Goal: Complete application form: Complete application form

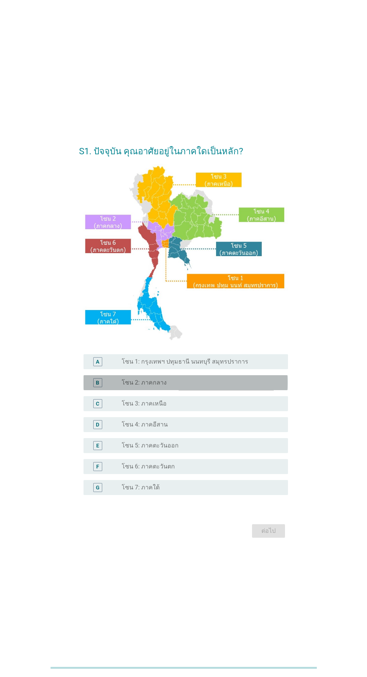
click at [218, 386] on div "radio_button_unchecked โซน 2: ภาคกลาง" at bounding box center [199, 382] width 154 height 7
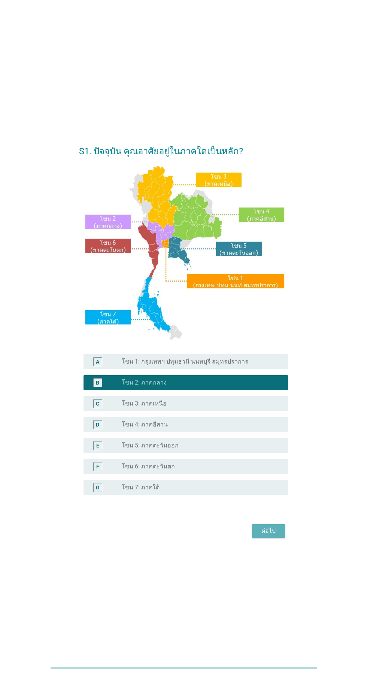
click at [268, 535] on div "ต่อไป" at bounding box center [268, 530] width 21 height 9
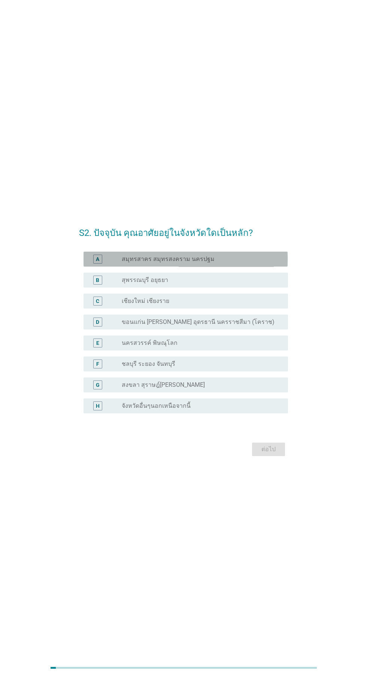
click at [249, 263] on div "radio_button_unchecked สมุทรสาคร สมุทรสงคราม นครปฐม" at bounding box center [199, 258] width 154 height 7
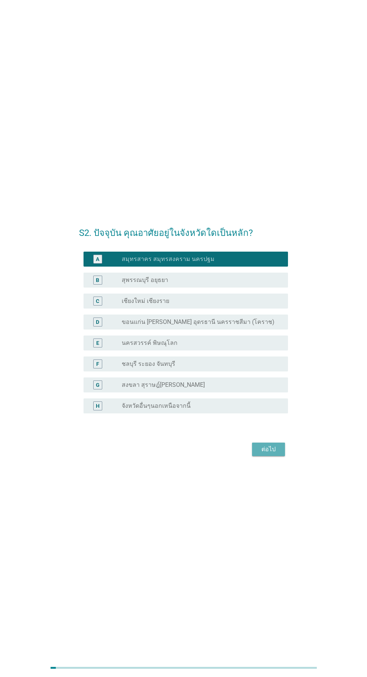
click at [274, 454] on div "ต่อไป" at bounding box center [268, 449] width 21 height 9
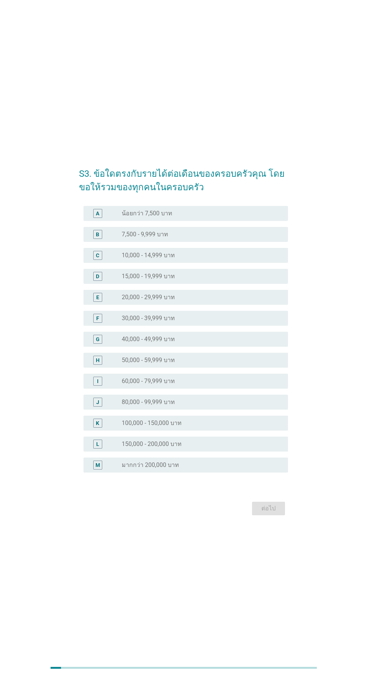
click at [219, 406] on div "radio_button_unchecked 80,000 - 99,999 บาท" at bounding box center [199, 401] width 154 height 7
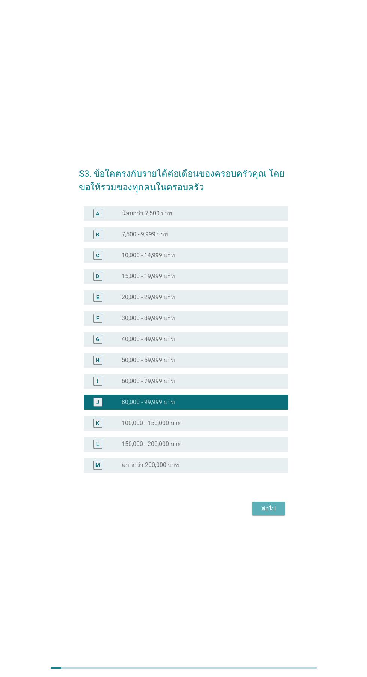
click at [278, 513] on div "ต่อไป" at bounding box center [268, 508] width 21 height 9
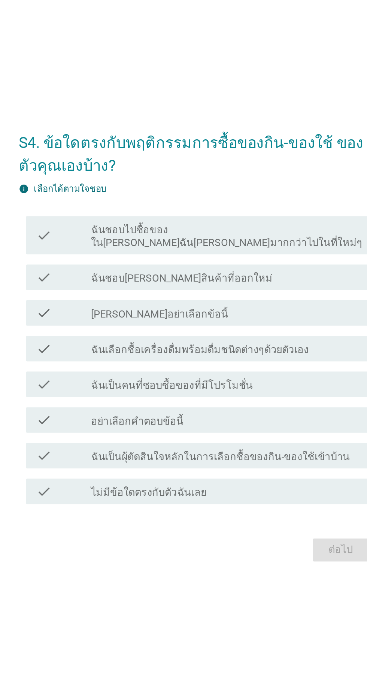
scroll to position [0, 0]
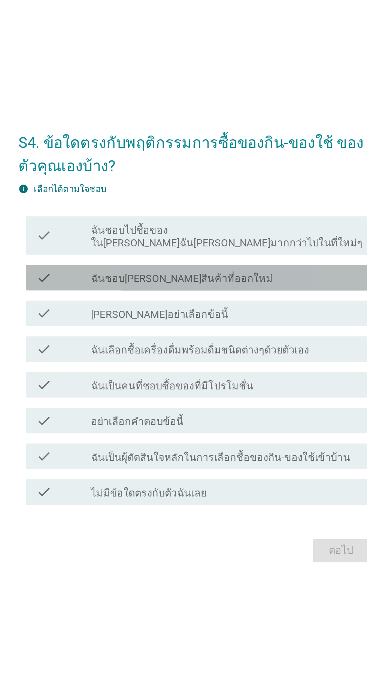
click at [212, 305] on div "check_box_outline_blank ฉันชอบ[PERSON_NAME]สินค้าที่ออกใหม่" at bounding box center [202, 300] width 160 height 9
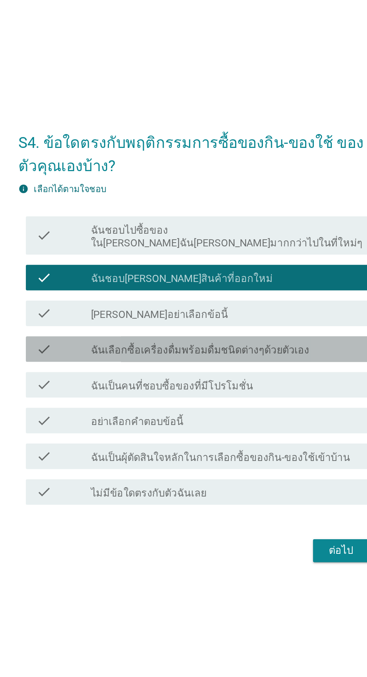
click at [237, 347] on label "ฉันเลือกซื้อเครื่องดื่มพร้อมดื่มชนิดต่างๆด้วยตัวเอง" at bounding box center [186, 342] width 128 height 7
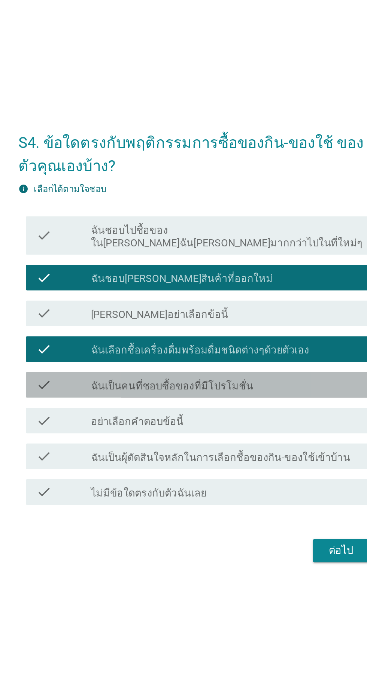
click at [225, 368] on div "check_box_outline_blank ฉันเป็นคนที่ชอบซื้อของที่มีโปรโมชั่น" at bounding box center [202, 363] width 160 height 9
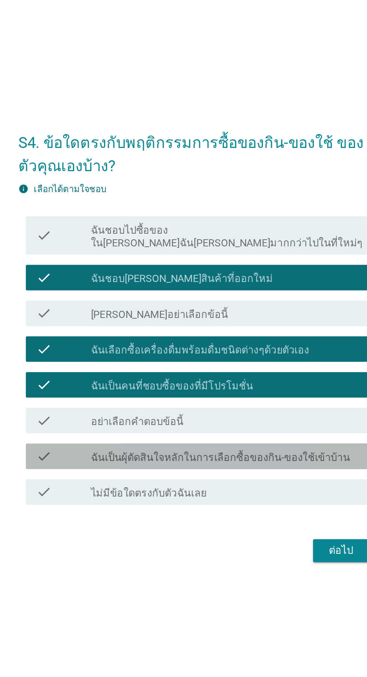
click at [234, 410] on label "ฉันเป็นผุ้ตัดสินใจหลักในการเลือกซื้อของกิน-ของใช้เข้าบ้าน" at bounding box center [198, 405] width 152 height 7
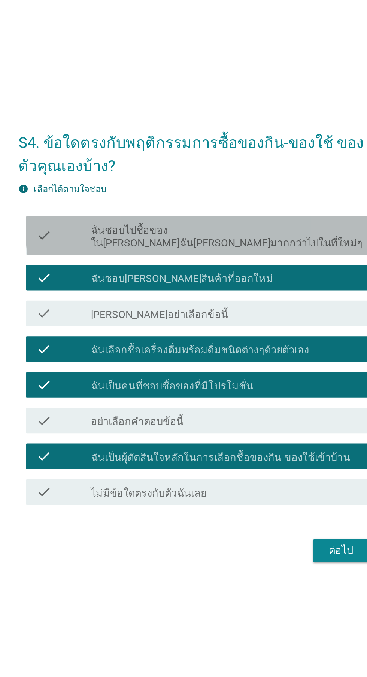
click at [247, 284] on label "ฉันชอบไปซื้อของใน[PERSON_NAME]ฉัน[PERSON_NAME]มากกว่าไปในที่ใหม่ๆ" at bounding box center [202, 276] width 160 height 15
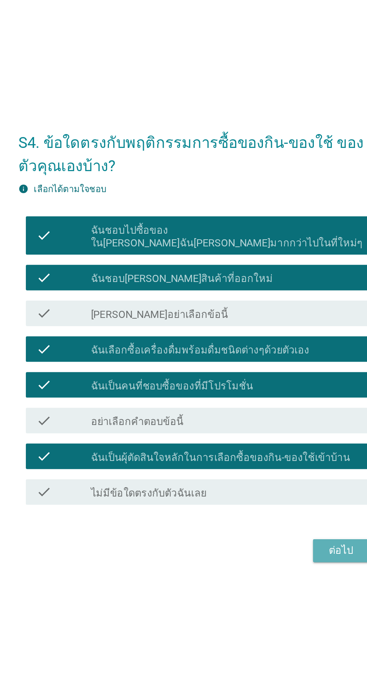
click at [257, 467] on button "ต่อไป" at bounding box center [268, 460] width 33 height 13
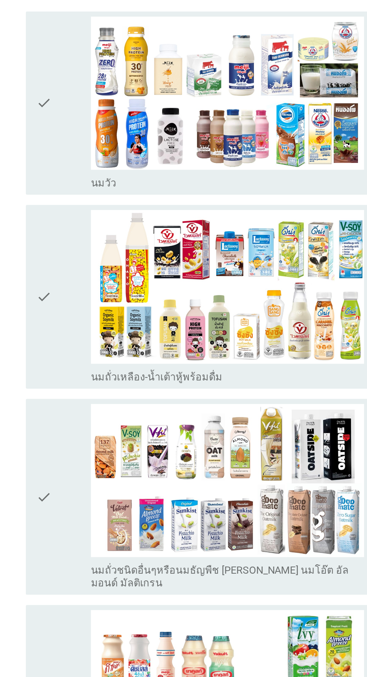
scroll to position [0, 0]
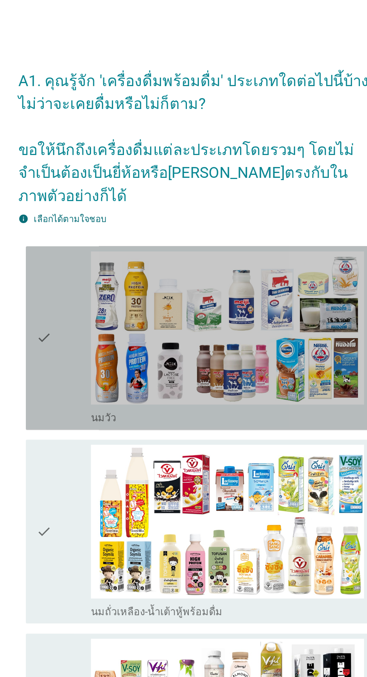
click at [107, 208] on div "check" at bounding box center [105, 199] width 32 height 102
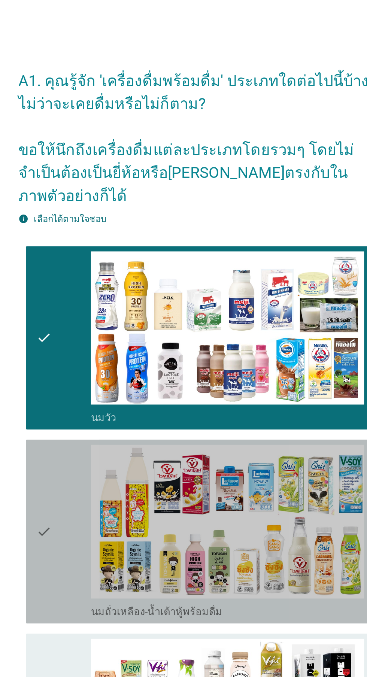
click at [102, 301] on div "check" at bounding box center [105, 312] width 32 height 102
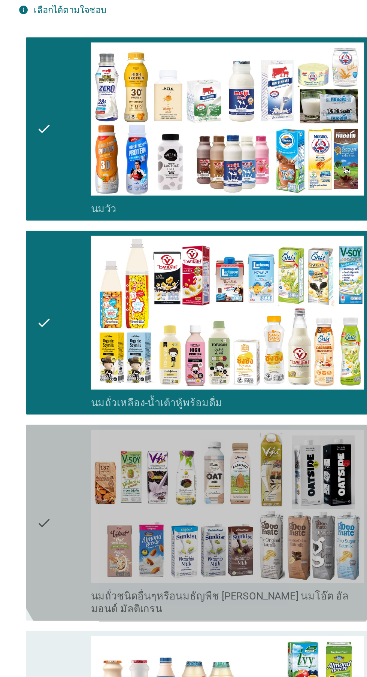
click at [98, 413] on div "check" at bounding box center [105, 429] width 32 height 109
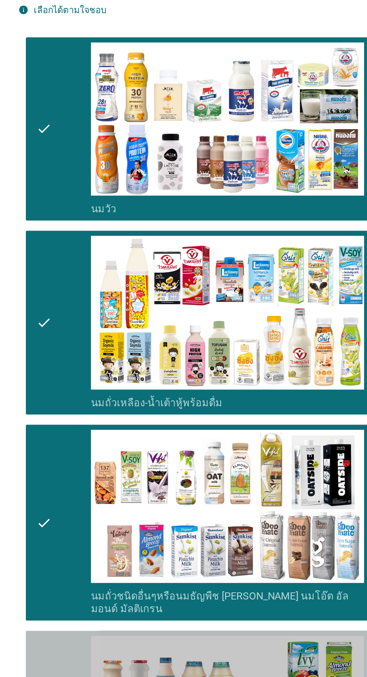
click at [97, 510] on icon "check" at bounding box center [93, 547] width 9 height 102
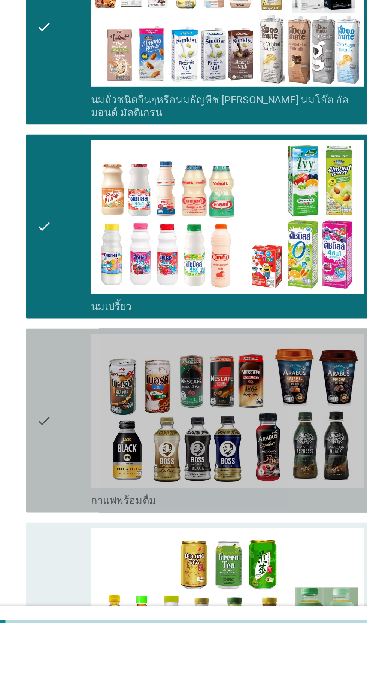
click at [103, 549] on div "check" at bounding box center [105, 550] width 32 height 102
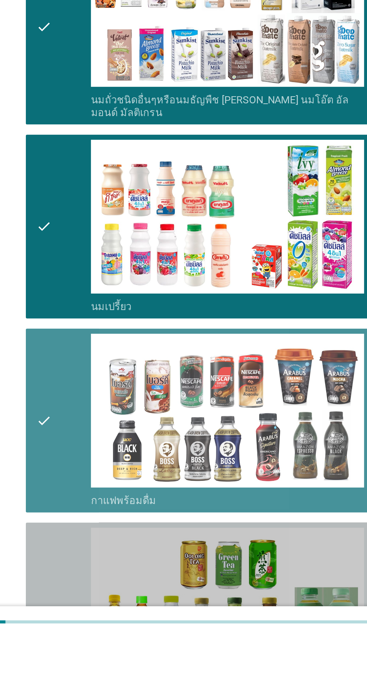
click at [91, 645] on icon "check" at bounding box center [93, 664] width 9 height 102
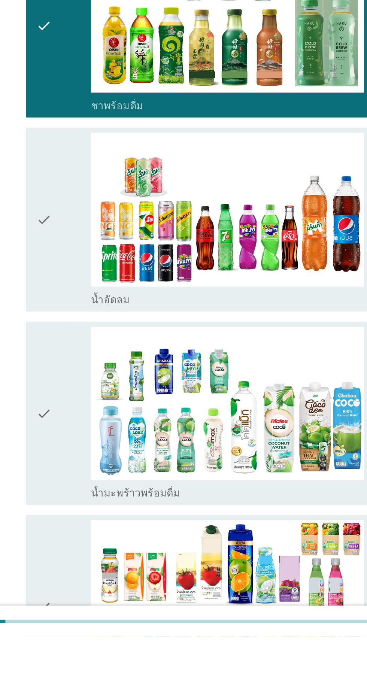
scroll to position [462, 0]
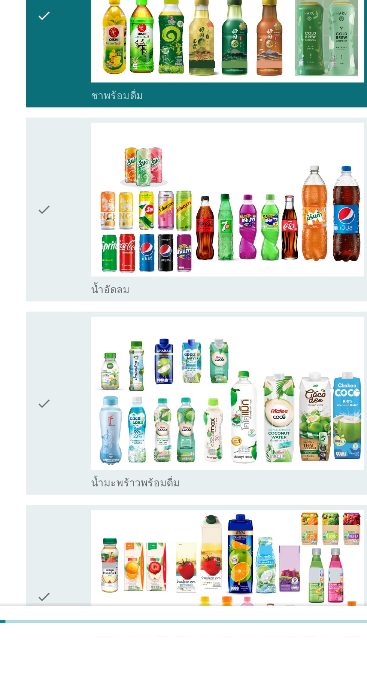
click at [101, 440] on div "check" at bounding box center [105, 426] width 32 height 102
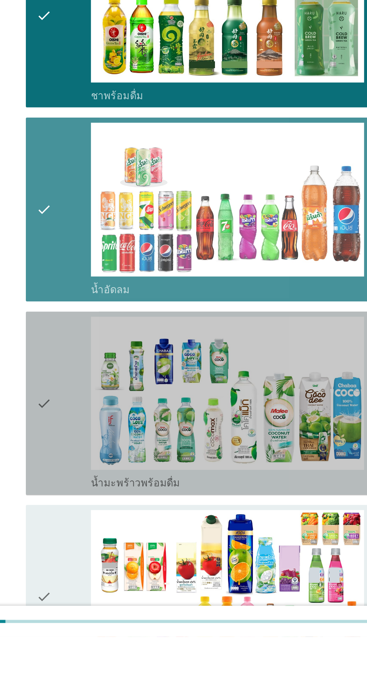
click at [101, 534] on div "check" at bounding box center [105, 540] width 32 height 102
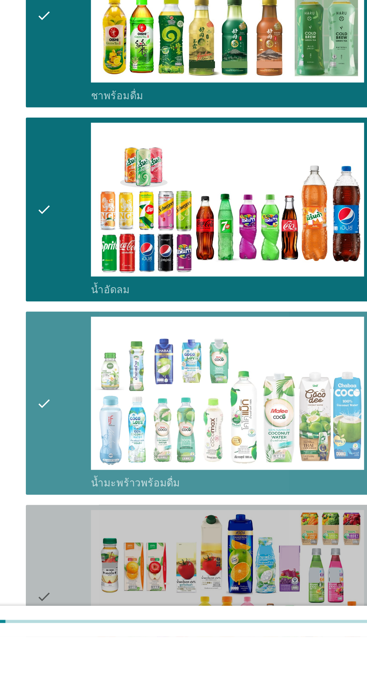
click at [100, 635] on div "check" at bounding box center [105, 653] width 32 height 102
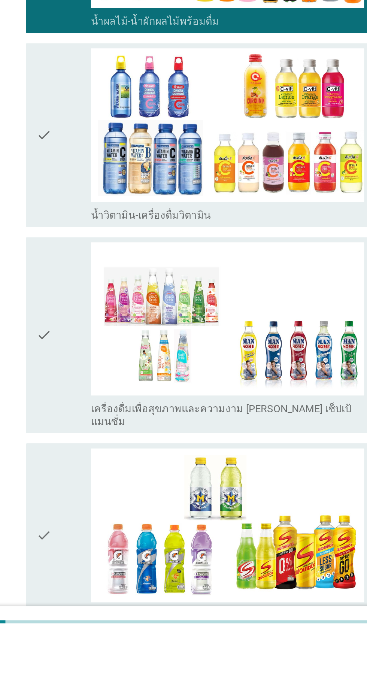
scroll to position [846, 0]
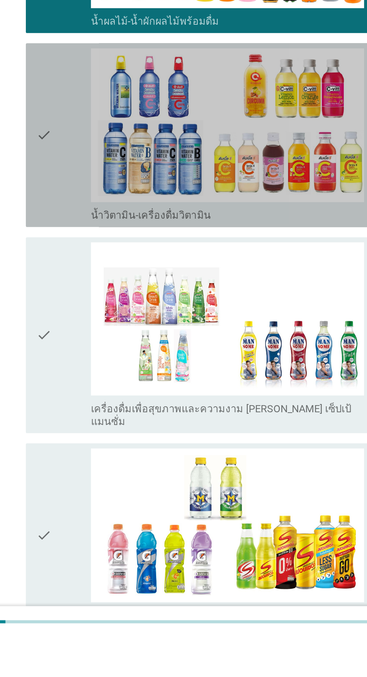
click at [107, 392] on div "check" at bounding box center [105, 383] width 32 height 102
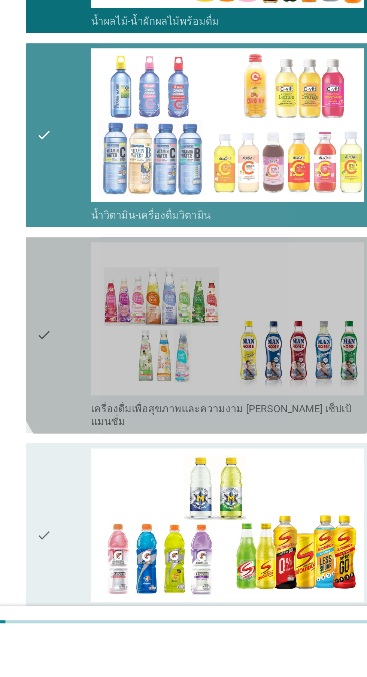
click at [103, 487] on div "check" at bounding box center [105, 500] width 32 height 109
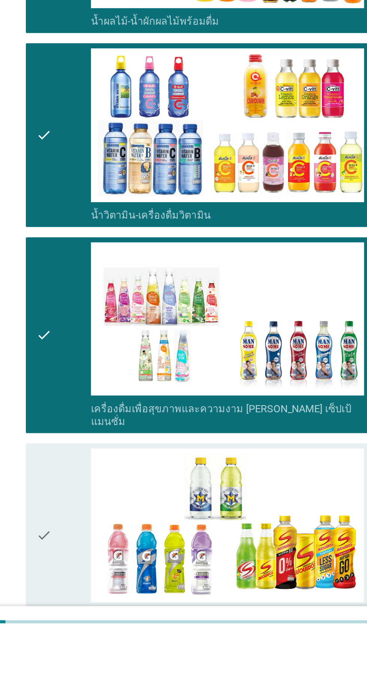
click at [93, 608] on icon "check" at bounding box center [93, 618] width 9 height 102
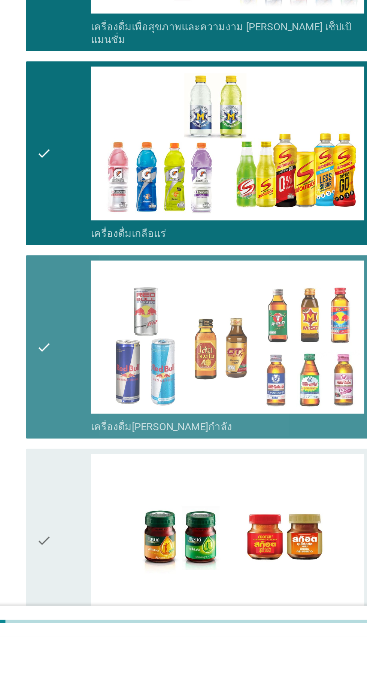
scroll to position [1102, 0]
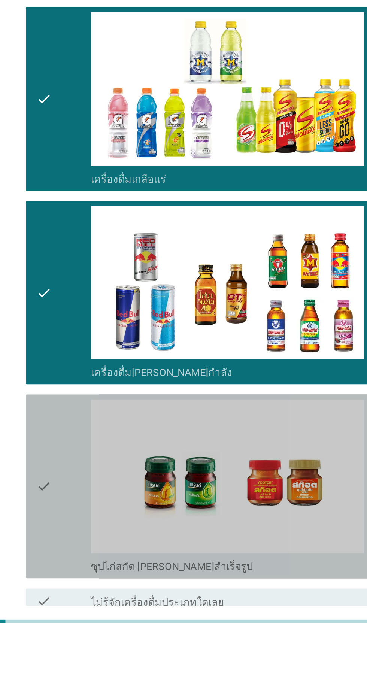
click at [104, 571] on div "check" at bounding box center [105, 589] width 32 height 102
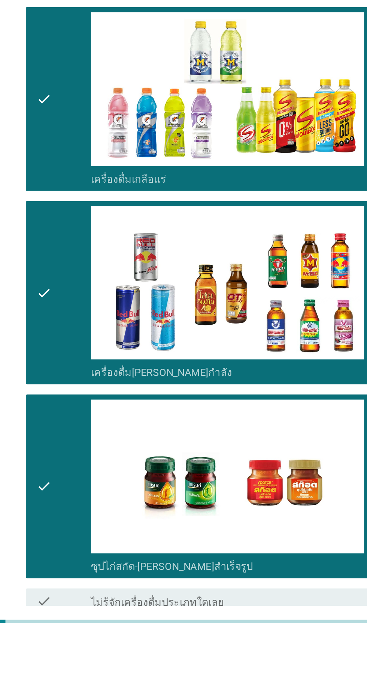
click at [268, 677] on div "ต่อไป" at bounding box center [268, 690] width 21 height 9
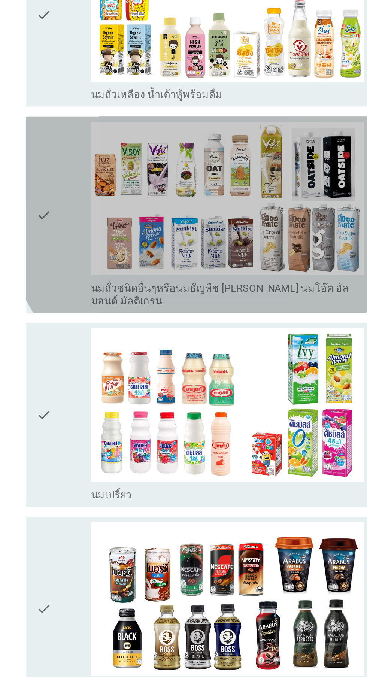
click at [95, 395] on icon "check" at bounding box center [93, 375] width 9 height 109
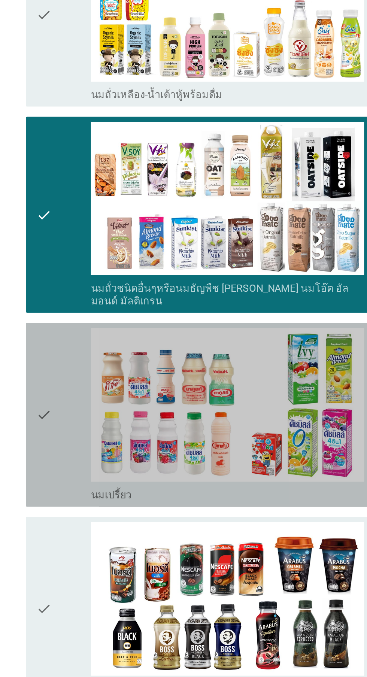
click at [95, 488] on icon "check" at bounding box center [93, 493] width 9 height 102
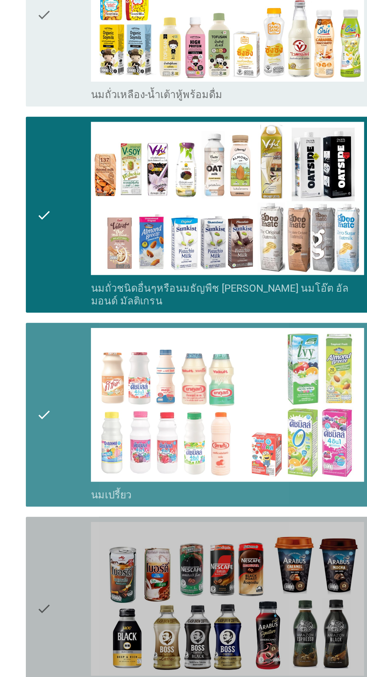
click at [94, 595] on icon "check" at bounding box center [93, 607] width 9 height 102
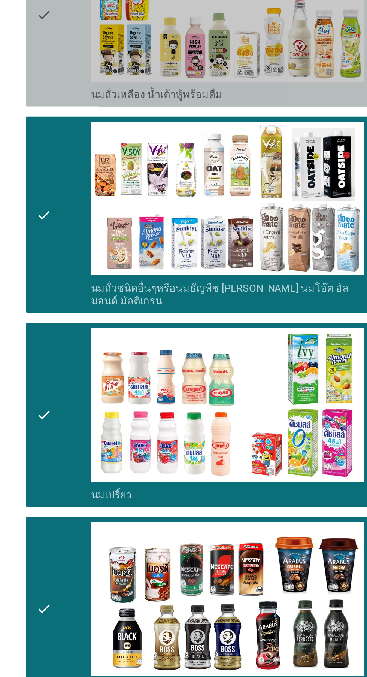
click at [104, 292] on div "check" at bounding box center [105, 258] width 32 height 102
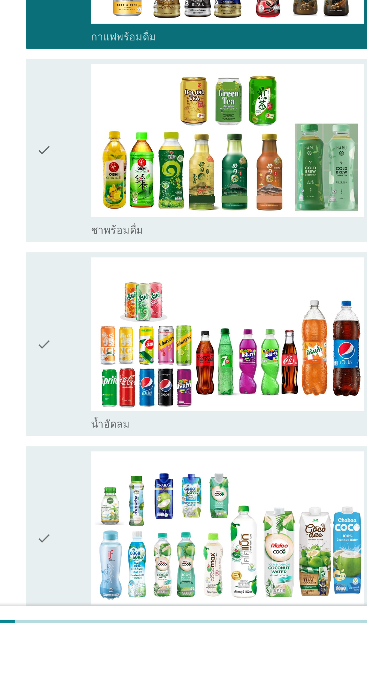
scroll to position [331, 0]
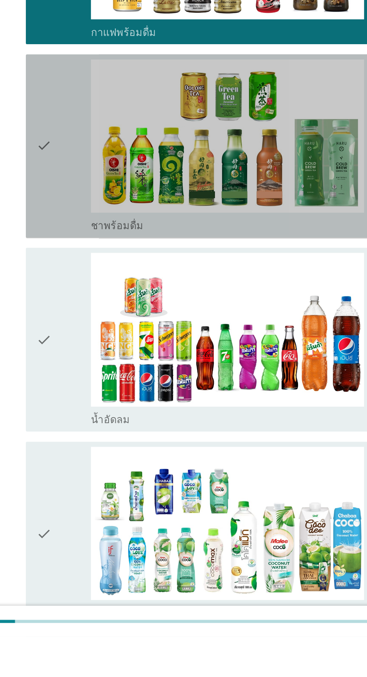
click at [105, 415] on div "check" at bounding box center [105, 389] width 32 height 102
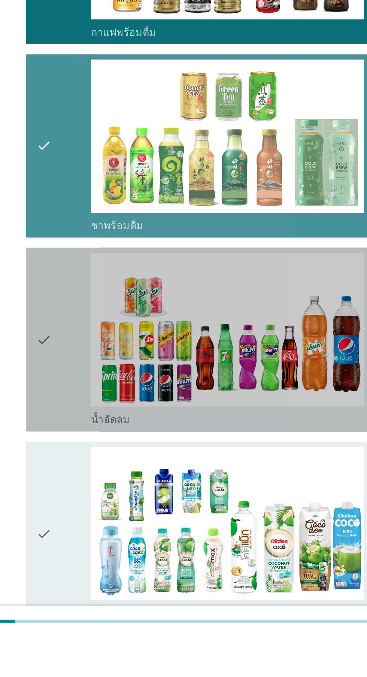
click at [101, 491] on div "check" at bounding box center [105, 503] width 32 height 102
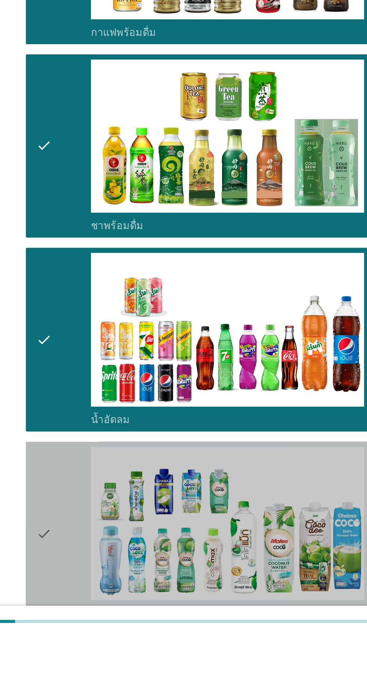
click at [97, 600] on icon "check" at bounding box center [93, 616] width 9 height 102
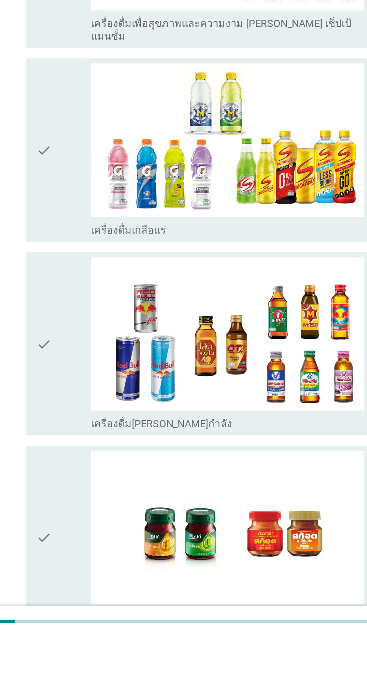
scroll to position [1024, 0]
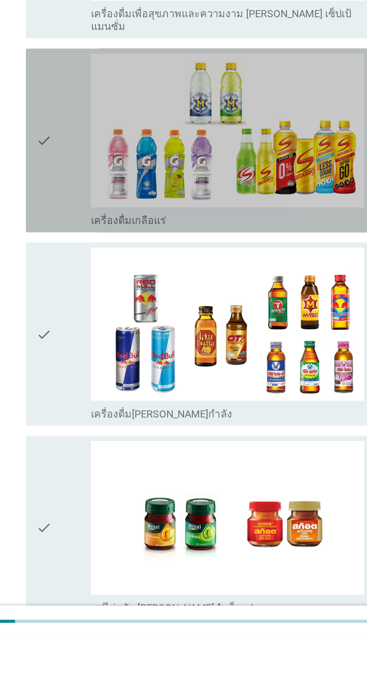
click at [107, 383] on div "check" at bounding box center [105, 386] width 32 height 102
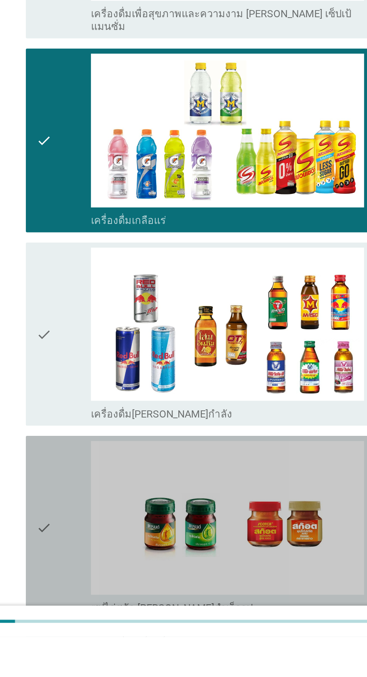
click at [98, 586] on icon "check" at bounding box center [93, 613] width 9 height 102
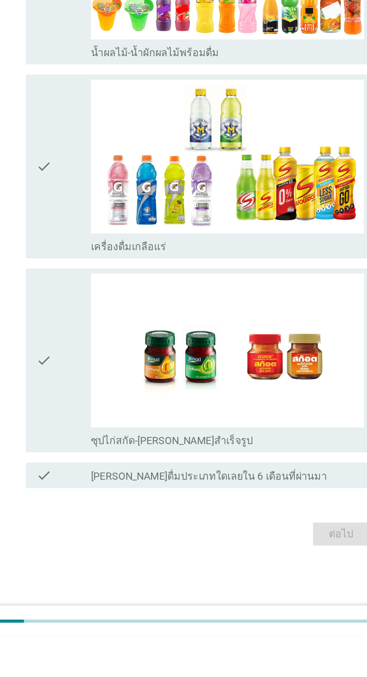
scroll to position [0, 0]
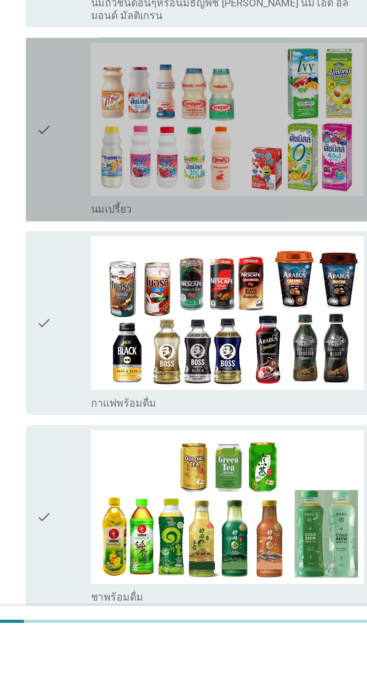
click at [92, 408] on icon "check" at bounding box center [93, 379] width 9 height 102
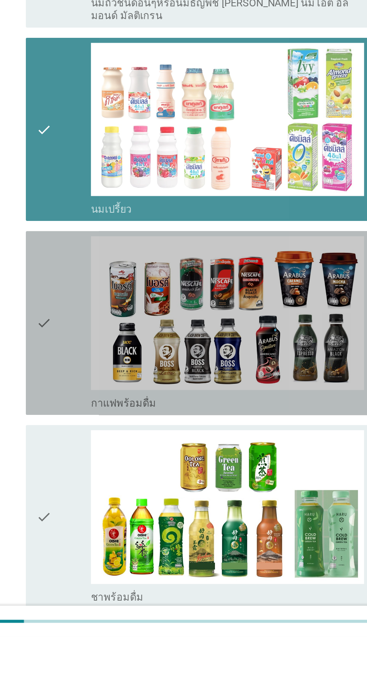
click at [103, 499] on div "check" at bounding box center [105, 493] width 32 height 102
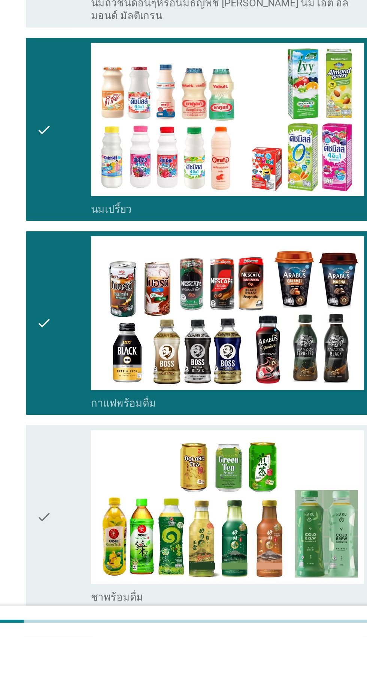
click at [98, 613] on div "check" at bounding box center [105, 607] width 32 height 102
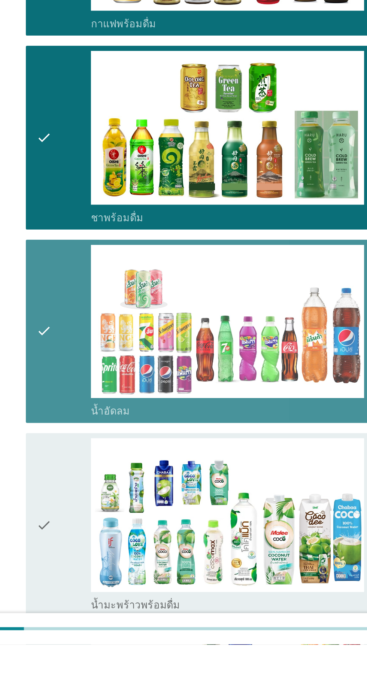
scroll to position [227, 0]
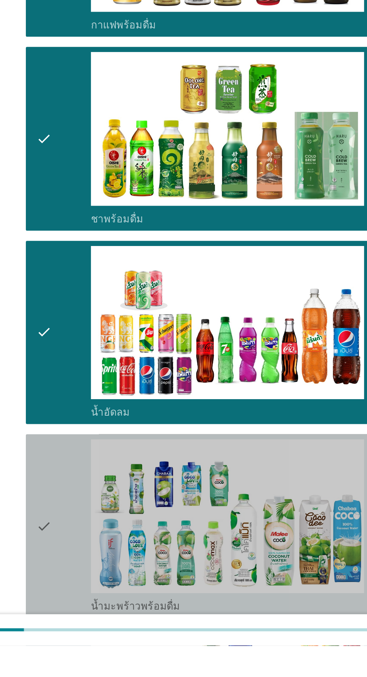
click at [103, 597] on div "check" at bounding box center [105, 607] width 32 height 102
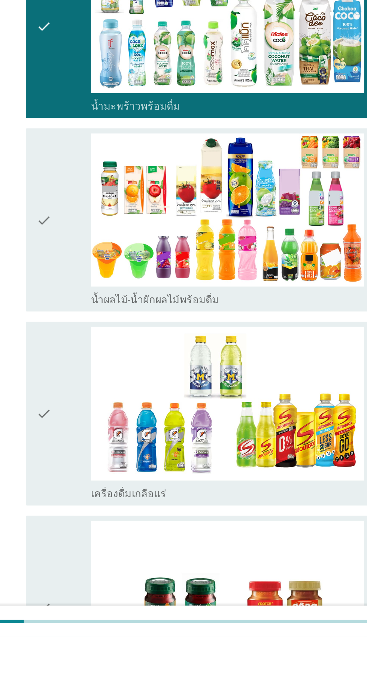
scroll to position [594, 0]
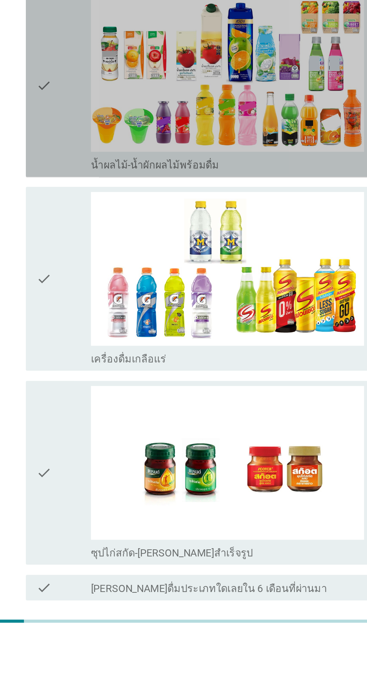
click at [104, 369] on div "check" at bounding box center [105, 354] width 32 height 102
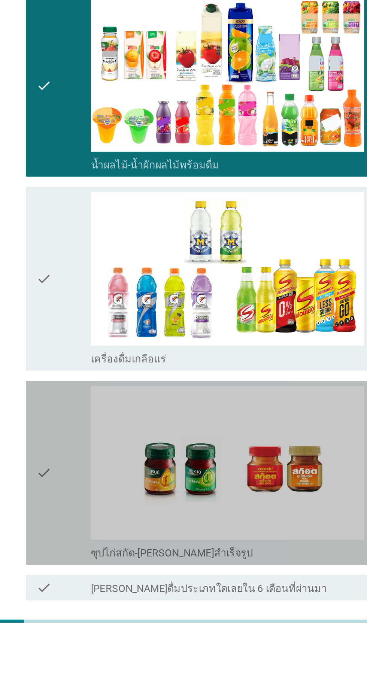
click at [107, 571] on div "check" at bounding box center [105, 581] width 32 height 102
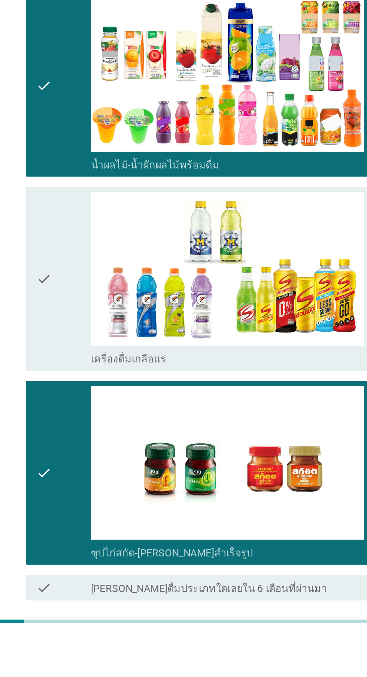
click at [260, 677] on div "ต่อไป" at bounding box center [268, 682] width 21 height 9
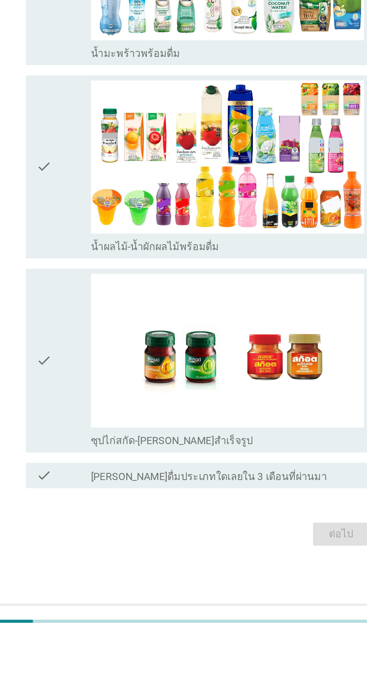
scroll to position [0, 0]
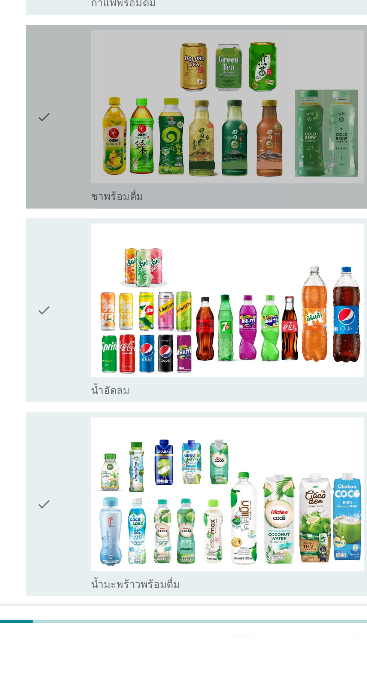
click at [94, 397] on icon "check" at bounding box center [93, 372] width 9 height 102
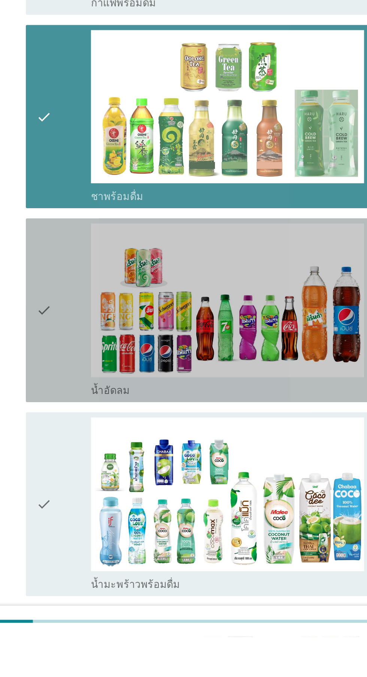
click at [98, 494] on icon "check" at bounding box center [93, 485] width 9 height 102
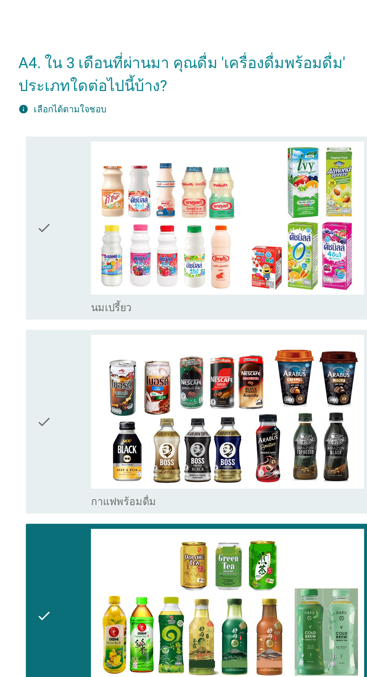
scroll to position [10, 0]
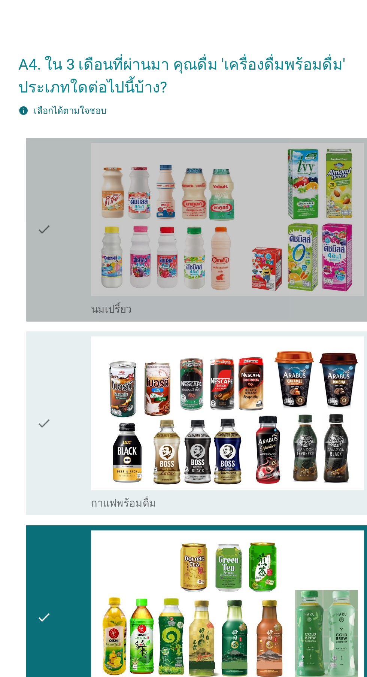
click at [104, 155] on div "check" at bounding box center [105, 135] width 32 height 102
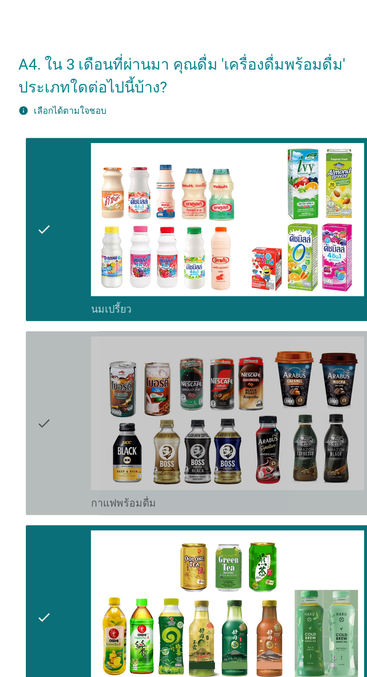
click at [104, 250] on div "check" at bounding box center [105, 248] width 32 height 102
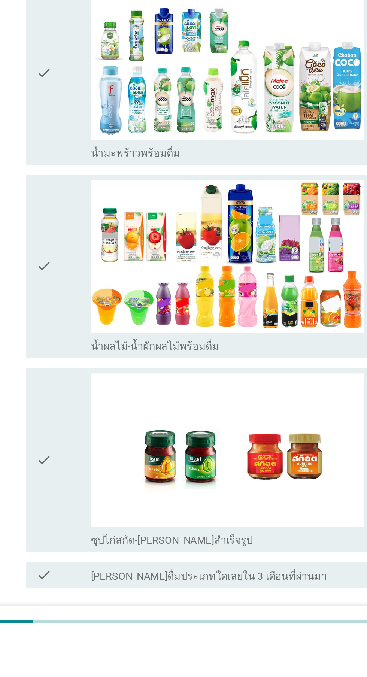
scroll to position [253, 0]
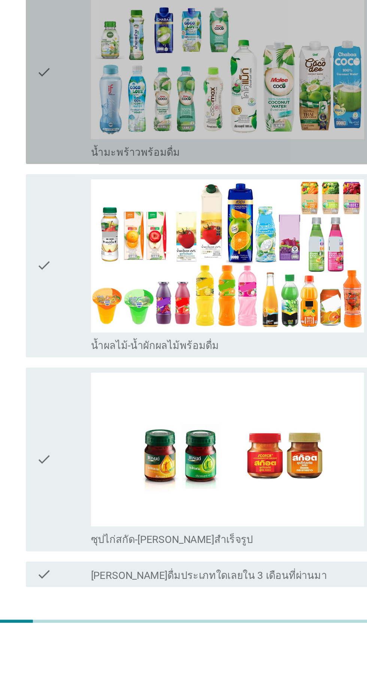
click at [105, 385] on div "check" at bounding box center [105, 346] width 32 height 102
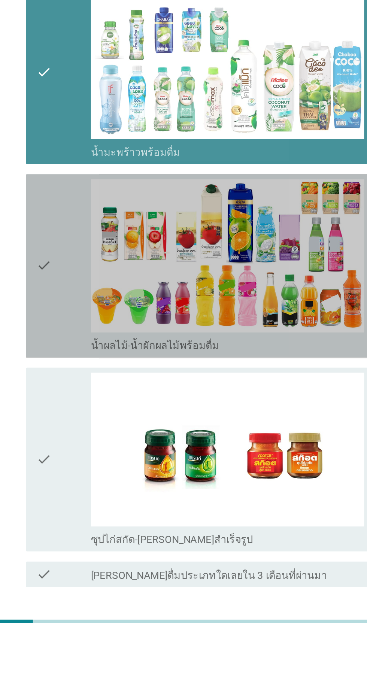
click at [94, 456] on icon "check" at bounding box center [93, 460] width 9 height 102
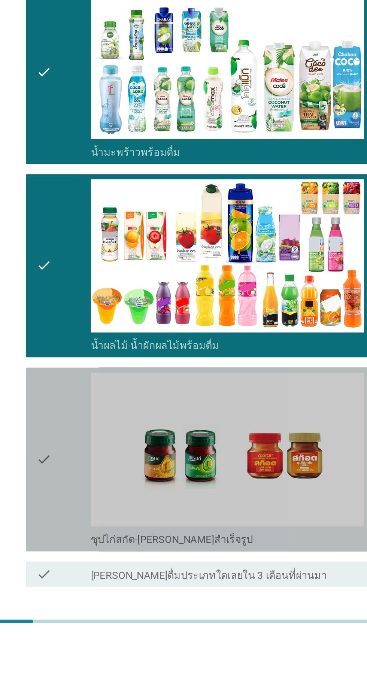
click at [106, 575] on div "check" at bounding box center [105, 573] width 32 height 102
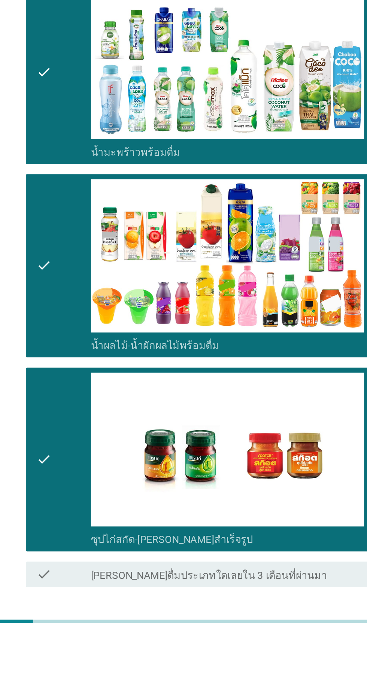
click at [263, 674] on div "ต่อไป" at bounding box center [268, 674] width 21 height 9
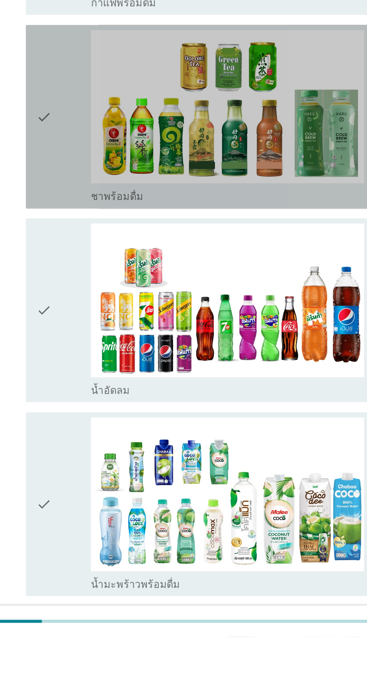
click at [95, 402] on icon "check" at bounding box center [93, 372] width 9 height 102
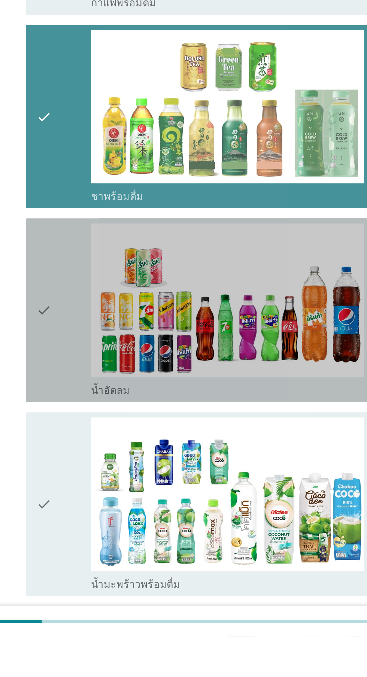
click at [100, 490] on div "check" at bounding box center [105, 485] width 32 height 102
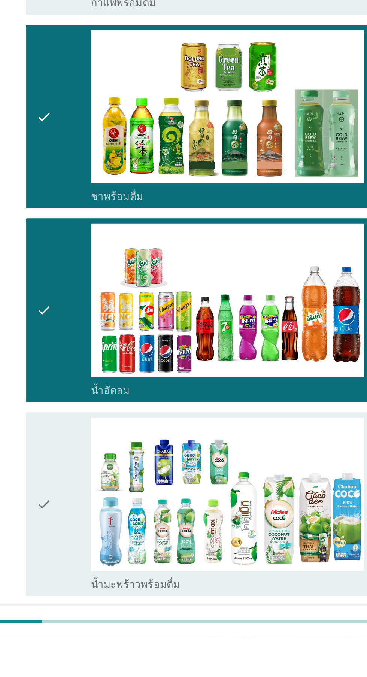
click at [101, 601] on div "check" at bounding box center [105, 599] width 32 height 102
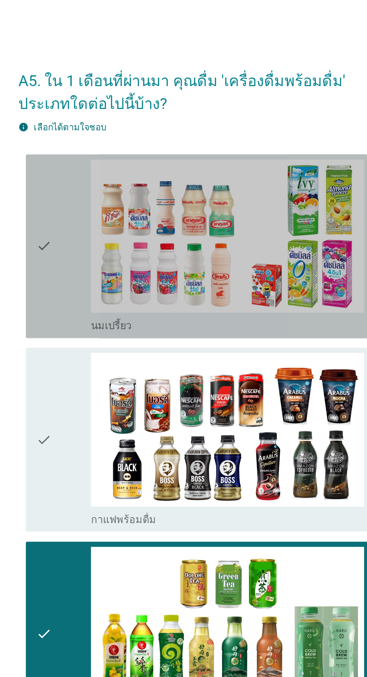
click at [109, 142] on div "check" at bounding box center [105, 145] width 32 height 102
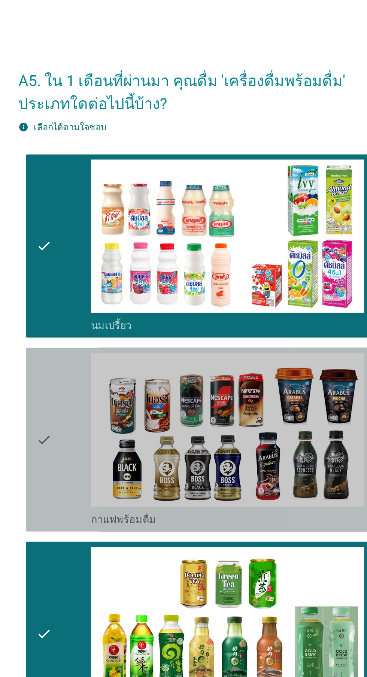
click at [111, 260] on div "check" at bounding box center [105, 258] width 32 height 102
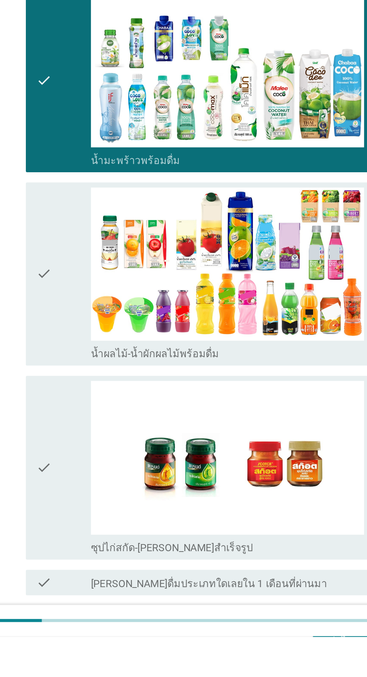
scroll to position [253, 0]
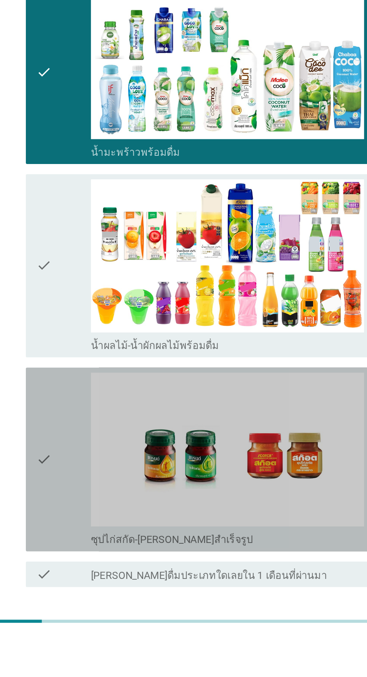
click at [98, 558] on div "check" at bounding box center [105, 573] width 32 height 102
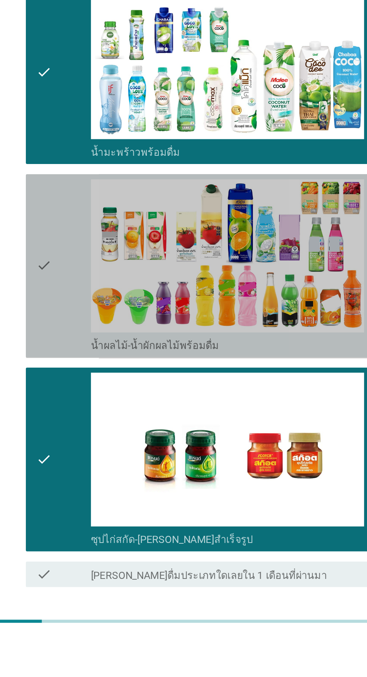
click at [102, 482] on div "check" at bounding box center [105, 460] width 32 height 102
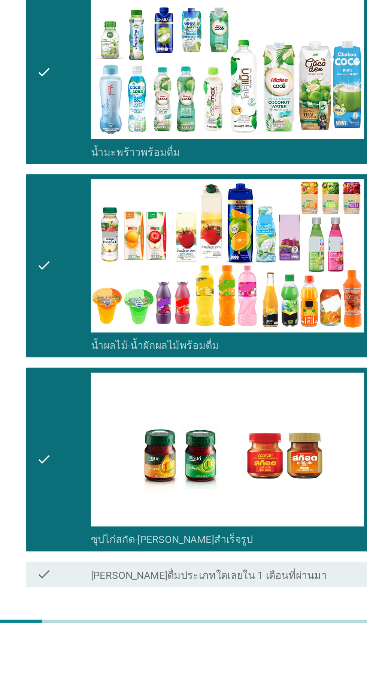
click at [254, 677] on button "ต่อไป" at bounding box center [268, 674] width 33 height 13
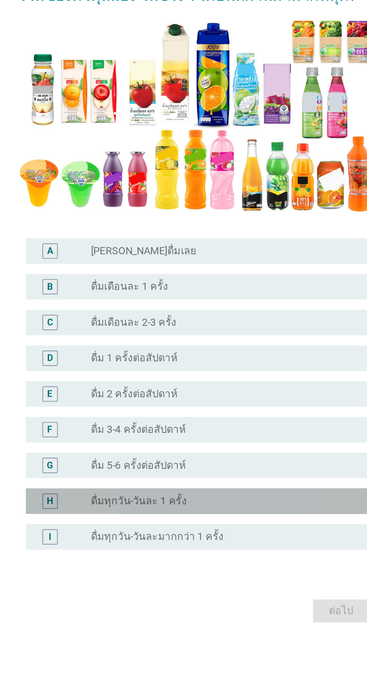
click at [212, 488] on div "radio_button_unchecked ดื่มทุกวัน-วันละ 1 ครั้ง" at bounding box center [199, 483] width 154 height 7
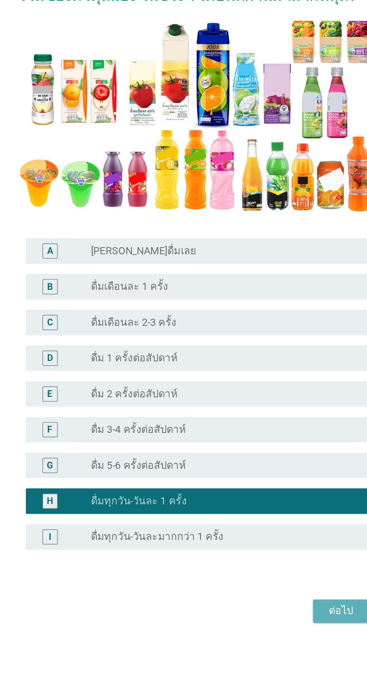
click at [269, 553] on div "ต่อไป" at bounding box center [268, 548] width 21 height 9
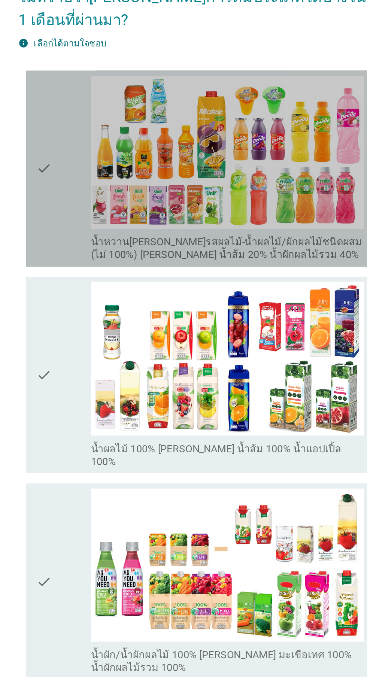
click at [106, 230] on div "check" at bounding box center [105, 188] width 32 height 109
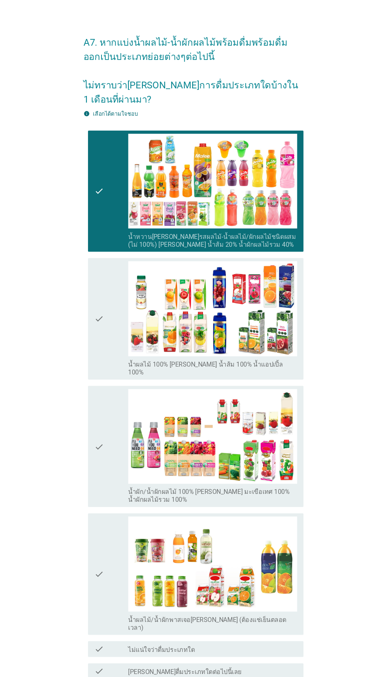
click at [96, 334] on icon "check" at bounding box center [93, 309] width 9 height 109
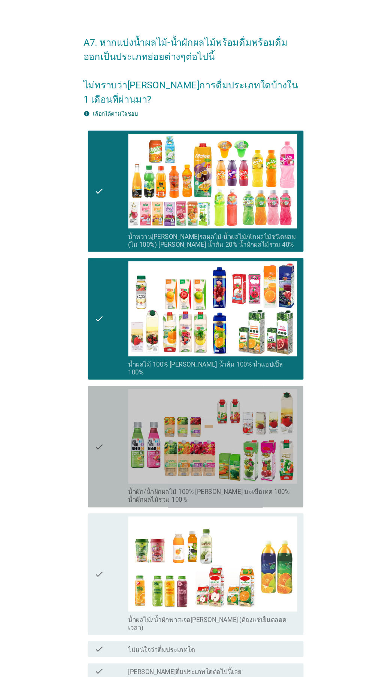
click at [97, 453] on icon "check" at bounding box center [93, 430] width 9 height 109
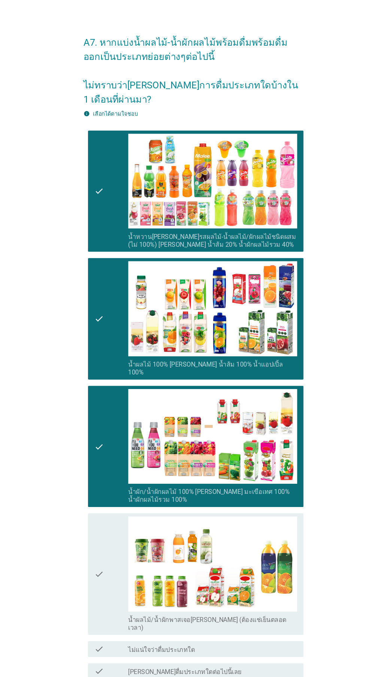
click at [276, 674] on div "ต่อไป" at bounding box center [268, 678] width 21 height 9
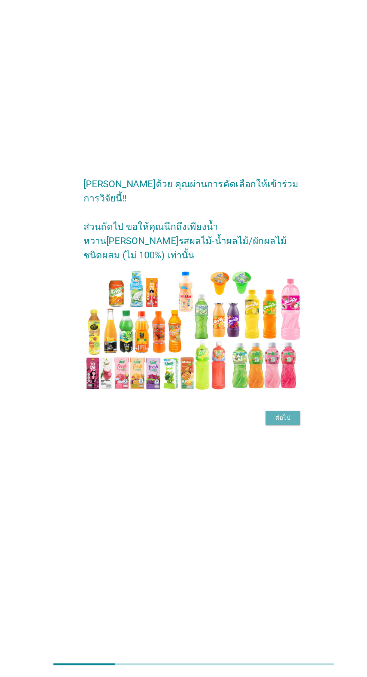
click at [276, 438] on div "ต่อไป" at bounding box center [268, 433] width 21 height 9
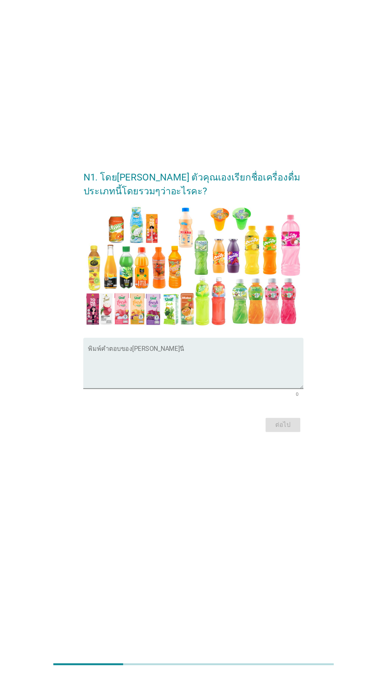
scroll to position [0, 0]
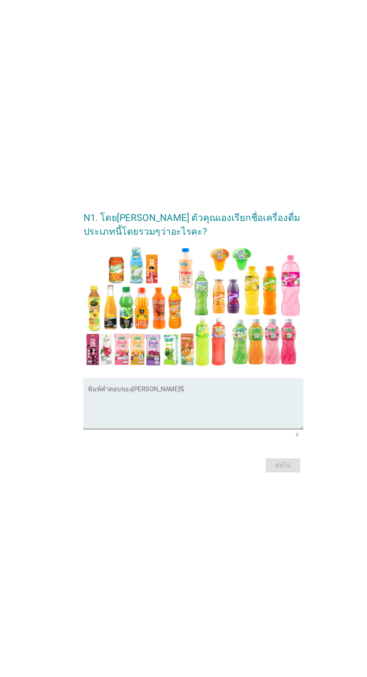
click at [194, 420] on textarea "พิมพ์คำตอบของคุณ ที่นี่" at bounding box center [185, 404] width 204 height 39
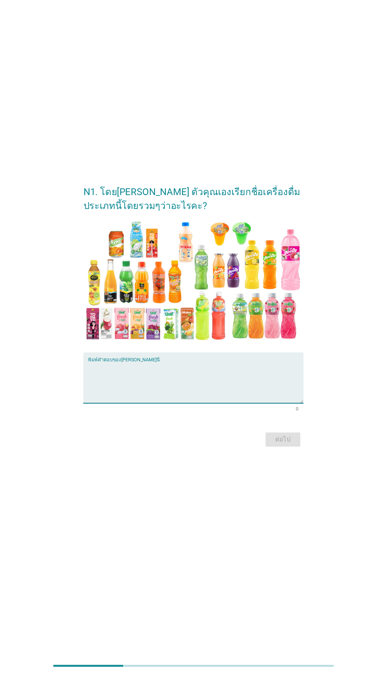
scroll to position [39, 0]
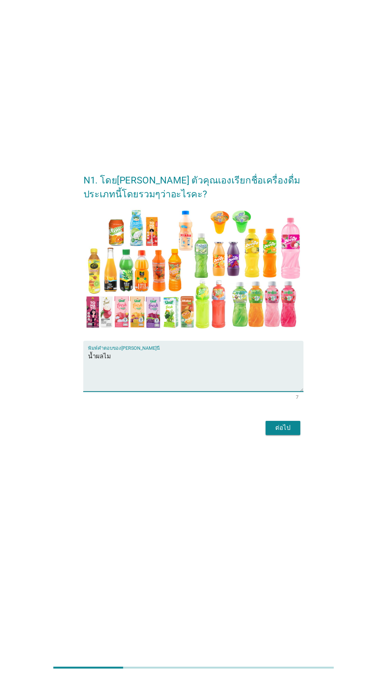
type textarea "น้ำผลไม้"
type textarea "น้ำผลไม้บรรจุขวด"
click at [312, 181] on div "N1. โดย[PERSON_NAME] ตัวคุณเองเรียกชื่อเครื่องดื่มประเภทนี้โดยรวมๆว่าอะไรคะ? พิ…" at bounding box center [183, 320] width 367 height 677
click at [268, 447] on button "ต่อไป" at bounding box center [268, 440] width 33 height 13
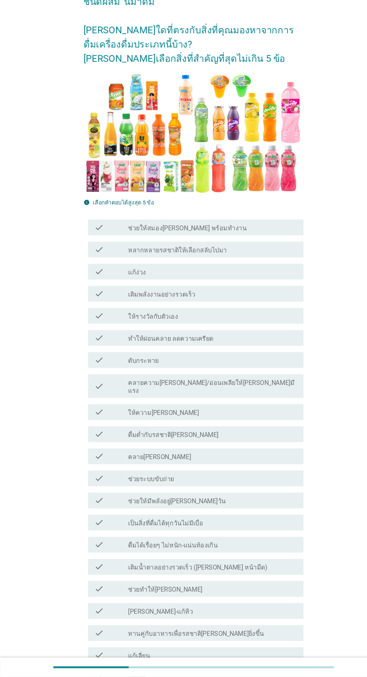
scroll to position [0, 0]
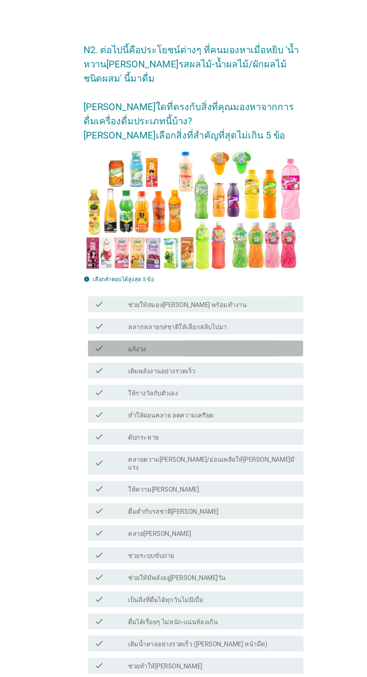
click at [219, 331] on div "check_box_outline_blank แก้ง่วง" at bounding box center [202, 330] width 160 height 9
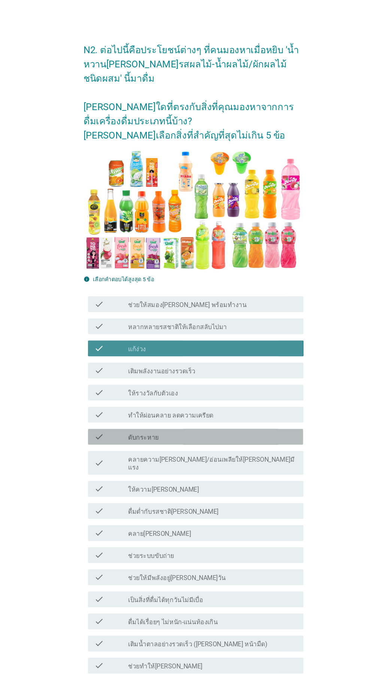
click at [216, 411] on div "check_box_outline_blank ดับกระหาย" at bounding box center [202, 414] width 160 height 9
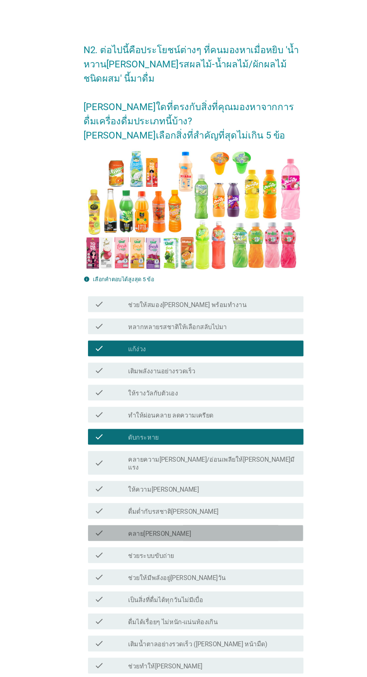
click at [204, 501] on div "check_box_outline_blank คลาย[PERSON_NAME]" at bounding box center [202, 505] width 160 height 9
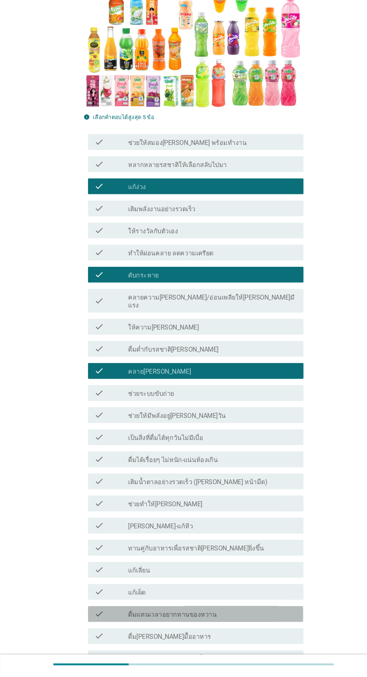
click at [184, 617] on label "ดื่มแทนเวลาอยากทานของหวาน" at bounding box center [164, 620] width 84 height 7
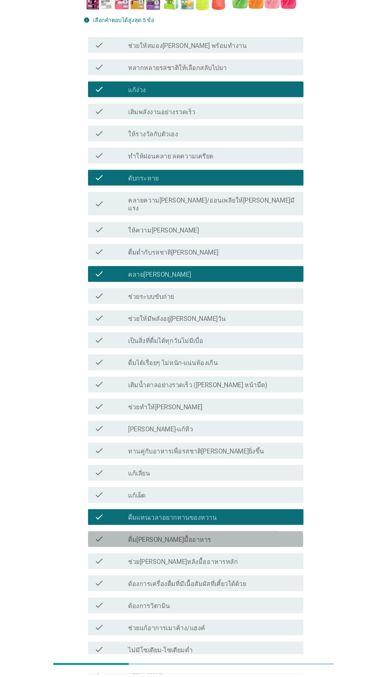
scroll to position [289, 0]
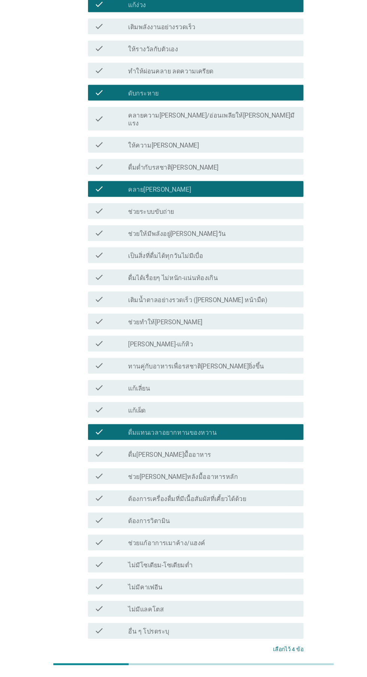
click at [266, 677] on button "ต่อไป" at bounding box center [268, 681] width 33 height 13
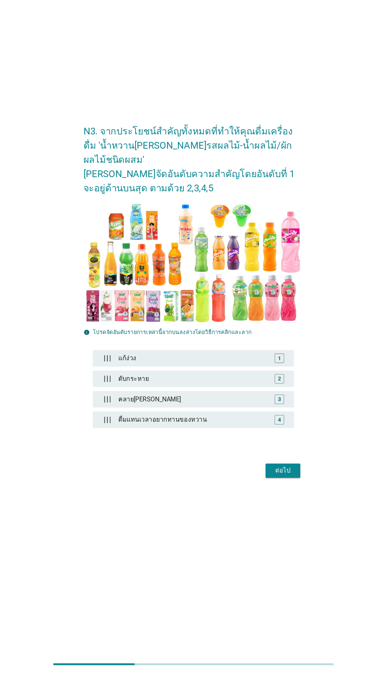
click at [179, 404] on div "ดับกระหาย" at bounding box center [183, 396] width 148 height 15
click at [178, 424] on div "คลาย[PERSON_NAME]" at bounding box center [183, 416] width 148 height 15
click at [267, 491] on button "ต่อไป" at bounding box center [268, 483] width 33 height 13
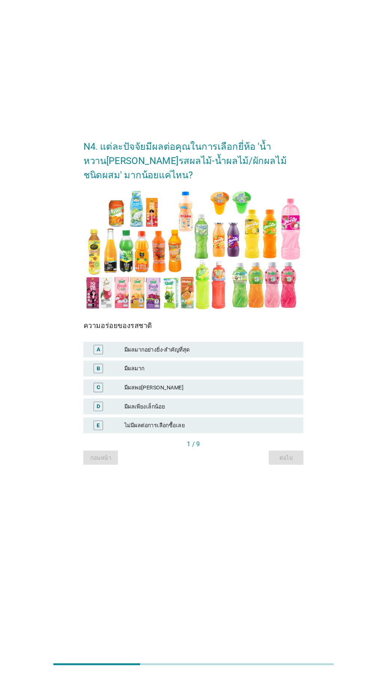
scroll to position [8, 0]
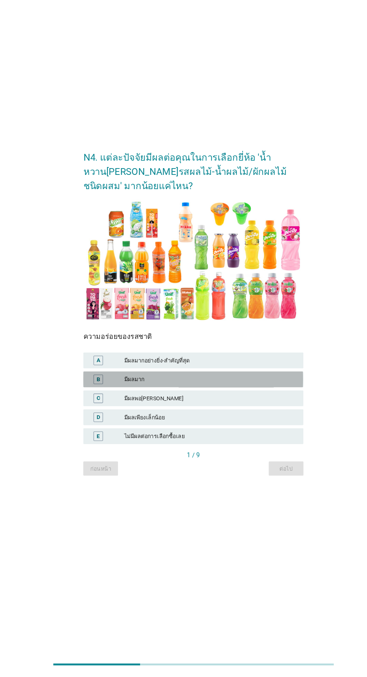
click at [208, 402] on div "มีผลมาก" at bounding box center [200, 397] width 164 height 9
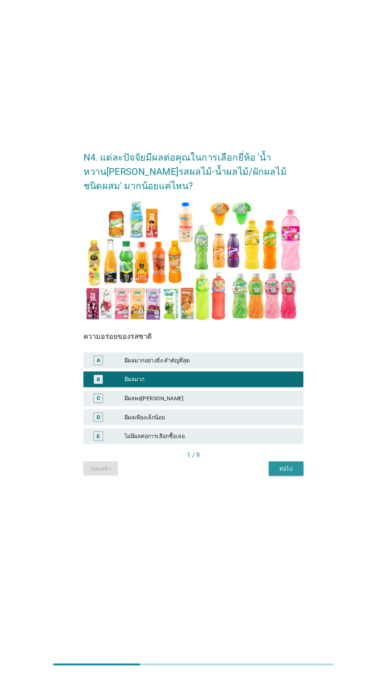
click at [273, 486] on div "ต่อไป" at bounding box center [271, 482] width 21 height 8
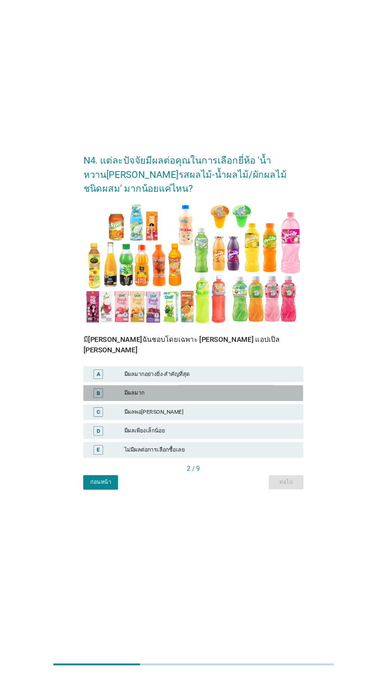
click at [217, 415] on div "มีผลมาก" at bounding box center [200, 410] width 164 height 9
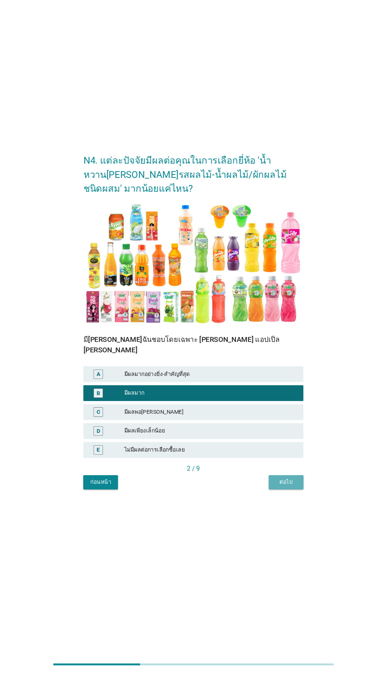
click at [274, 499] on div "ต่อไป" at bounding box center [271, 495] width 21 height 8
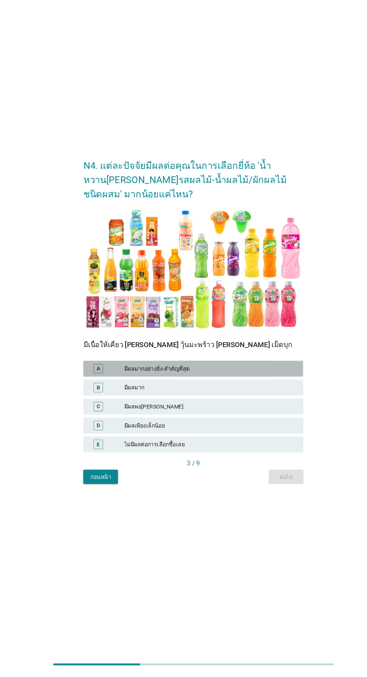
click at [219, 392] on div "มีผลมากอย่างยิ่ง-สำคัญที่สุด" at bounding box center [200, 387] width 164 height 9
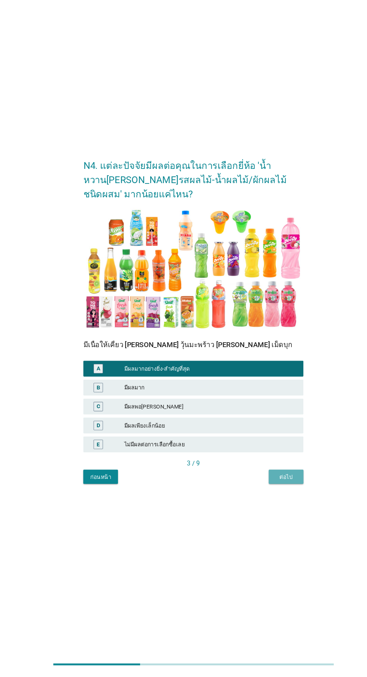
click at [273, 494] on div "ต่อไป" at bounding box center [271, 490] width 21 height 8
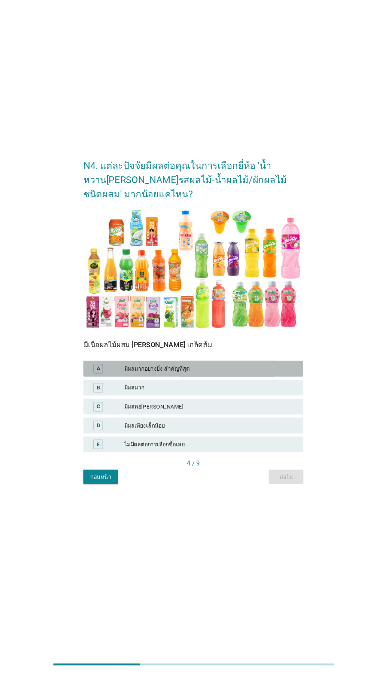
click at [223, 392] on div "มีผลมากอย่างยิ่ง-สำคัญที่สุด" at bounding box center [200, 387] width 164 height 9
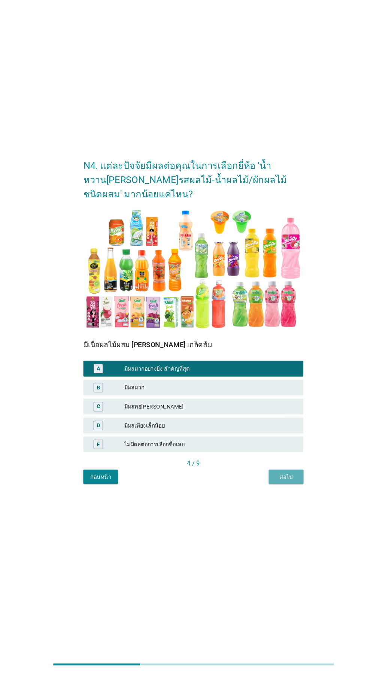
click at [279, 494] on div "ต่อไป" at bounding box center [271, 490] width 21 height 8
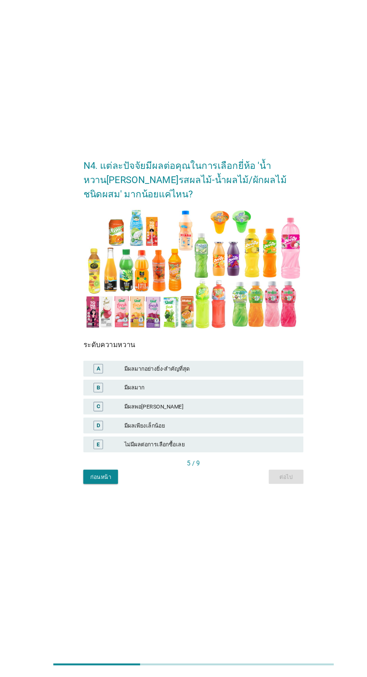
click at [216, 410] on div "มีผลมาก" at bounding box center [200, 405] width 164 height 9
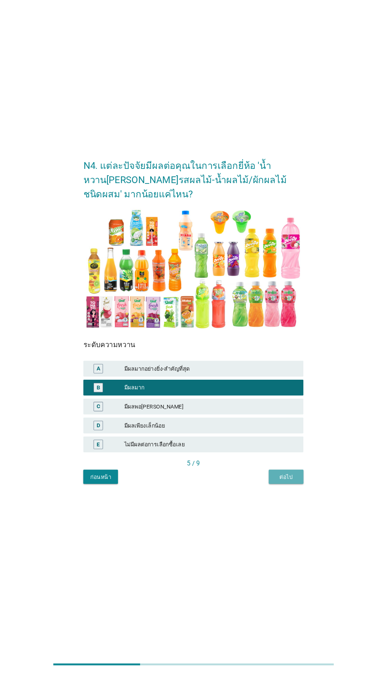
click at [277, 496] on button "ต่อไป" at bounding box center [271, 489] width 33 height 13
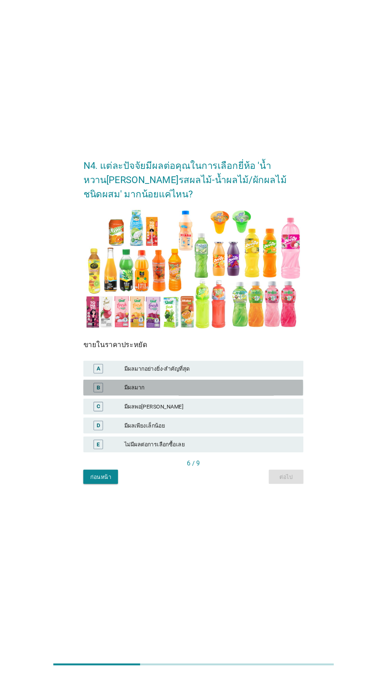
click at [212, 410] on div "มีผลมาก" at bounding box center [200, 405] width 164 height 9
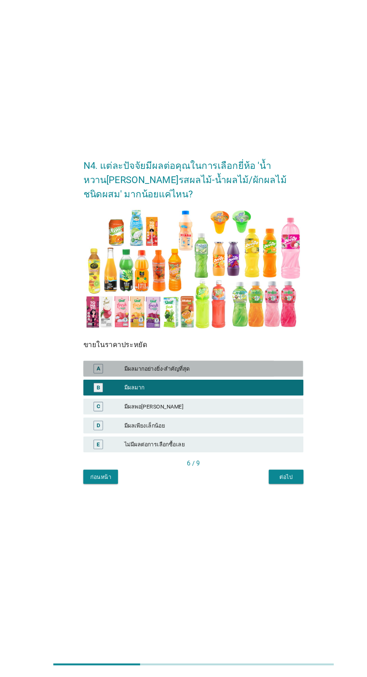
click at [236, 392] on div "มีผลมากอย่างยิ่ง-สำคัญที่สุด" at bounding box center [200, 387] width 164 height 9
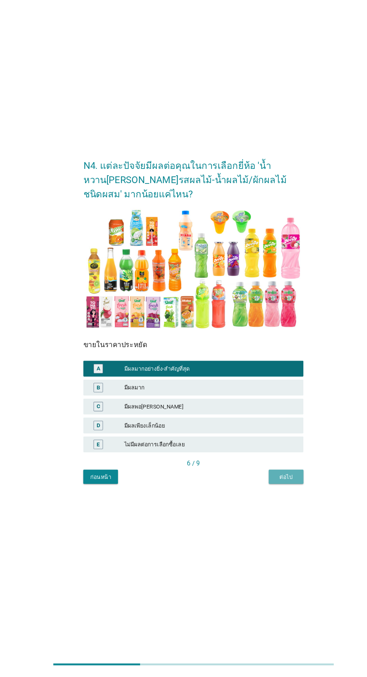
click at [273, 494] on div "ต่อไป" at bounding box center [271, 490] width 21 height 8
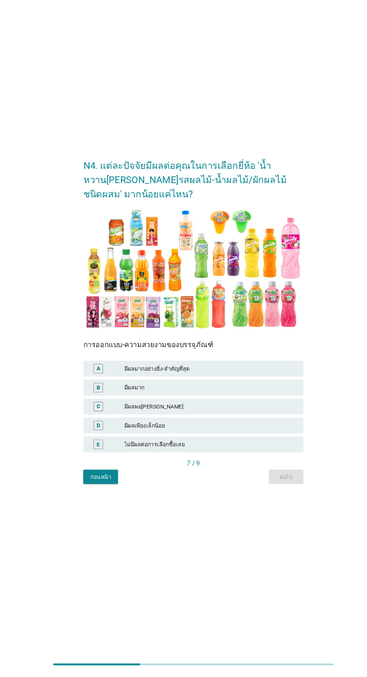
click at [219, 410] on div "มีผลมาก" at bounding box center [200, 405] width 164 height 9
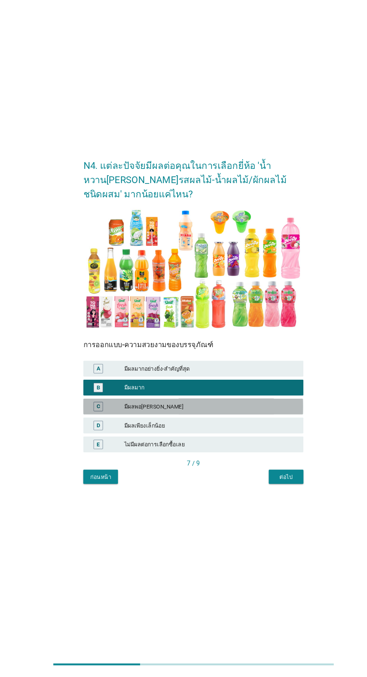
click at [224, 428] on div "มีผลพอ[PERSON_NAME]" at bounding box center [200, 423] width 164 height 9
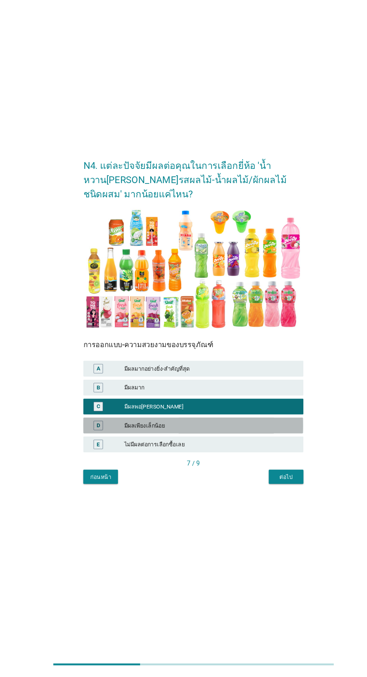
click at [243, 446] on div "มีผลเพียงเล็กน้อย" at bounding box center [200, 441] width 164 height 9
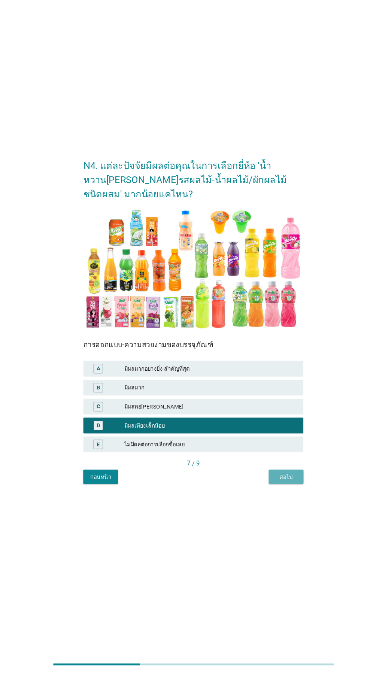
click at [275, 494] on div "ต่อไป" at bounding box center [271, 490] width 21 height 8
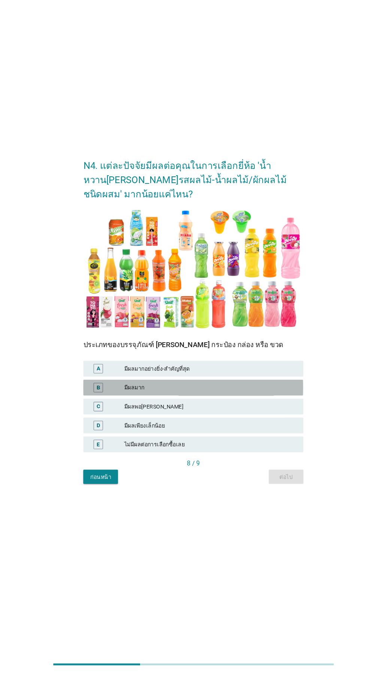
click at [212, 410] on div "มีผลมาก" at bounding box center [200, 405] width 164 height 9
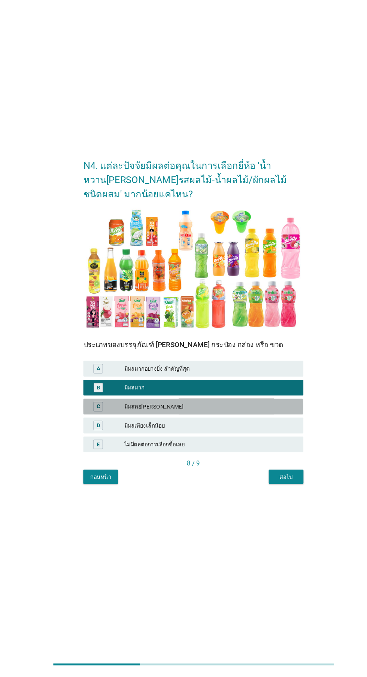
click at [219, 428] on div "มีผลพอ[PERSON_NAME]" at bounding box center [200, 423] width 164 height 9
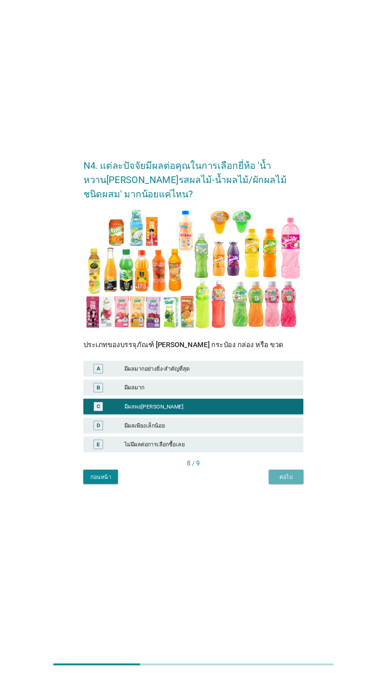
click at [279, 494] on div "ต่อไป" at bounding box center [271, 490] width 21 height 8
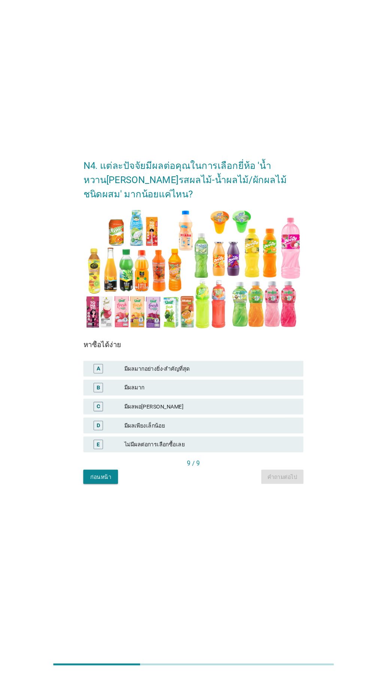
click at [220, 392] on div "มีผลมากอย่างยิ่ง-สำคัญที่สุด" at bounding box center [200, 387] width 164 height 9
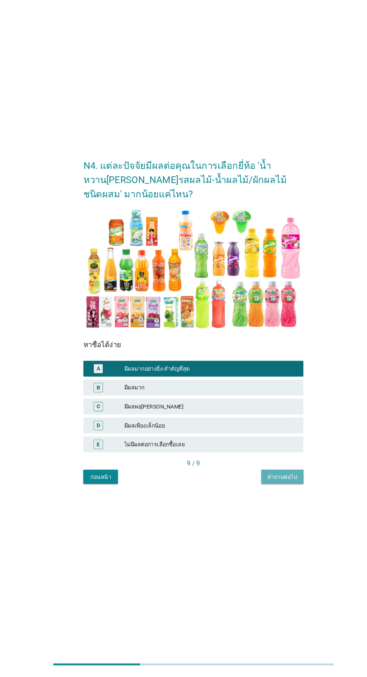
click at [268, 496] on button "คำถามต่อไป" at bounding box center [268, 489] width 40 height 13
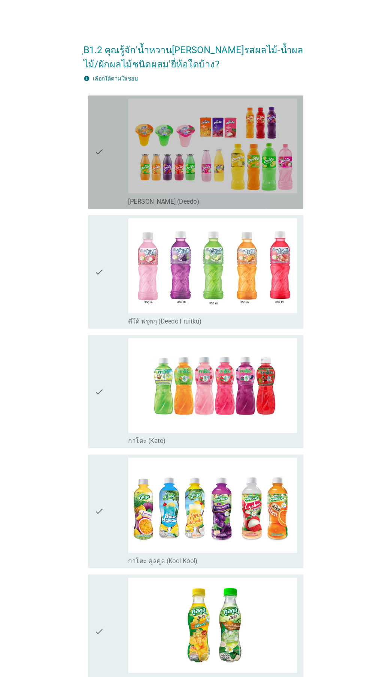
click at [96, 167] on icon "check" at bounding box center [93, 145] width 9 height 102
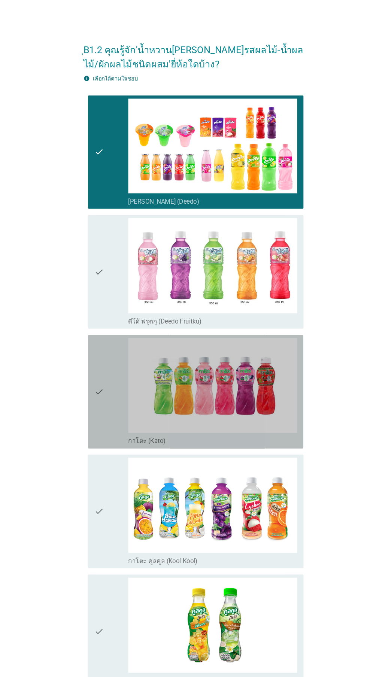
click at [104, 383] on div "check" at bounding box center [105, 372] width 32 height 102
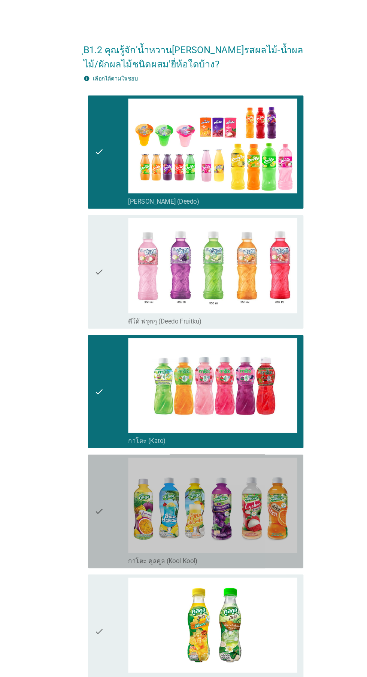
click at [109, 485] on div "check" at bounding box center [105, 485] width 32 height 102
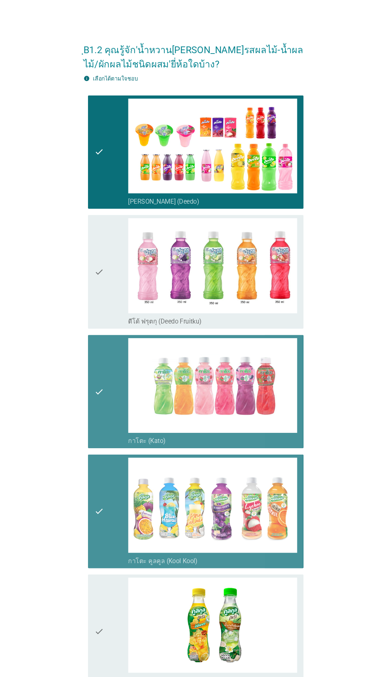
click at [123, 387] on img at bounding box center [202, 366] width 160 height 90
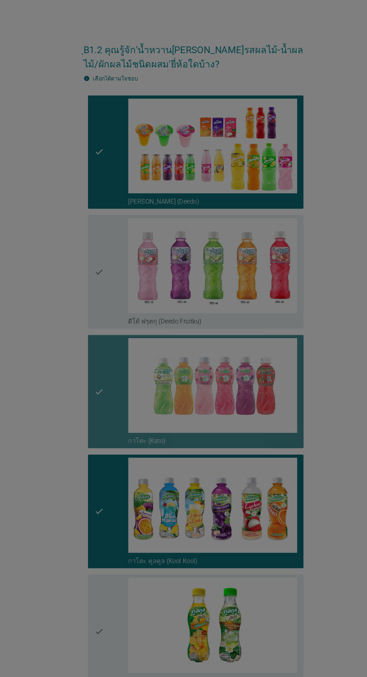
click at [106, 589] on div at bounding box center [183, 338] width 367 height 677
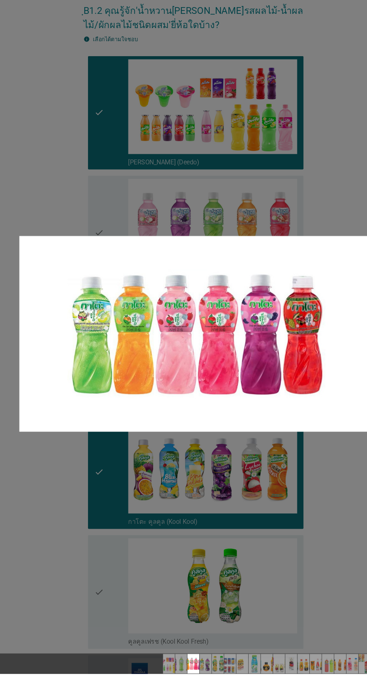
click at [228, 406] on img at bounding box center [183, 354] width 330 height 186
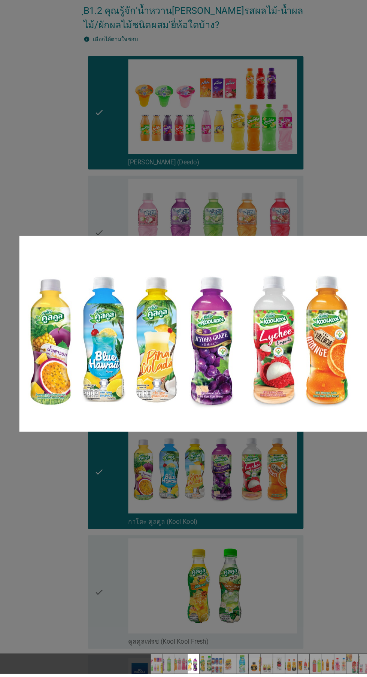
click at [44, 591] on div at bounding box center [183, 338] width 367 height 677
click at [110, 606] on div at bounding box center [183, 338] width 367 height 677
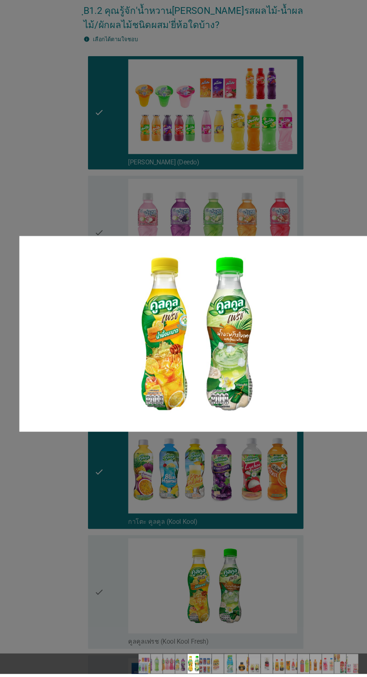
click at [318, 523] on div at bounding box center [183, 338] width 367 height 677
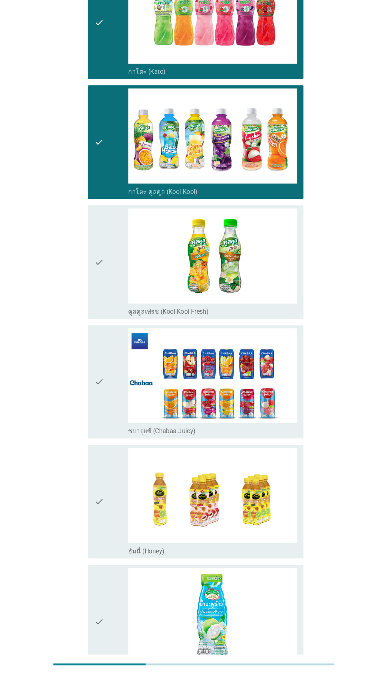
scroll to position [313, 0]
click at [96, 410] on icon "check" at bounding box center [93, 400] width 9 height 102
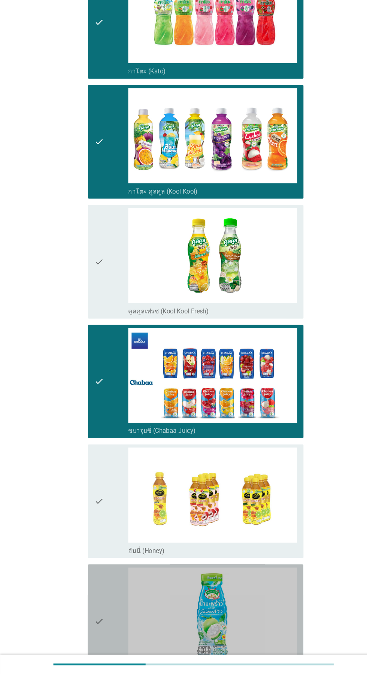
click at [103, 630] on div "check" at bounding box center [105, 627] width 32 height 102
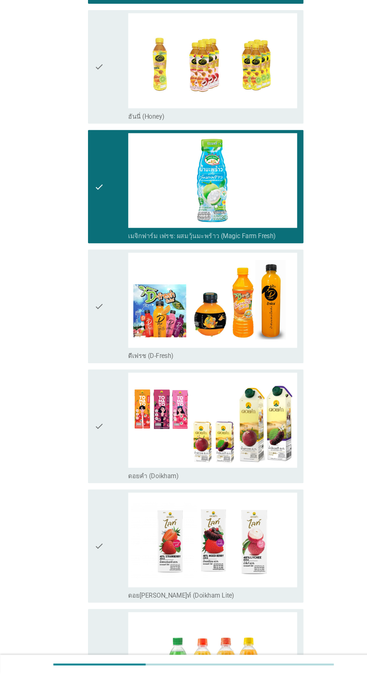
scroll to position [730, 0]
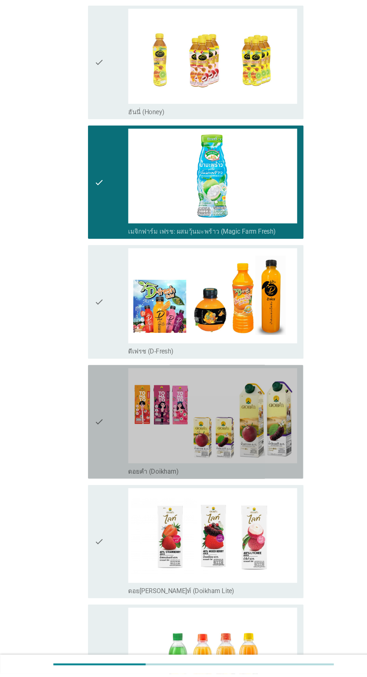
click at [90, 452] on icon "check" at bounding box center [93, 438] width 9 height 102
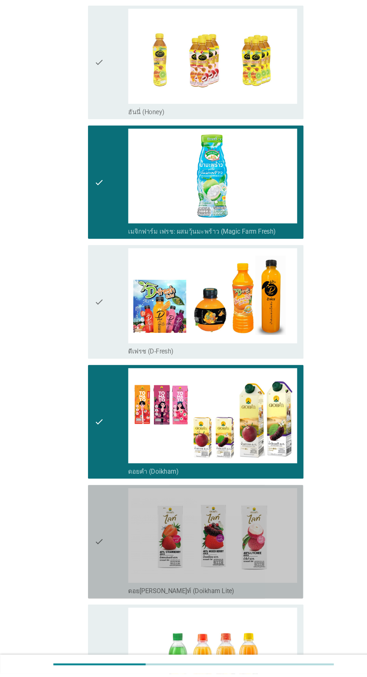
click at [97, 564] on icon "check" at bounding box center [93, 552] width 9 height 102
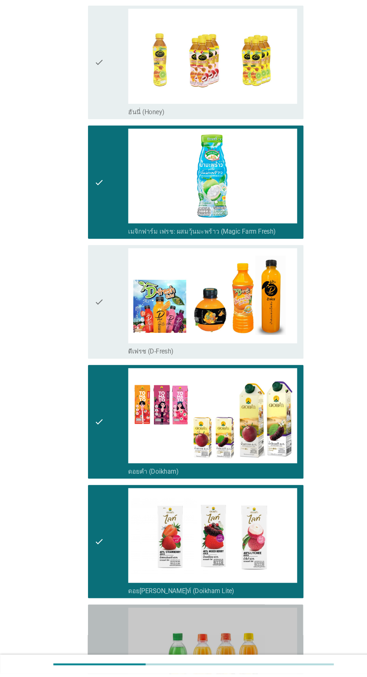
click at [123, 662] on img at bounding box center [202, 659] width 160 height 90
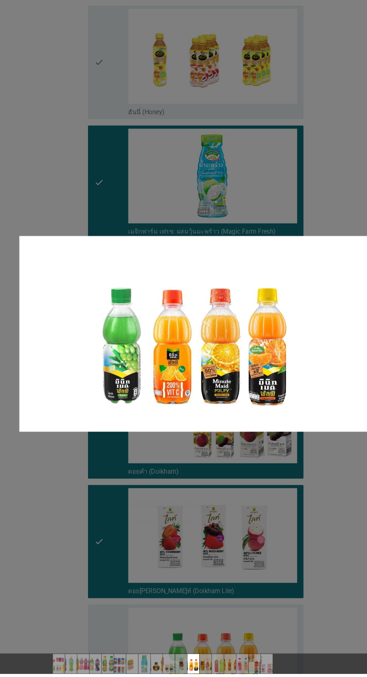
click at [315, 529] on div at bounding box center [183, 338] width 367 height 677
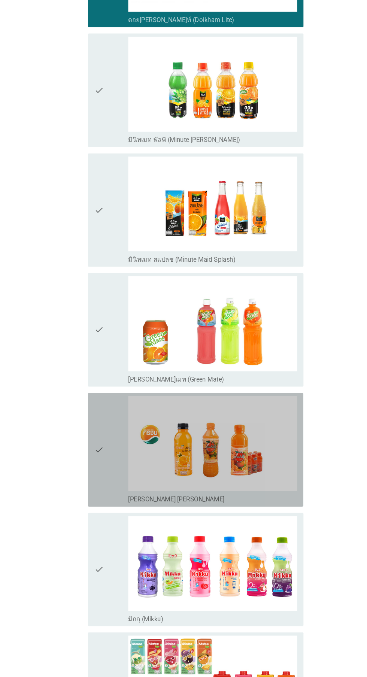
scroll to position [1297, 0]
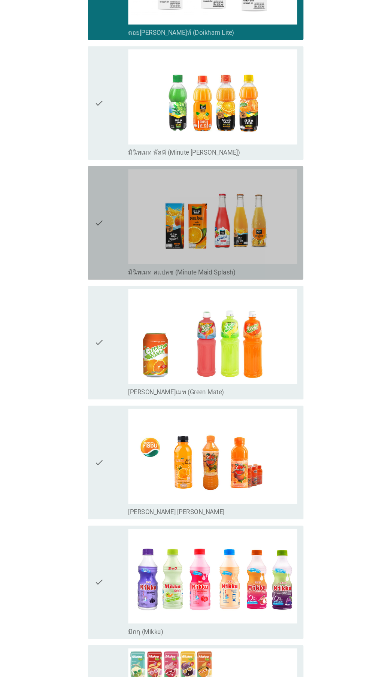
click at [96, 225] on icon "check" at bounding box center [93, 212] width 9 height 102
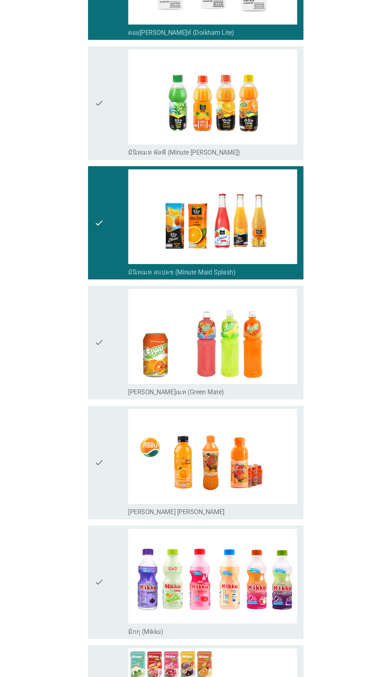
click at [109, 122] on div "check" at bounding box center [105, 98] width 32 height 102
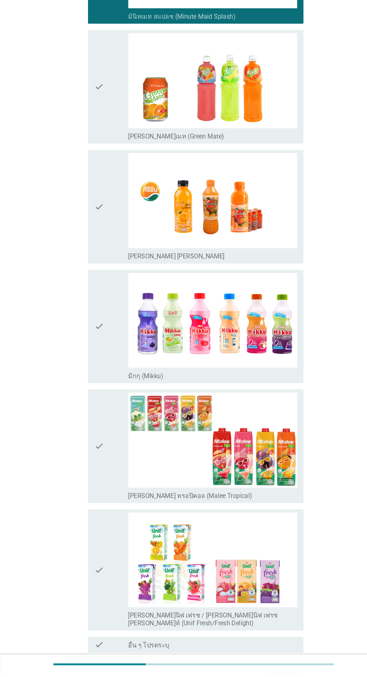
scroll to position [1503, 0]
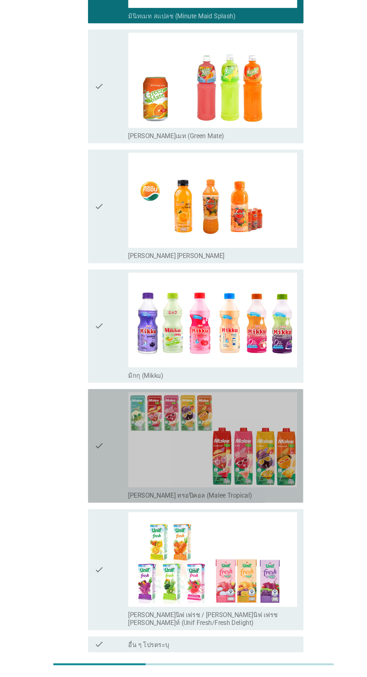
click at [100, 482] on div "check" at bounding box center [105, 461] width 32 height 102
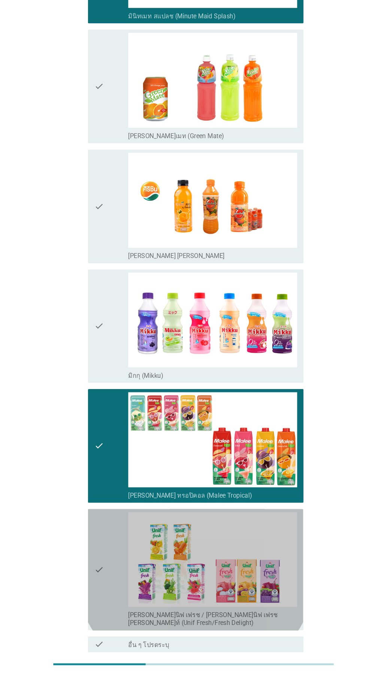
click at [94, 567] on icon "check" at bounding box center [93, 577] width 9 height 109
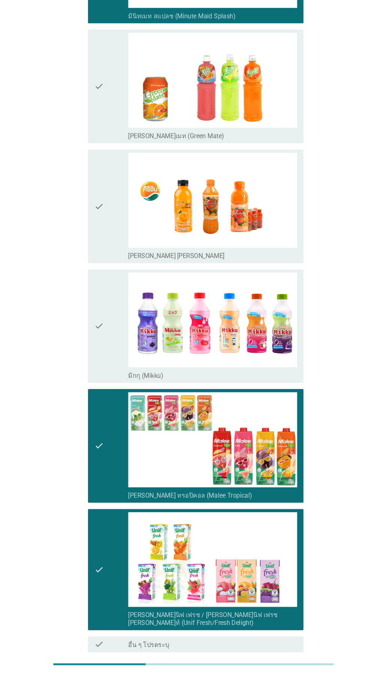
click at [271, 677] on div "ต่อไป" at bounding box center [268, 683] width 21 height 9
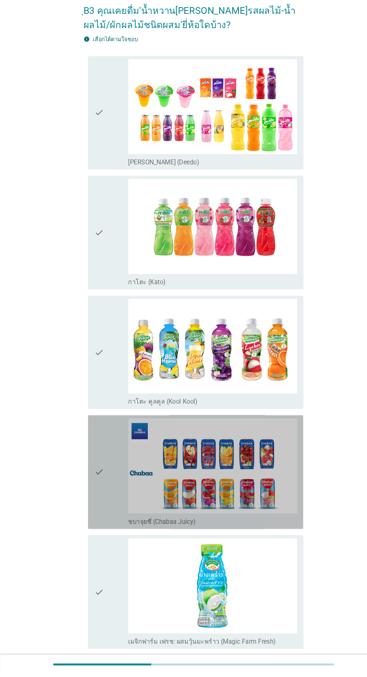
click at [94, 485] on icon "check" at bounding box center [93, 485] width 9 height 102
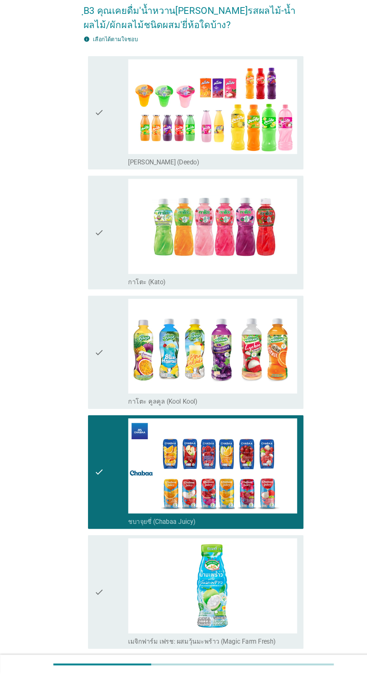
click at [90, 405] on icon "check" at bounding box center [93, 372] width 9 height 102
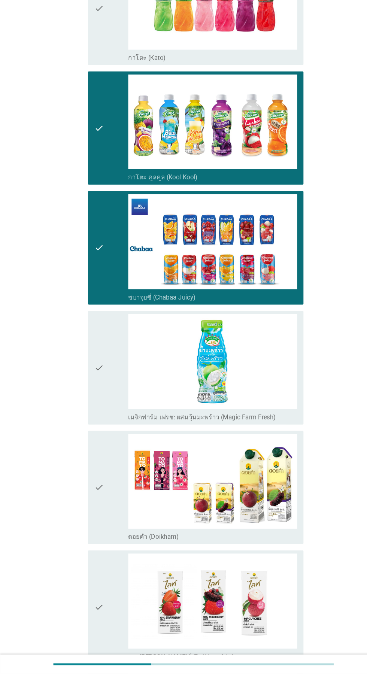
scroll to position [221, 0]
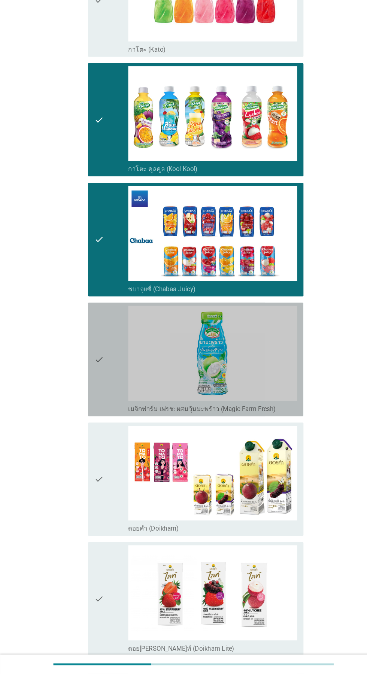
click at [95, 395] on icon "check" at bounding box center [93, 379] width 9 height 102
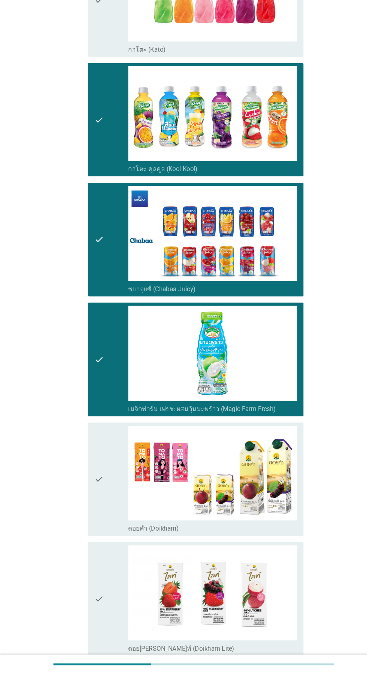
click at [94, 516] on icon "check" at bounding box center [93, 492] width 9 height 102
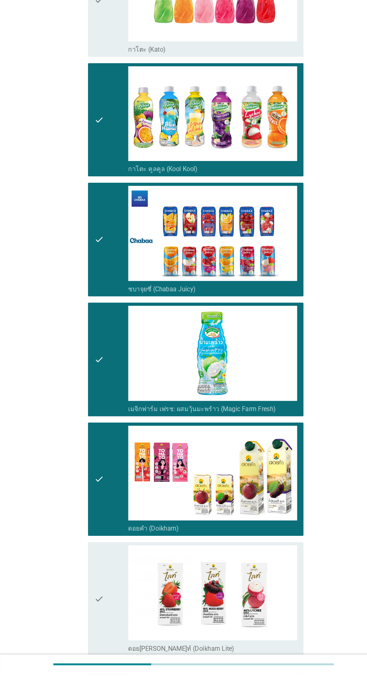
click at [94, 598] on icon "check" at bounding box center [93, 606] width 9 height 102
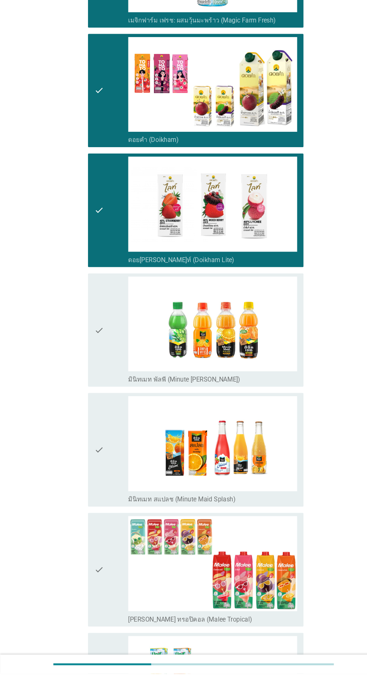
scroll to position [592, 0]
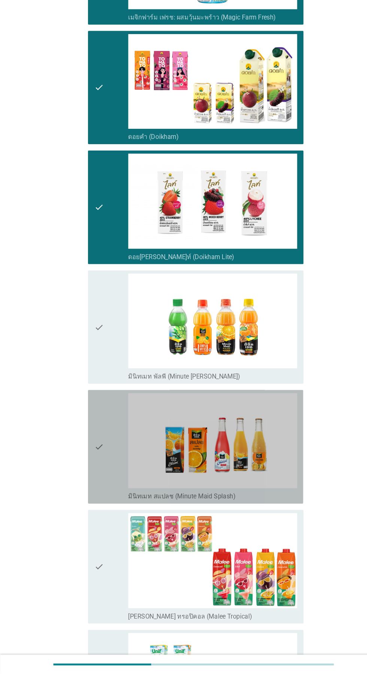
click at [101, 470] on div "check" at bounding box center [105, 461] width 32 height 102
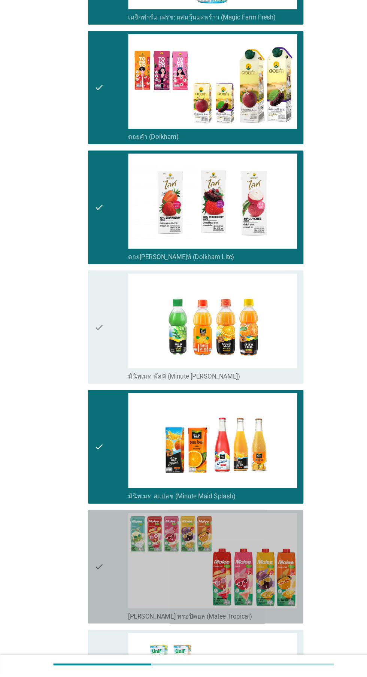
click at [98, 565] on div "check" at bounding box center [105, 575] width 32 height 102
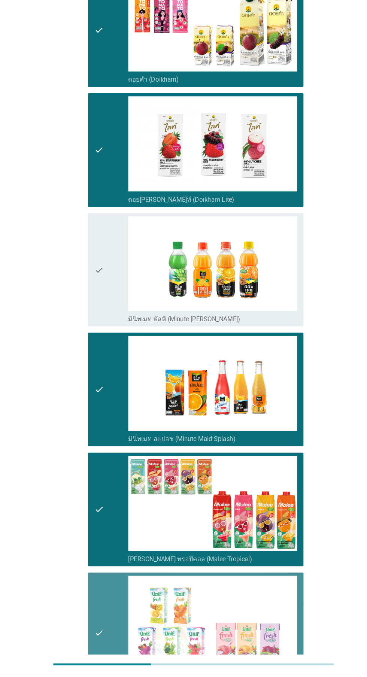
scroll to position [708, 0]
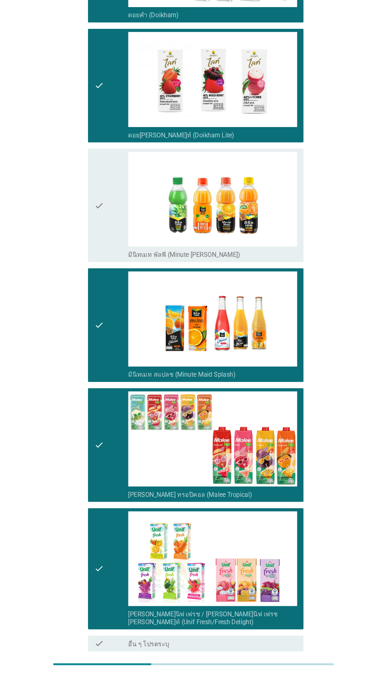
click at [263, 677] on div "ต่อไป" at bounding box center [268, 682] width 21 height 9
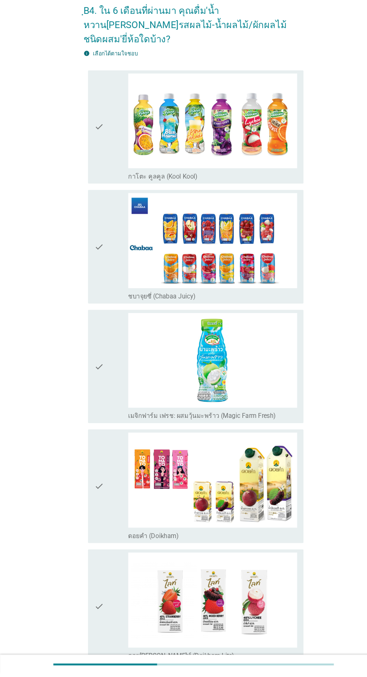
click at [101, 160] on div "check" at bounding box center [105, 158] width 32 height 102
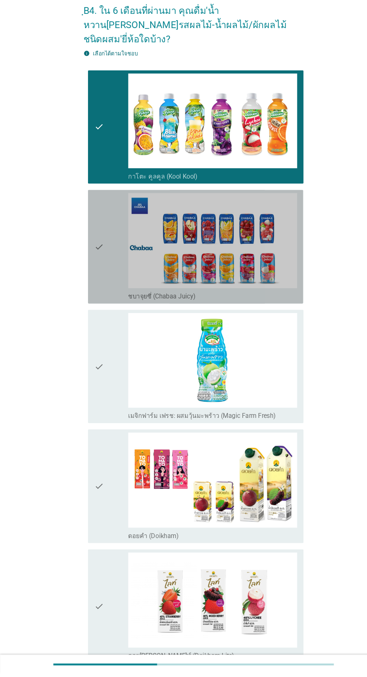
click at [98, 280] on icon "check" at bounding box center [93, 272] width 9 height 102
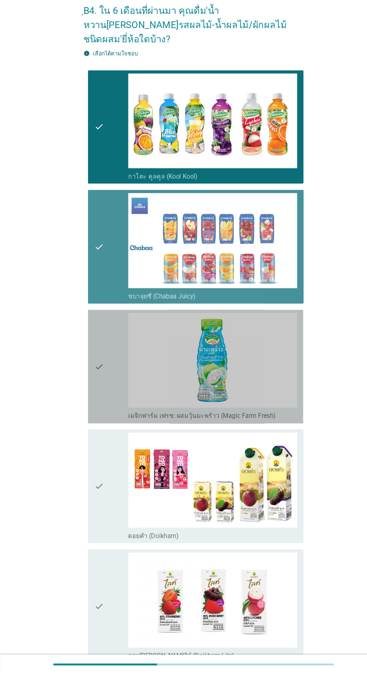
click at [98, 376] on icon "check" at bounding box center [93, 385] width 9 height 102
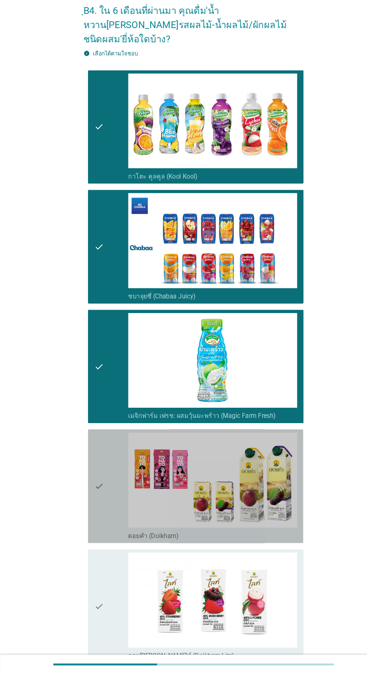
click at [99, 505] on div "check" at bounding box center [105, 499] width 32 height 102
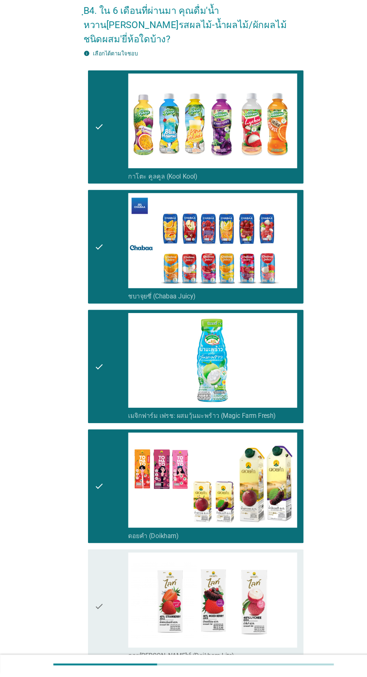
click at [100, 581] on div "check" at bounding box center [105, 613] width 32 height 102
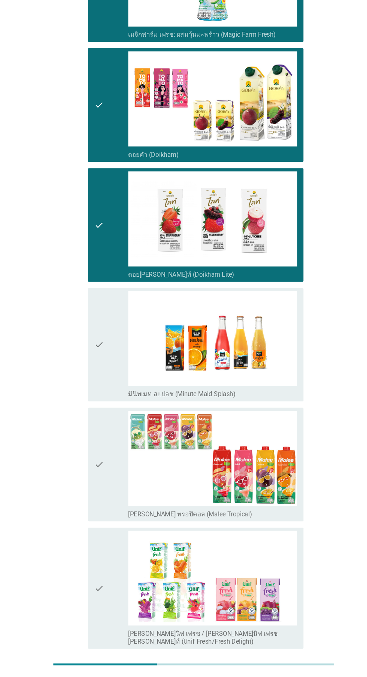
scroll to position [367, 0]
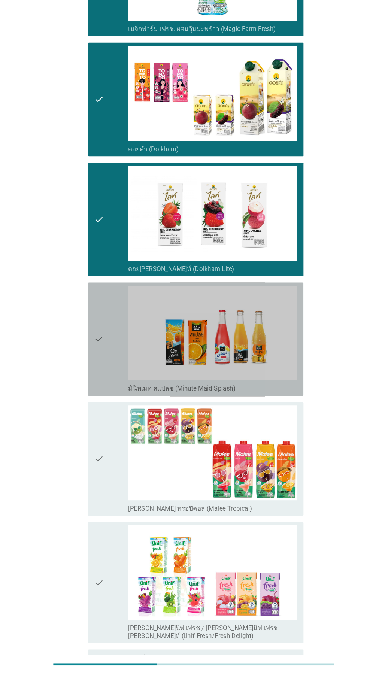
click at [100, 352] on div "check" at bounding box center [105, 360] width 32 height 102
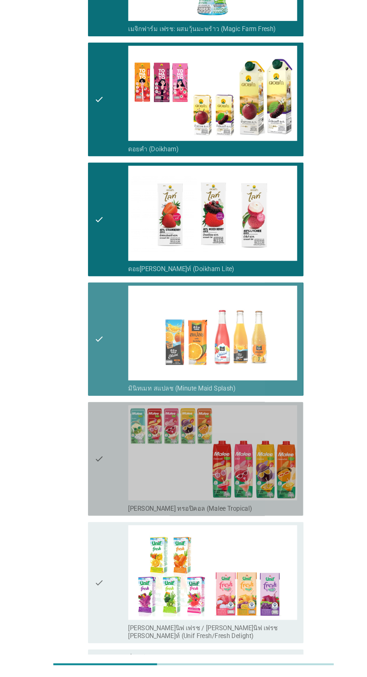
click at [95, 446] on icon "check" at bounding box center [93, 473] width 9 height 102
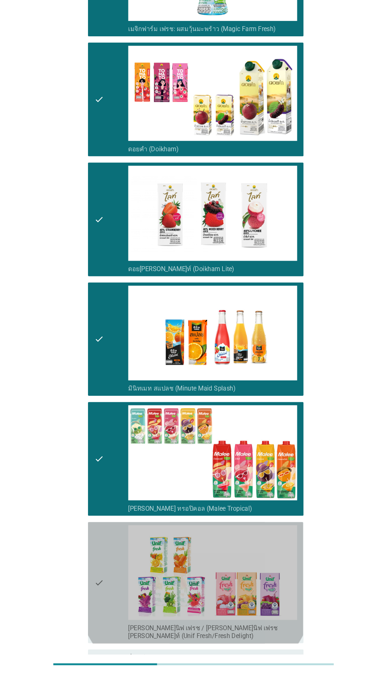
click at [92, 559] on icon "check" at bounding box center [93, 590] width 9 height 109
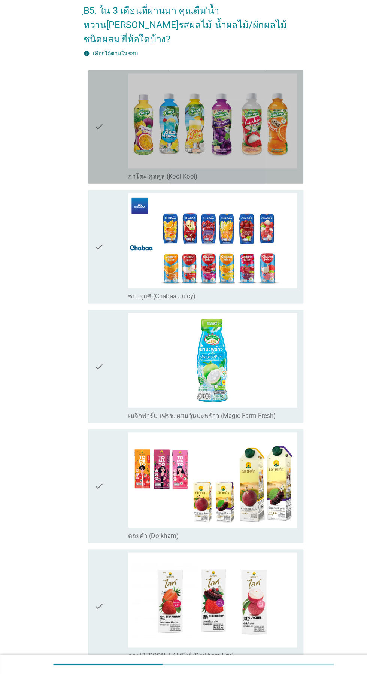
click at [103, 177] on div "check" at bounding box center [105, 158] width 32 height 102
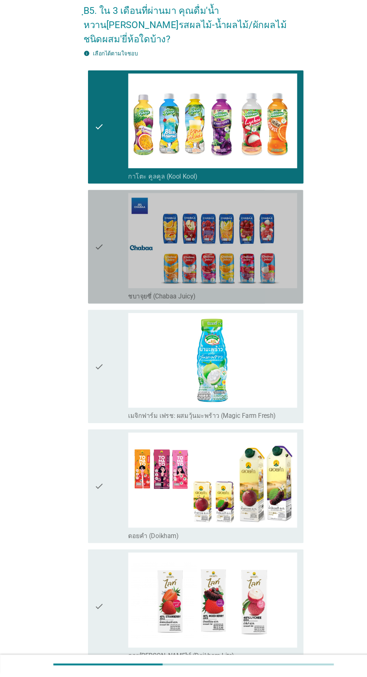
click at [105, 285] on div "check" at bounding box center [105, 272] width 32 height 102
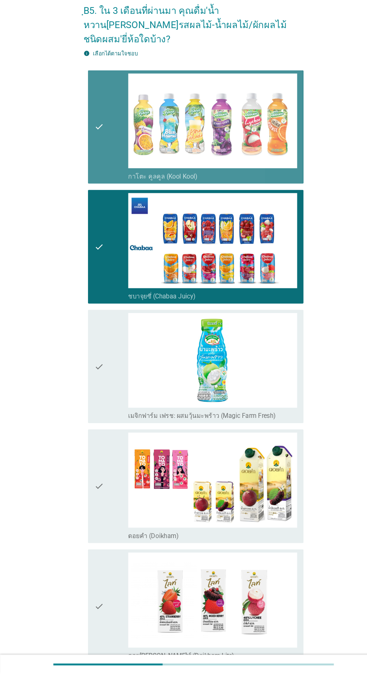
click at [94, 165] on icon "check" at bounding box center [93, 158] width 9 height 102
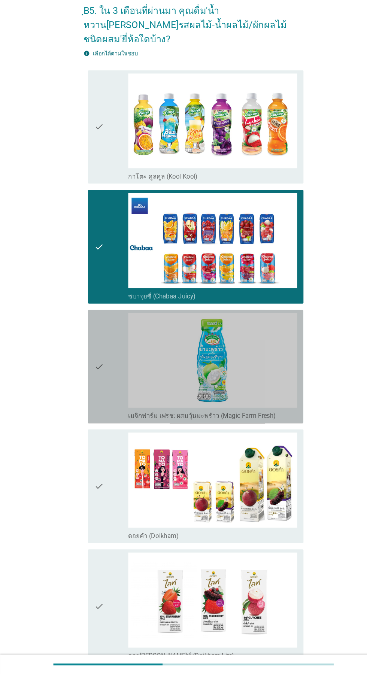
click at [109, 406] on div "check" at bounding box center [105, 385] width 32 height 102
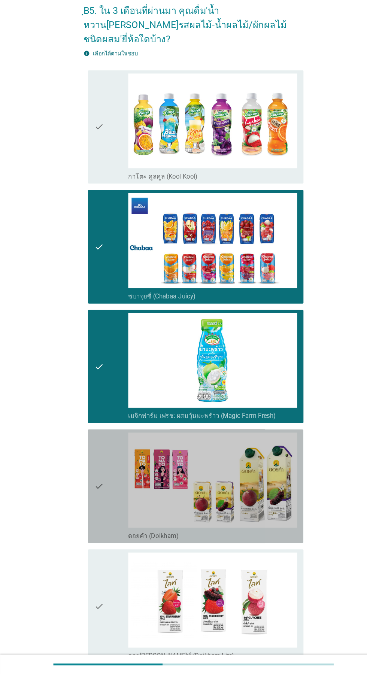
click at [98, 504] on icon "check" at bounding box center [93, 499] width 9 height 102
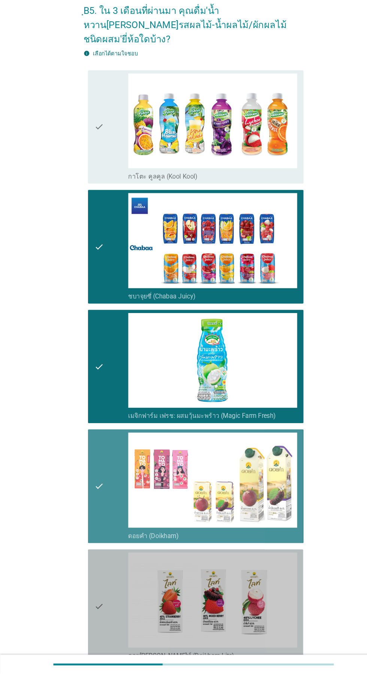
click at [102, 602] on div "check" at bounding box center [105, 613] width 32 height 102
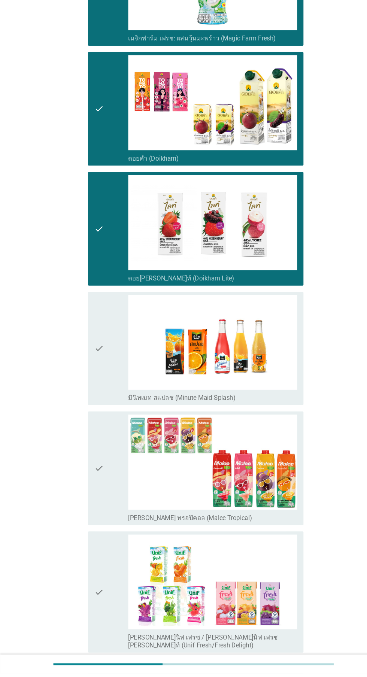
scroll to position [367, 0]
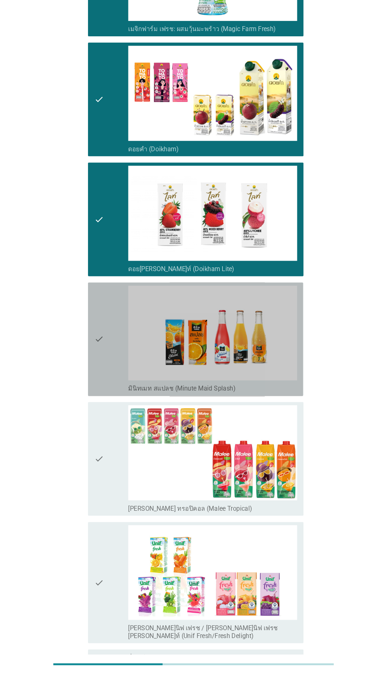
click at [106, 366] on div "check" at bounding box center [105, 360] width 32 height 102
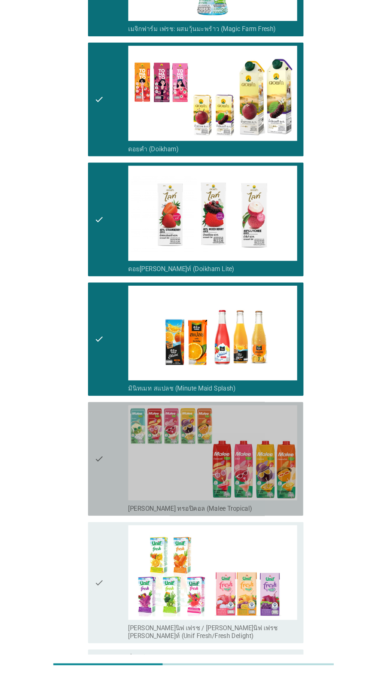
click at [91, 459] on icon "check" at bounding box center [93, 473] width 9 height 102
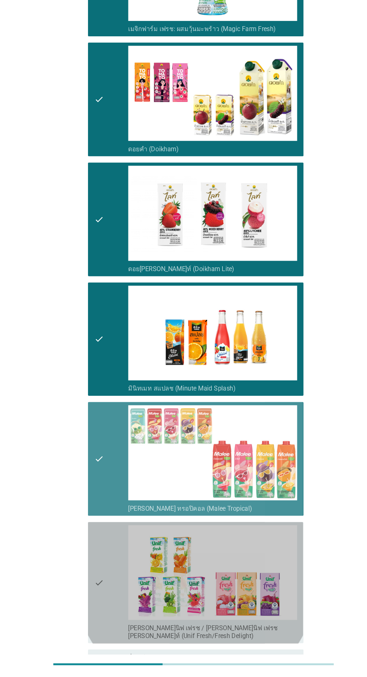
click at [96, 560] on icon "check" at bounding box center [93, 590] width 9 height 109
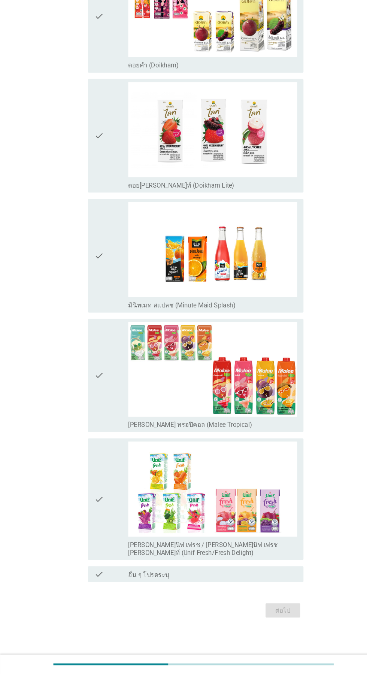
scroll to position [0, 0]
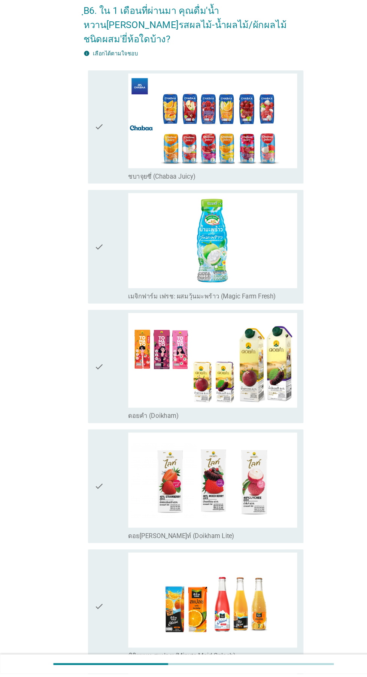
click at [94, 171] on icon "check" at bounding box center [93, 158] width 9 height 102
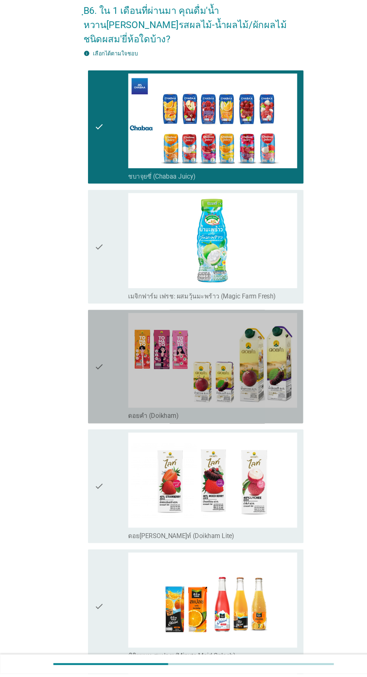
click at [100, 394] on div "check" at bounding box center [105, 385] width 32 height 102
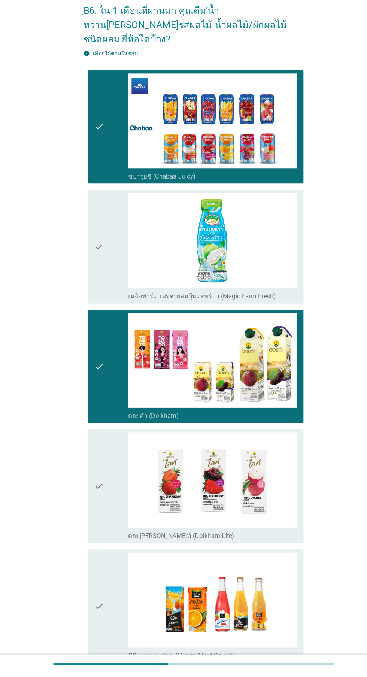
click at [103, 492] on div "check" at bounding box center [105, 499] width 32 height 102
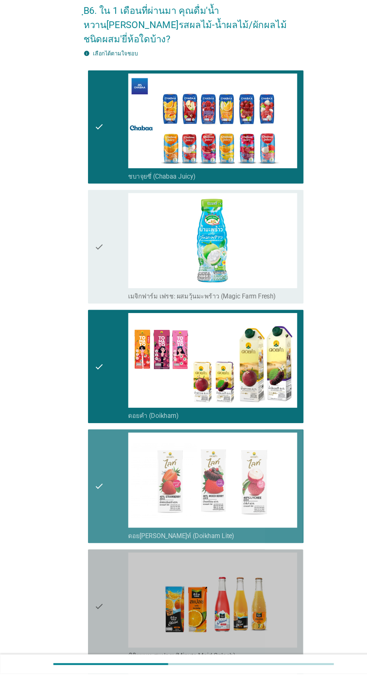
click at [101, 592] on div "check" at bounding box center [105, 613] width 32 height 102
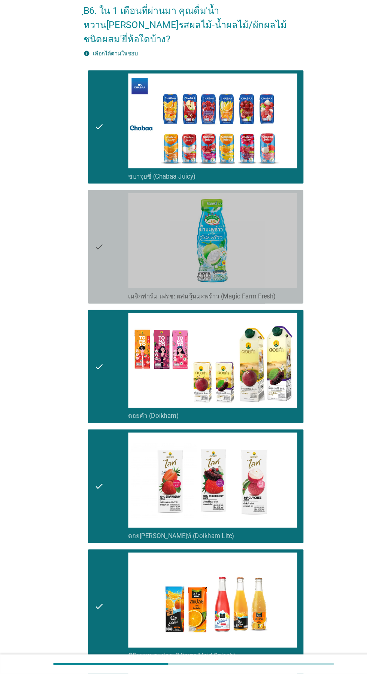
click at [97, 290] on icon "check" at bounding box center [93, 272] width 9 height 102
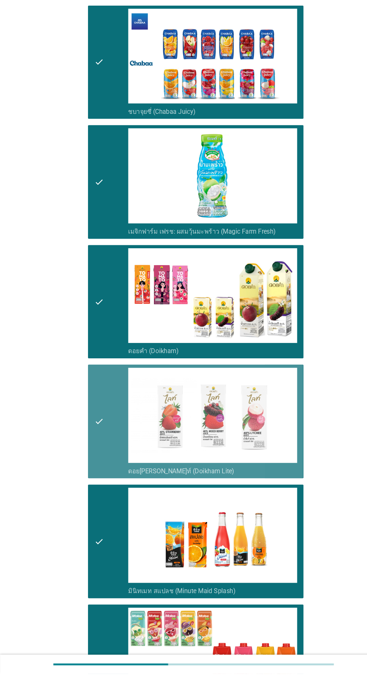
scroll to position [253, 0]
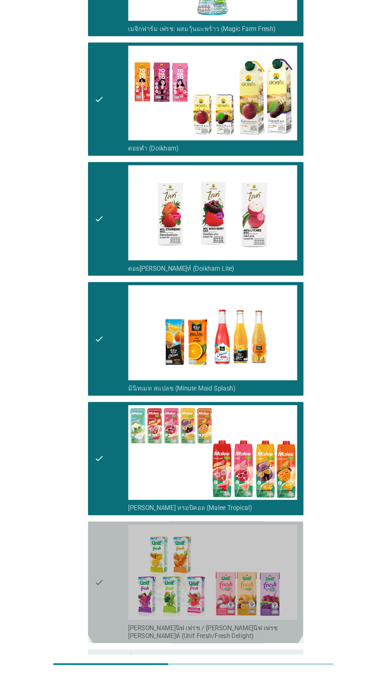
click at [91, 573] on icon "check" at bounding box center [93, 589] width 9 height 109
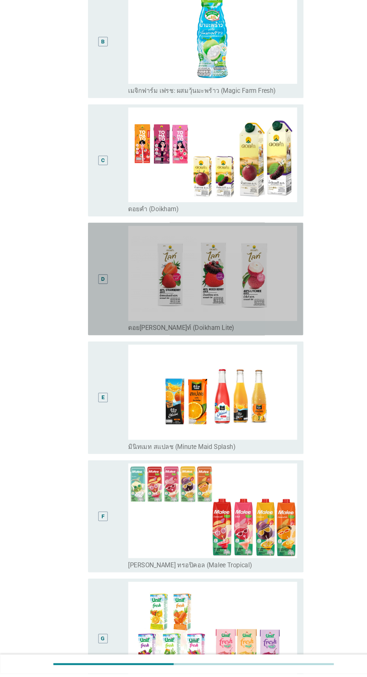
scroll to position [245, 0]
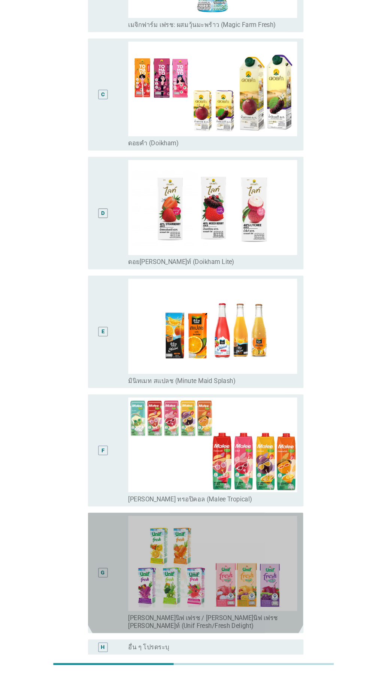
click at [103, 562] on div "G" at bounding box center [97, 581] width 16 height 108
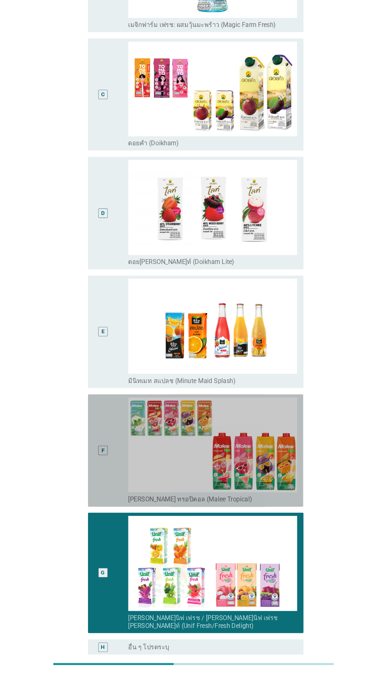
click at [106, 450] on div "F" at bounding box center [105, 464] width 32 height 101
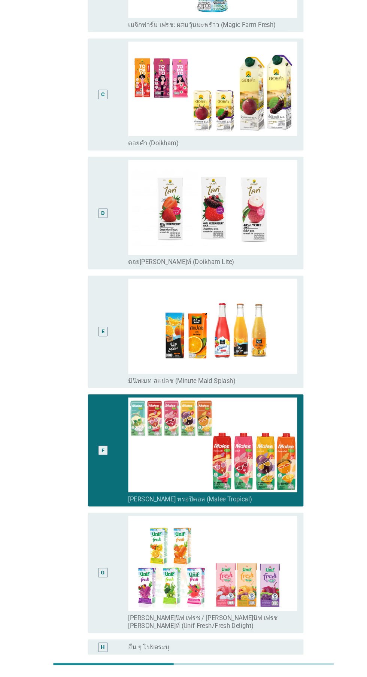
click at [98, 577] on div "G" at bounding box center [98, 581] width 4 height 8
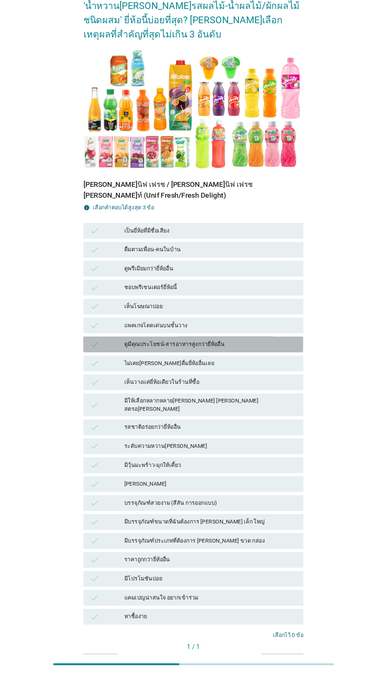
click at [228, 361] on div "ดูมีคุณประโยชน์-สารอาหารสูงกว่ายี่ห้ออื่น" at bounding box center [200, 364] width 164 height 9
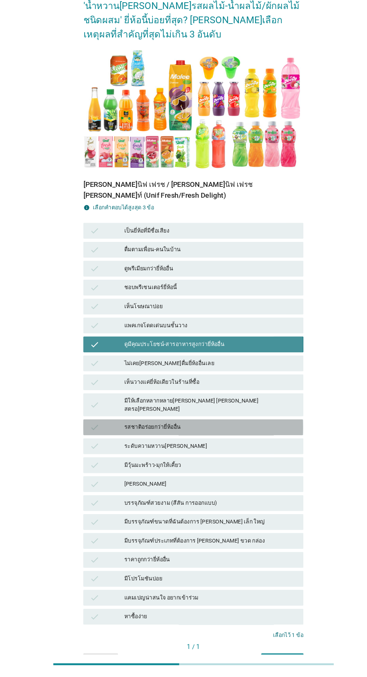
click at [211, 438] on div "รสชาติอร่อยกว่ายี่ห้ออื่น" at bounding box center [200, 442] width 164 height 9
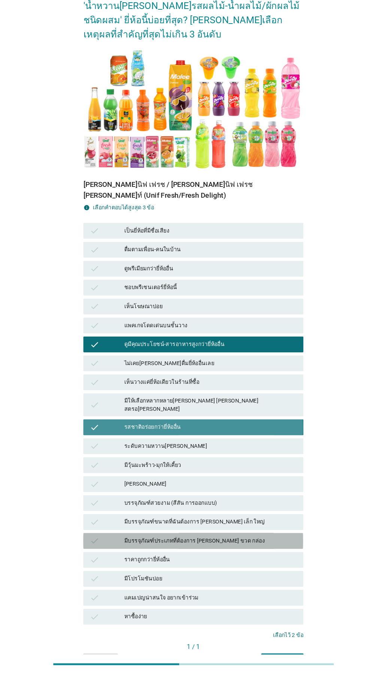
click at [213, 546] on div "มีบรรจุภัณฑ์ประเภทที่ต้องการ [PERSON_NAME] ขวด กล่อง" at bounding box center [200, 550] width 164 height 9
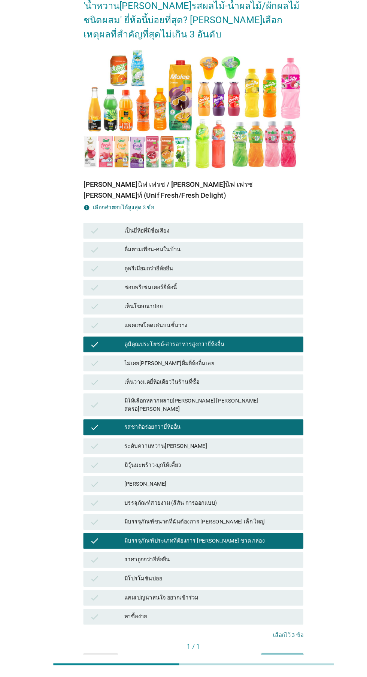
click at [268, 659] on button "คำถามต่อไป" at bounding box center [268, 663] width 40 height 13
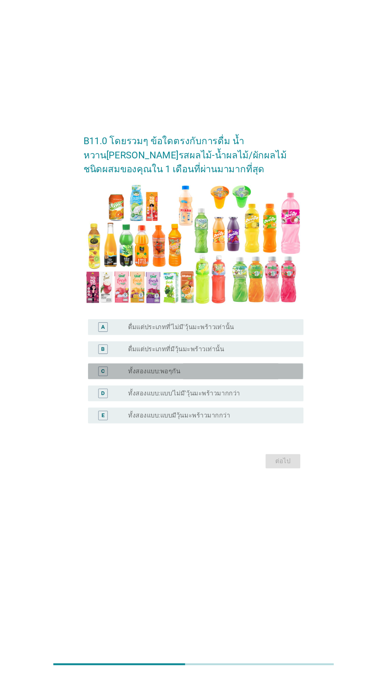
click at [218, 394] on div "radio_button_unchecked ทั้งสองแบบ:พอๆกัน" at bounding box center [199, 389] width 154 height 7
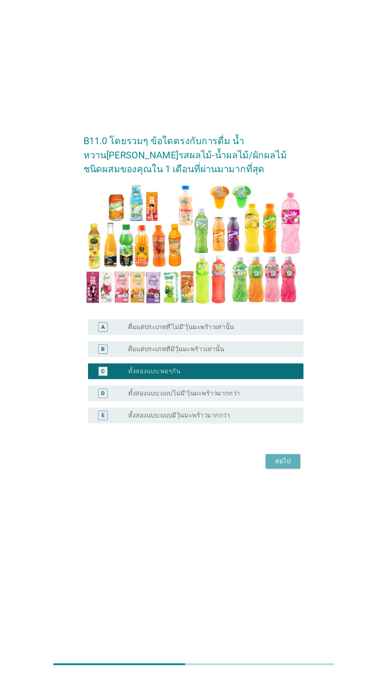
click at [265, 480] on div "ต่อไป" at bounding box center [268, 475] width 21 height 9
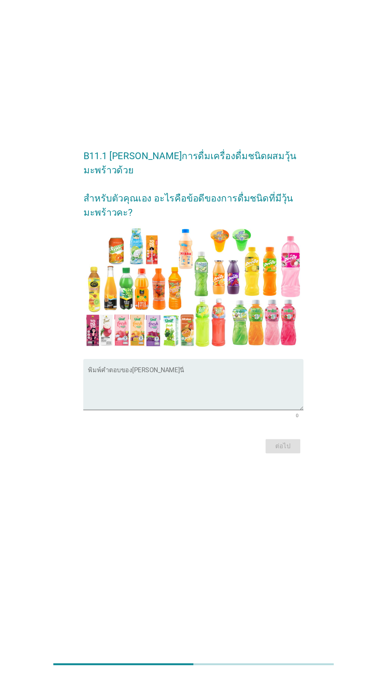
click at [200, 415] on textarea "พิมพ์คำตอบของคุณ ที่นี่" at bounding box center [185, 406] width 204 height 39
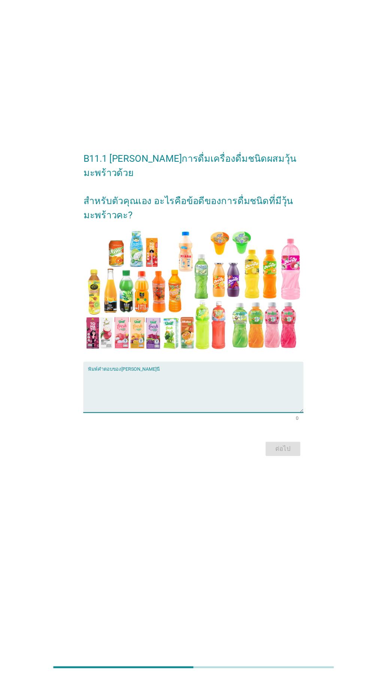
scroll to position [72, 0]
type textarea "เคี้ยวเพลิน"
click at [320, 334] on div "B11.1 [PERSON_NAME]การดื่มเครื่องดื่มชนิดผสมวุ้นมะพร้าวด้วย สำหรับตัวคุณเอง อะไ…" at bounding box center [183, 320] width 331 height 311
click at [276, 456] on div "ต่อไป" at bounding box center [268, 460] width 21 height 9
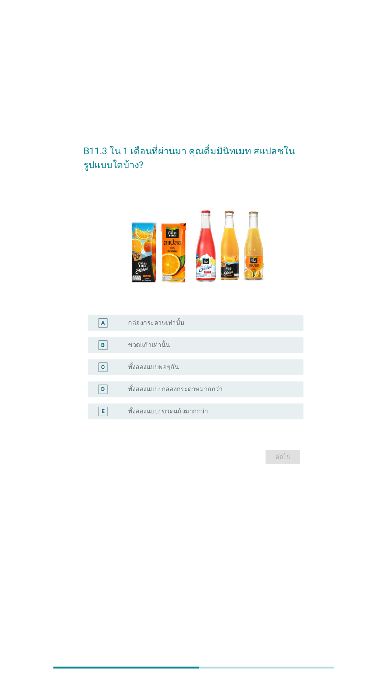
scroll to position [0, 0]
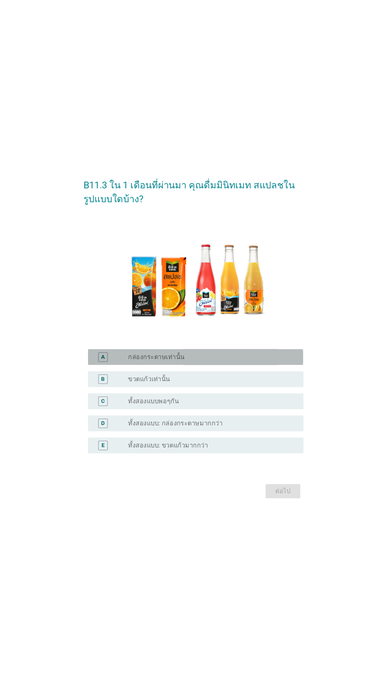
click at [218, 363] on div "radio_button_unchecked กล่องกระดาษเท่านั้น" at bounding box center [199, 358] width 154 height 7
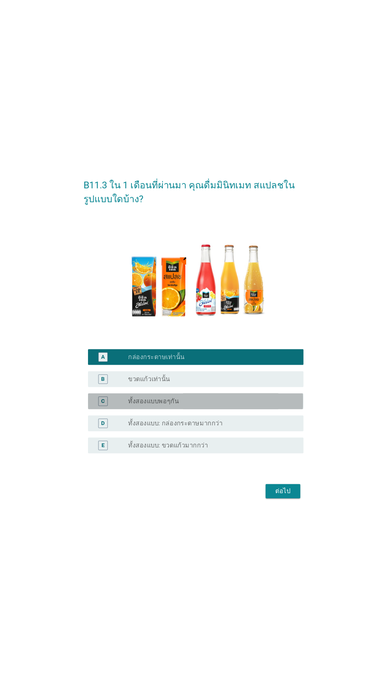
click at [203, 405] on div "radio_button_unchecked ทั้งสองแบบพอๆกัน" at bounding box center [199, 400] width 154 height 7
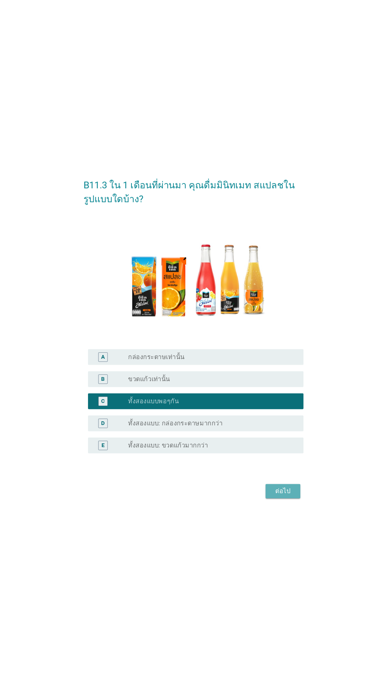
click at [271, 491] on div "ต่อไป" at bounding box center [268, 486] width 21 height 9
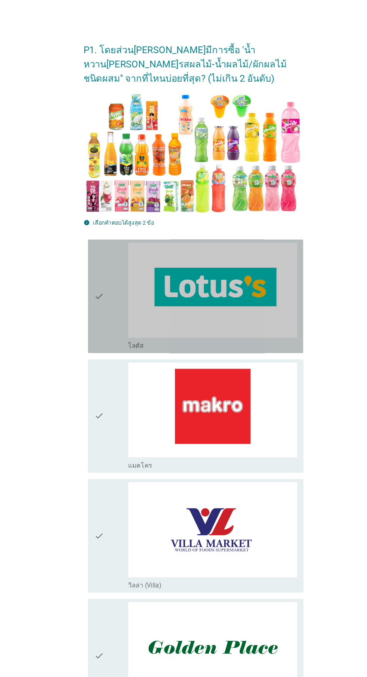
click at [95, 309] on icon "check" at bounding box center [93, 281] width 9 height 102
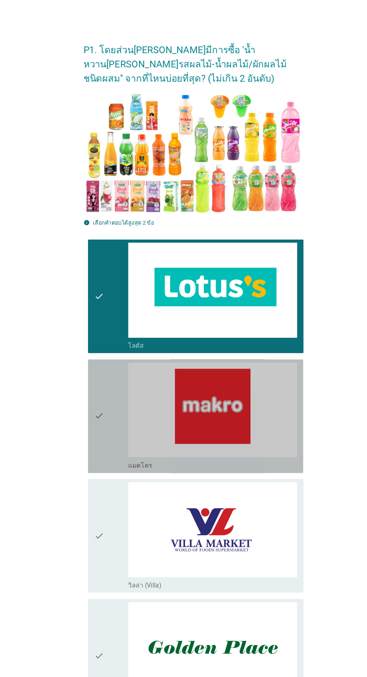
click at [111, 398] on div "check" at bounding box center [105, 395] width 32 height 102
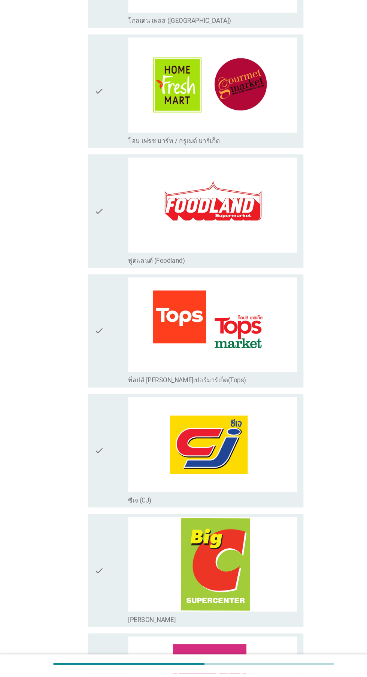
scroll to position [612, 0]
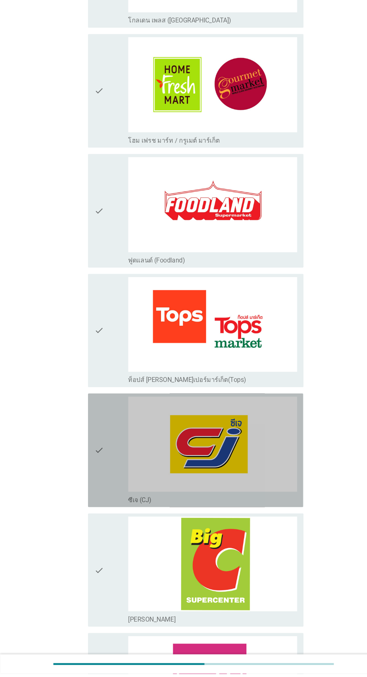
click at [102, 470] on div "check" at bounding box center [105, 465] width 32 height 102
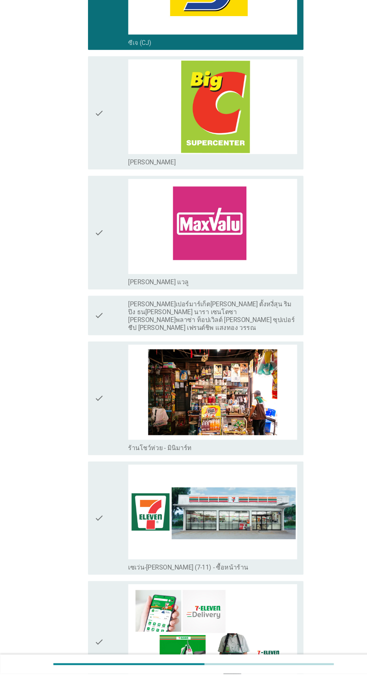
scroll to position [1051, 0]
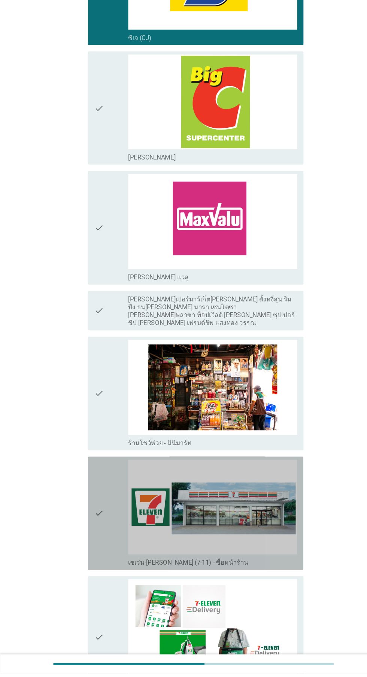
click at [96, 523] on icon "check" at bounding box center [93, 525] width 9 height 102
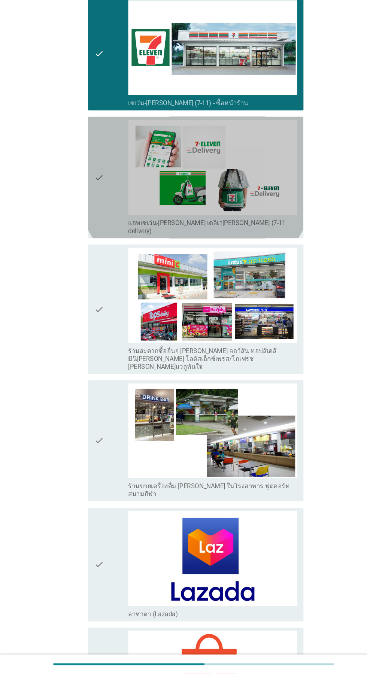
click at [110, 221] on div "check" at bounding box center [105, 205] width 32 height 109
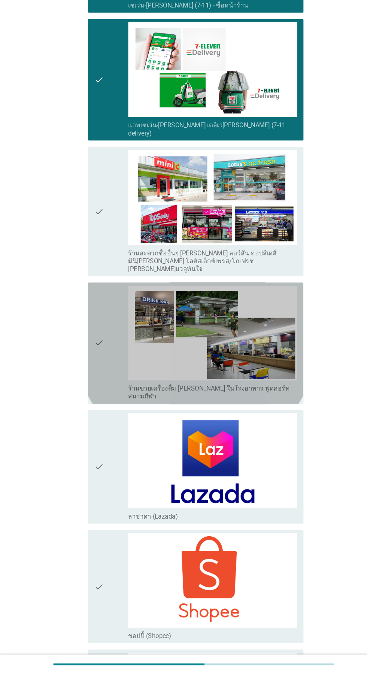
scroll to position [1673, 0]
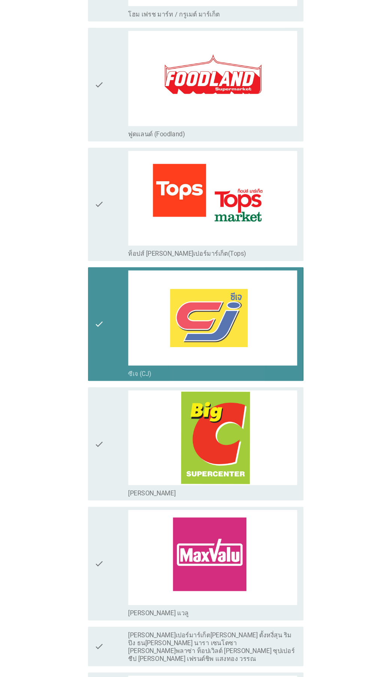
click at [106, 292] on div "check" at bounding box center [105, 307] width 32 height 102
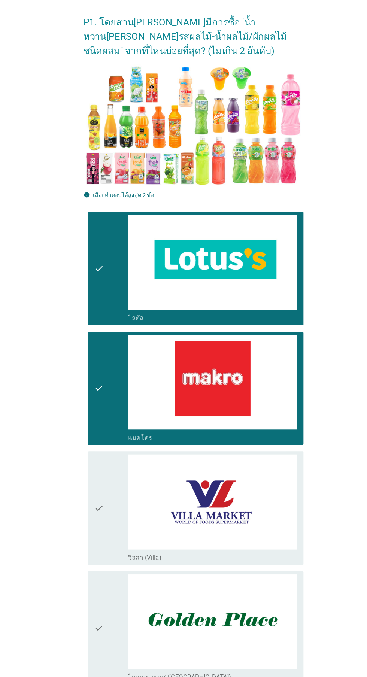
scroll to position [21, 0]
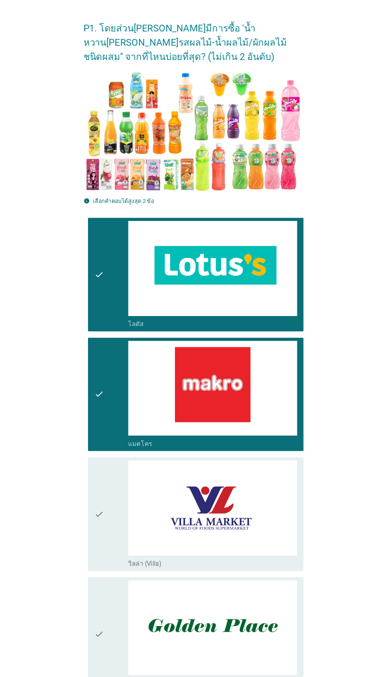
click at [103, 337] on div "check" at bounding box center [105, 375] width 32 height 102
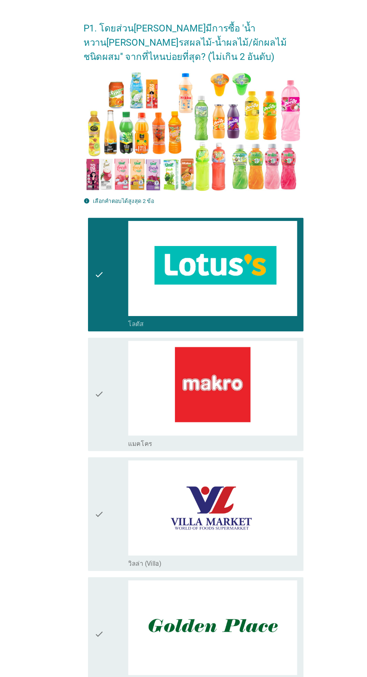
click at [109, 255] on div "check" at bounding box center [105, 261] width 32 height 102
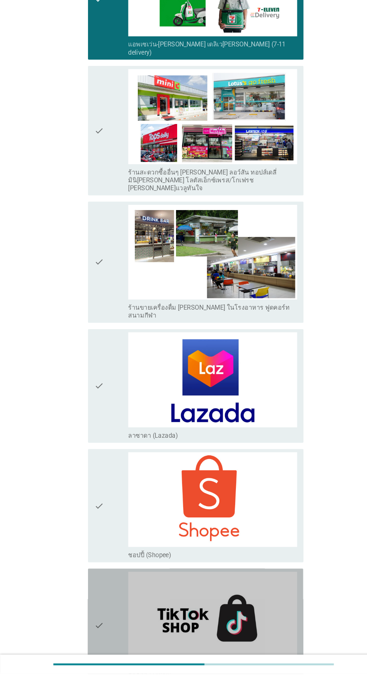
scroll to position [1673, 0]
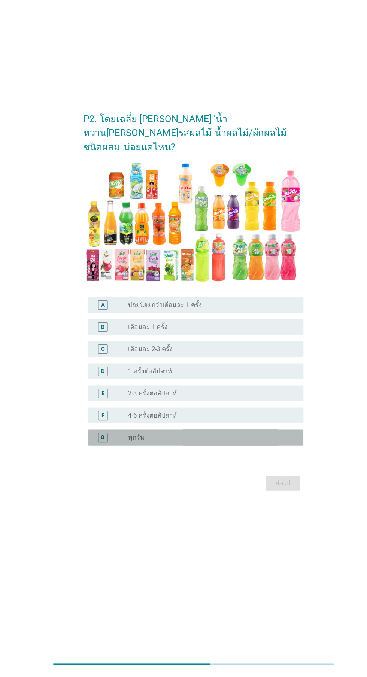
click at [216, 456] on div "radio_button_unchecked ทุกวัน" at bounding box center [199, 452] width 154 height 7
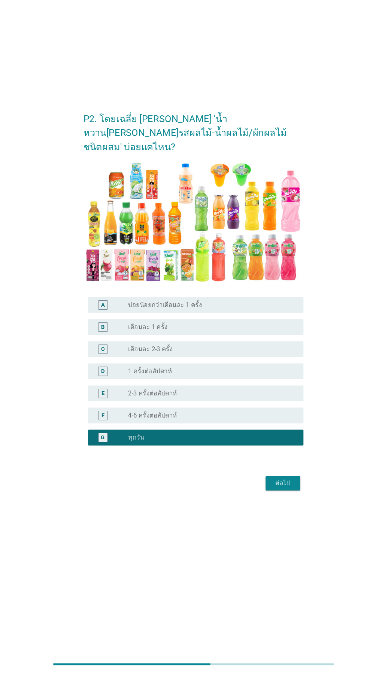
click at [238, 435] on div "radio_button_unchecked 4-6 ครั้งต่อสัปดาห์" at bounding box center [199, 431] width 154 height 7
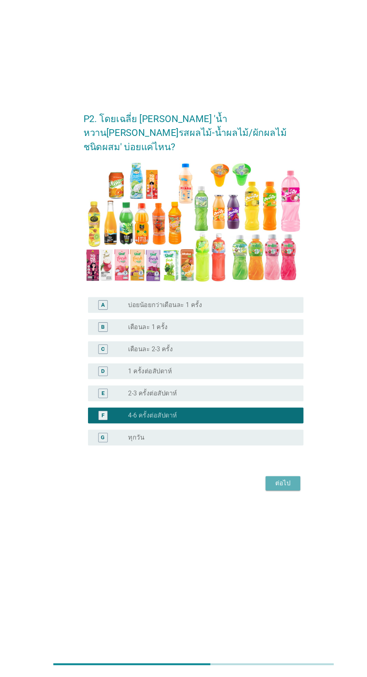
click at [270, 501] on div "ต่อไป" at bounding box center [268, 496] width 21 height 9
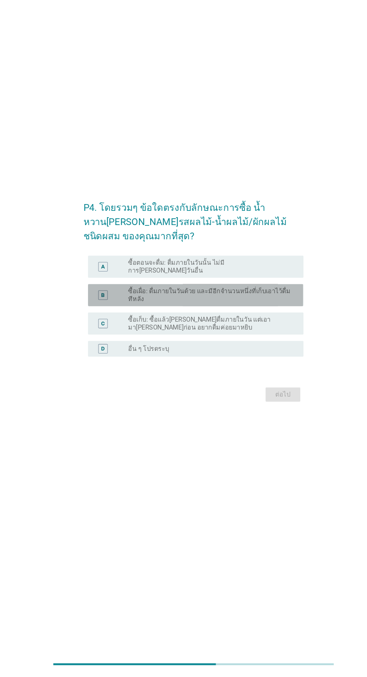
click at [256, 325] on label "ซื้อเผื่อ: ดื่มภายในวันด้วย และมีอีกจำนวนหนึ่งที่เก็บเอาไว้ดื่มทีหลัง" at bounding box center [199, 317] width 154 height 15
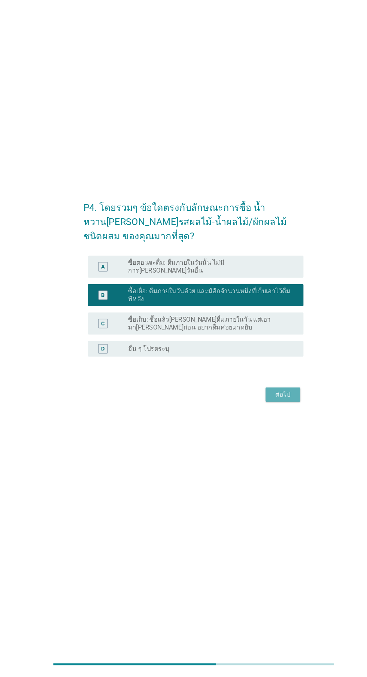
click at [276, 416] on div "ต่อไป" at bounding box center [268, 411] width 21 height 9
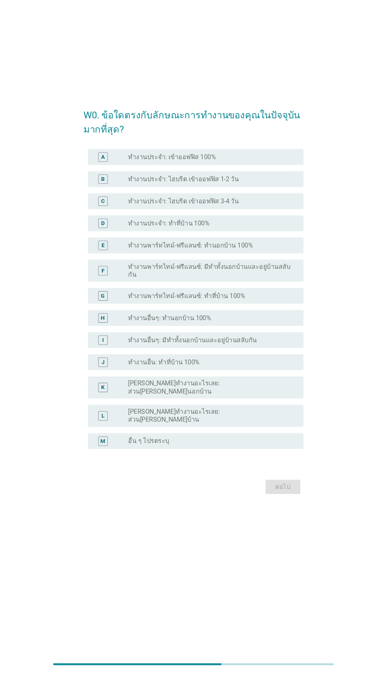
scroll to position [0, 0]
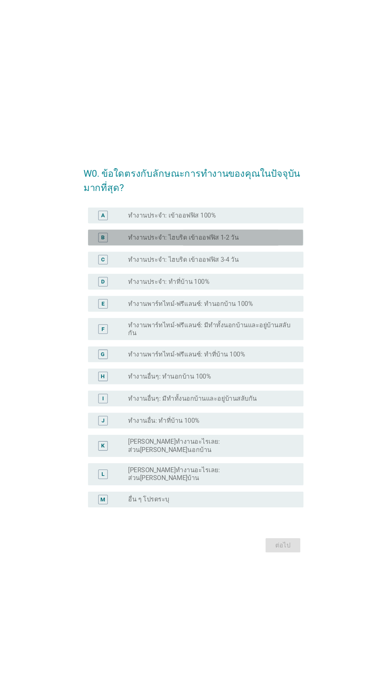
click at [247, 229] on div "radio_button_unchecked ทำงานประจำ: ไฮบริด เข้าออฟฟิส 1-2 วัน" at bounding box center [199, 225] width 154 height 7
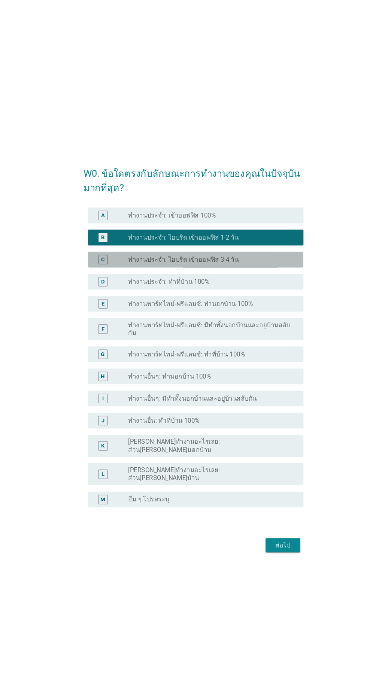
click at [257, 250] on div "radio_button_unchecked ทำงานประจำ: ไฮบริด เข้าออฟฟิส 3-4 วัน" at bounding box center [199, 246] width 154 height 7
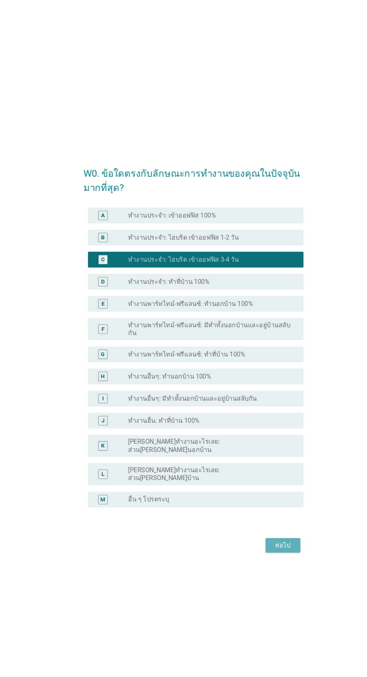
click at [271, 522] on div "ต่อไป" at bounding box center [268, 517] width 21 height 9
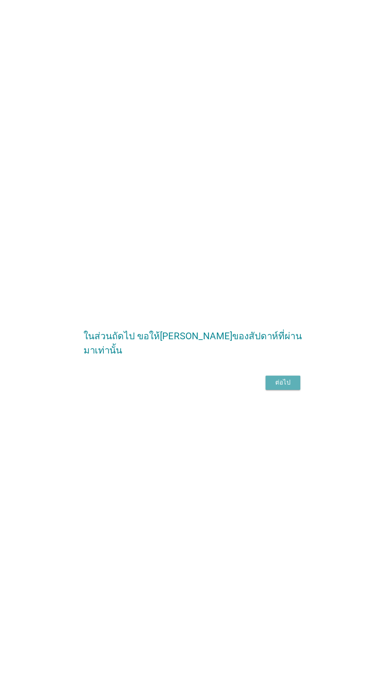
click at [266, 370] on button "ต่อไป" at bounding box center [268, 362] width 33 height 13
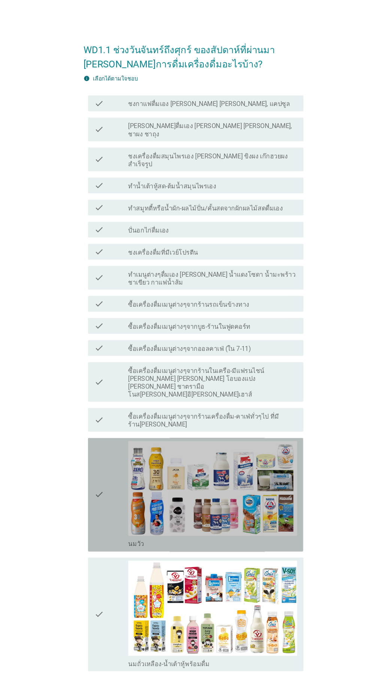
click at [102, 447] on div "check" at bounding box center [105, 470] width 32 height 102
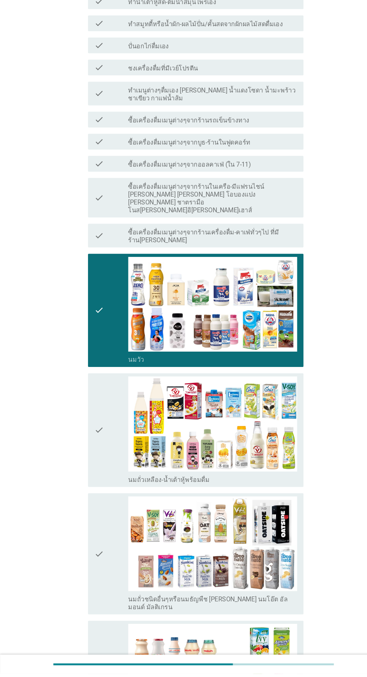
scroll to position [139, 0]
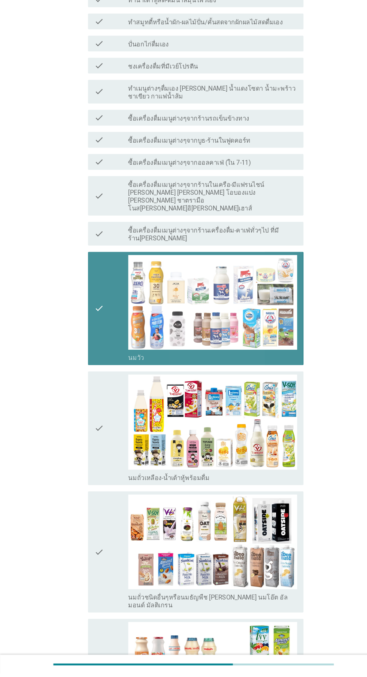
click at [94, 306] on icon "check" at bounding box center [93, 330] width 9 height 102
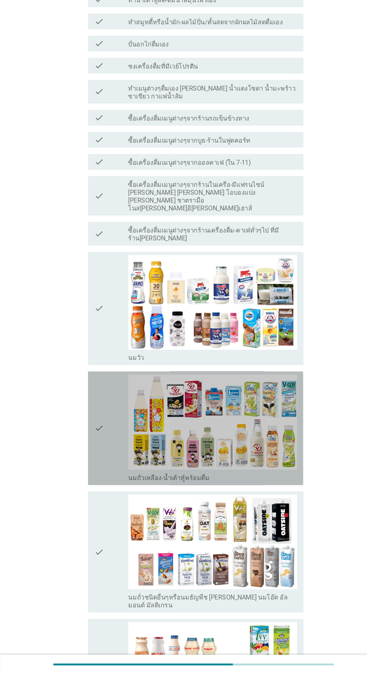
click at [99, 402] on div "check" at bounding box center [105, 444] width 32 height 102
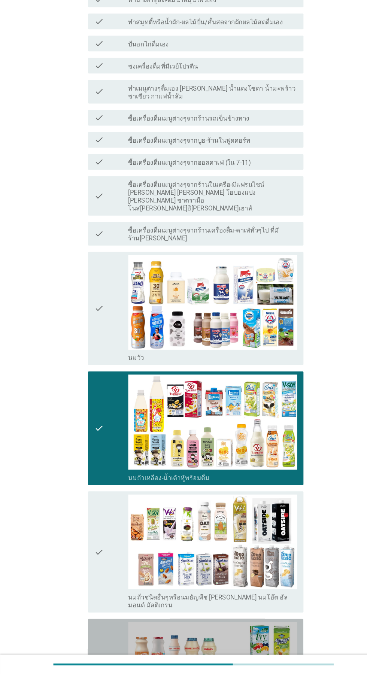
click at [102, 637] on div "check" at bounding box center [105, 679] width 32 height 102
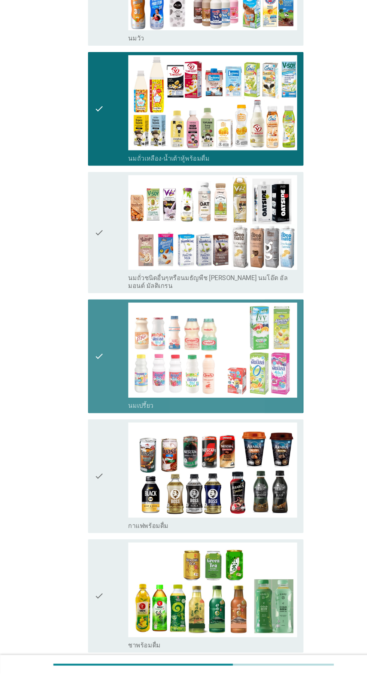
scroll to position [448, 0]
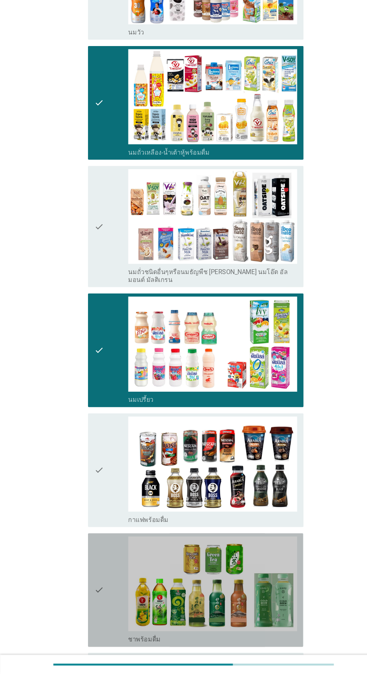
click at [101, 567] on div "check" at bounding box center [105, 598] width 32 height 102
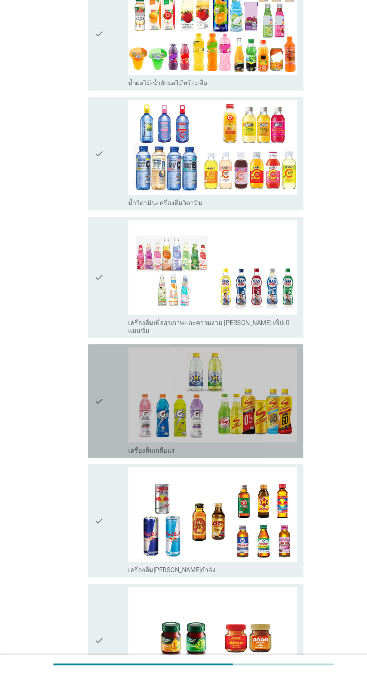
scroll to position [1336, 0]
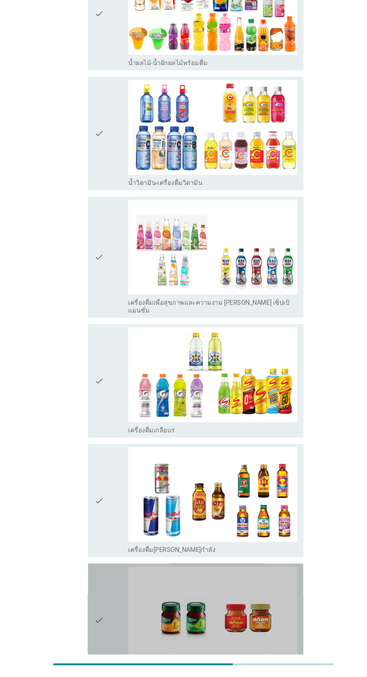
click at [110, 579] on div "check" at bounding box center [105, 626] width 32 height 102
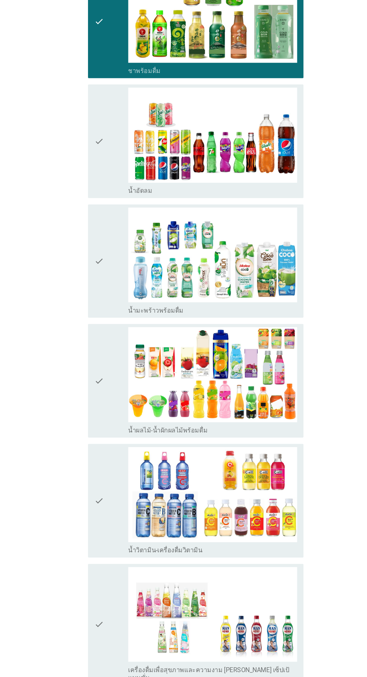
scroll to position [1024, 0]
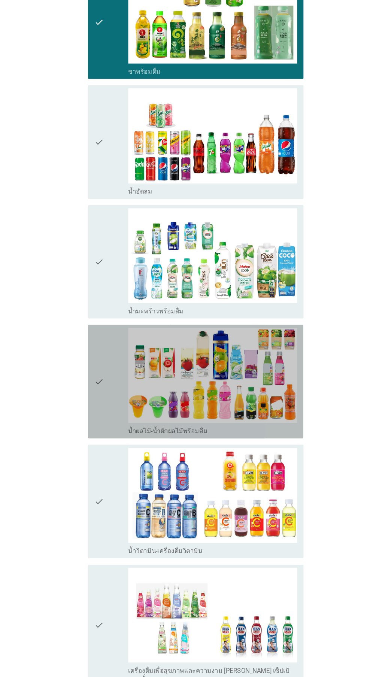
click at [109, 320] on div "check" at bounding box center [105, 362] width 32 height 102
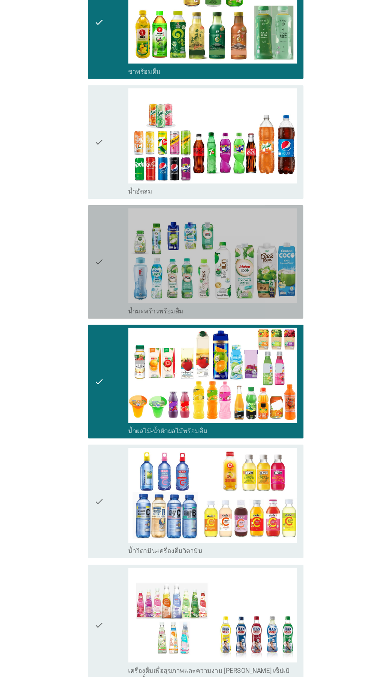
click at [112, 212] on div "check" at bounding box center [105, 249] width 32 height 102
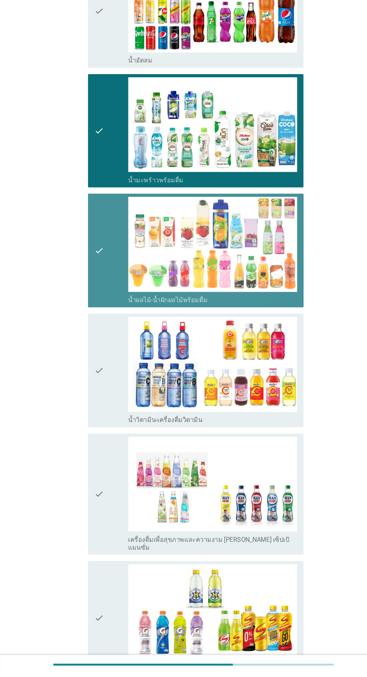
scroll to position [1336, 0]
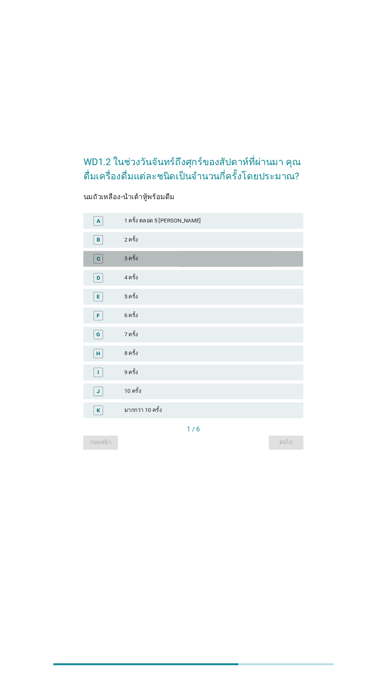
click at [219, 288] on div "3 ครั้ง" at bounding box center [200, 283] width 164 height 9
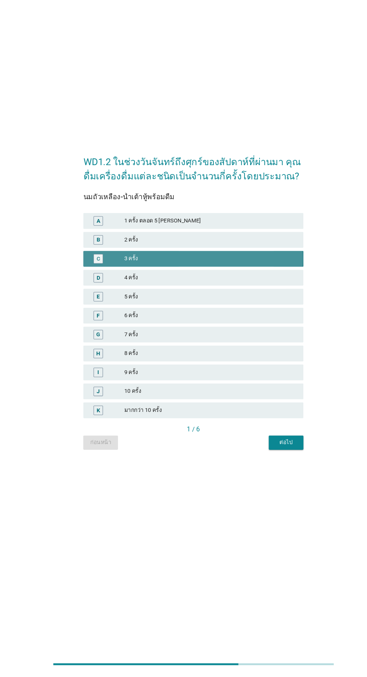
click at [240, 288] on div "3 ครั้ง" at bounding box center [200, 283] width 164 height 9
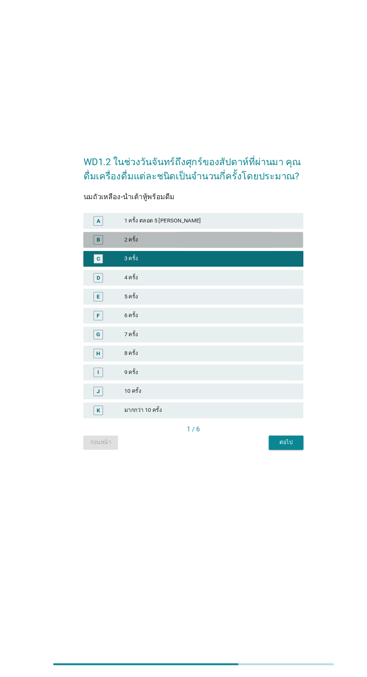
click at [249, 270] on div "2 ครั้ง" at bounding box center [200, 265] width 164 height 9
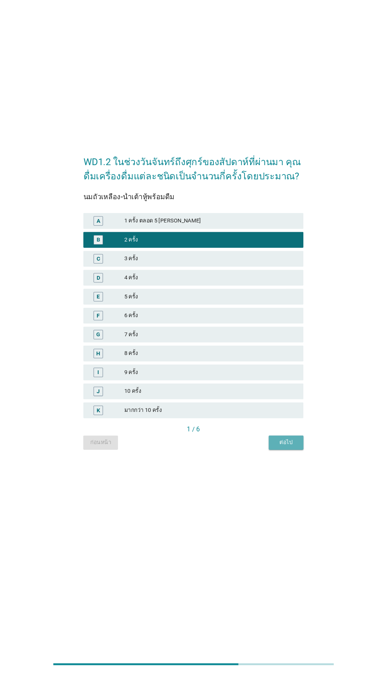
click at [275, 464] on button "ต่อไป" at bounding box center [271, 457] width 33 height 13
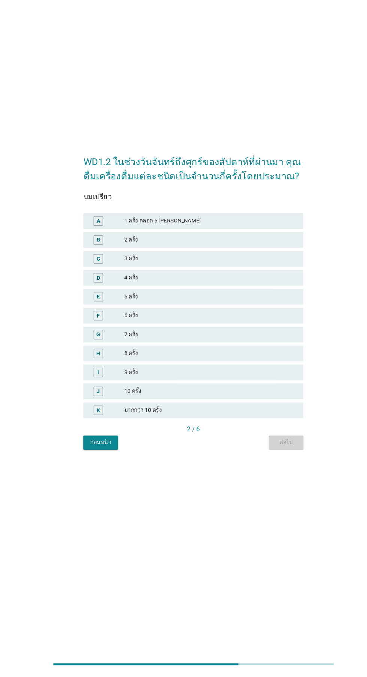
scroll to position [0, 0]
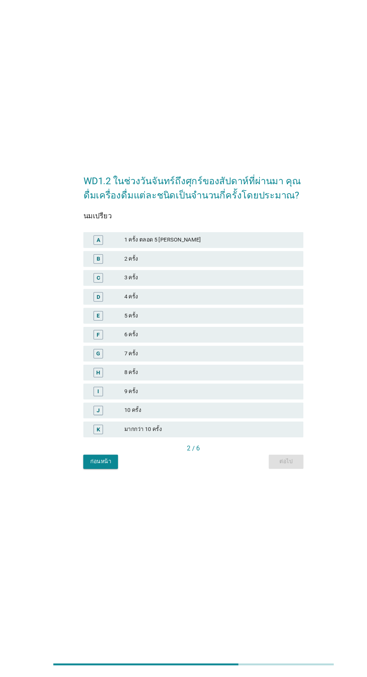
click at [217, 288] on div "2 ครั้ง" at bounding box center [200, 283] width 164 height 9
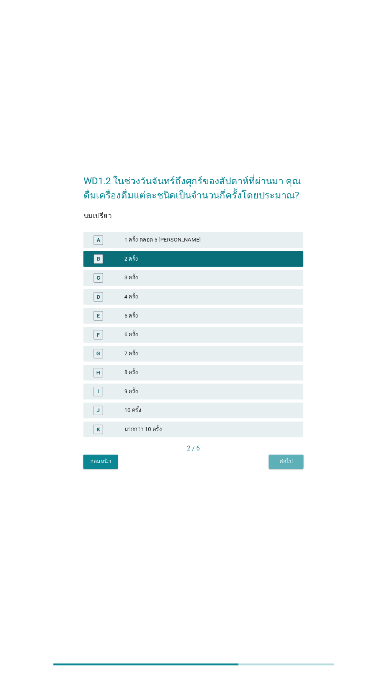
click at [274, 479] on div "ต่อไป" at bounding box center [271, 475] width 21 height 8
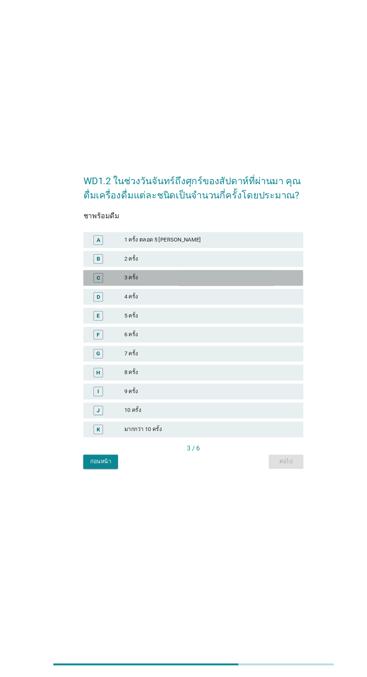
click at [220, 306] on div "3 ครั้ง" at bounding box center [200, 301] width 164 height 9
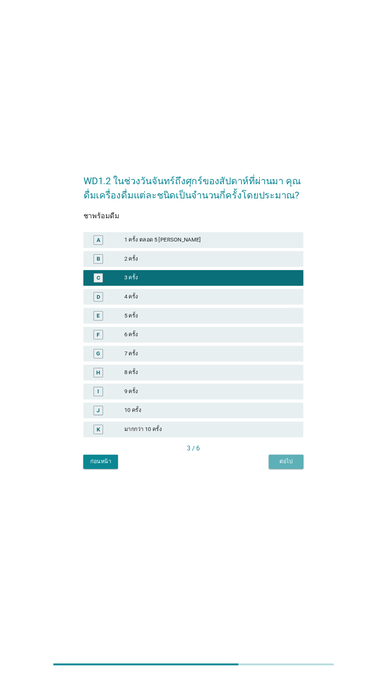
click at [275, 479] on div "ต่อไป" at bounding box center [271, 475] width 21 height 8
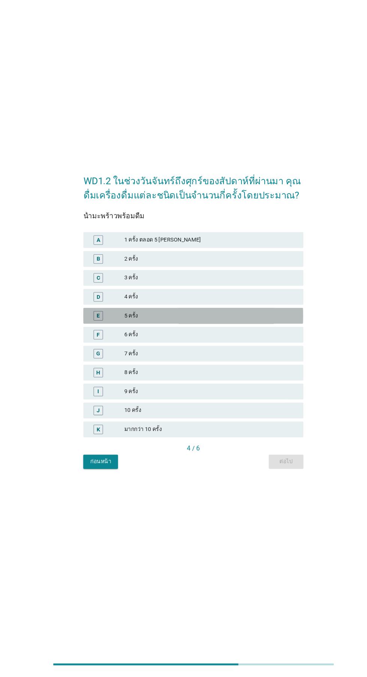
click at [206, 341] on div "5 ครั้ง" at bounding box center [200, 336] width 164 height 9
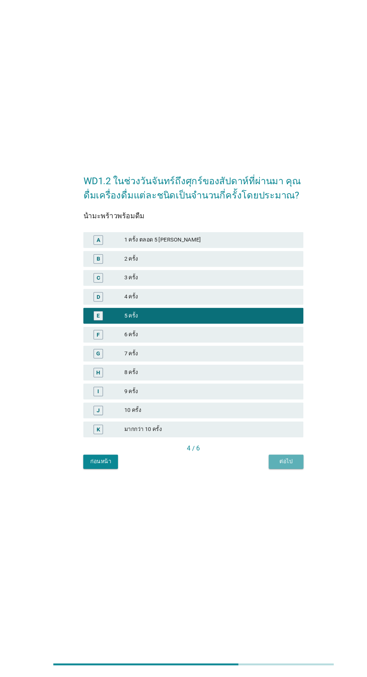
click at [276, 479] on div "ต่อไป" at bounding box center [271, 475] width 21 height 8
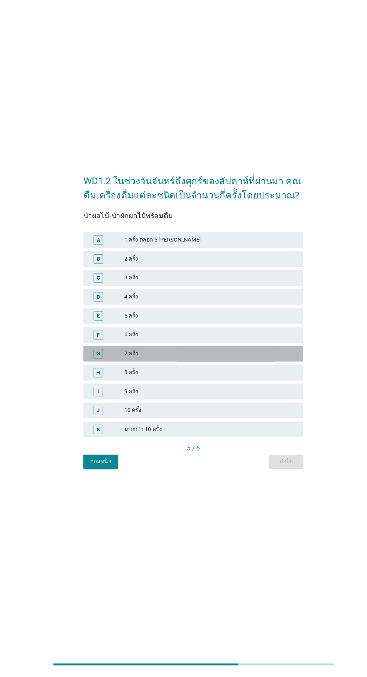
click at [205, 377] on div "7 ครั้ง" at bounding box center [200, 372] width 164 height 9
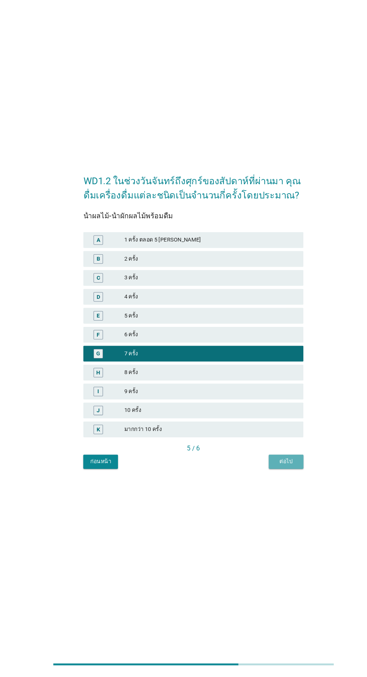
click at [273, 479] on div "ต่อไป" at bounding box center [271, 475] width 21 height 8
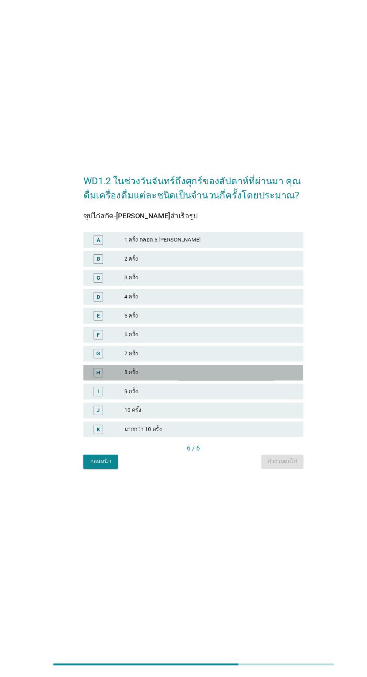
click at [197, 395] on div "8 ครั้ง" at bounding box center [200, 390] width 164 height 9
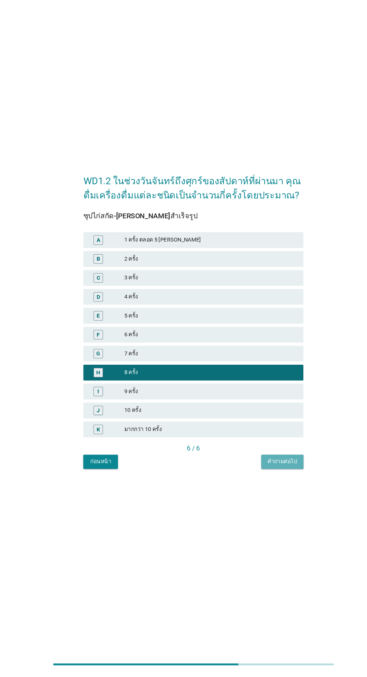
click at [270, 479] on div "คำถามต่อไป" at bounding box center [268, 475] width 28 height 8
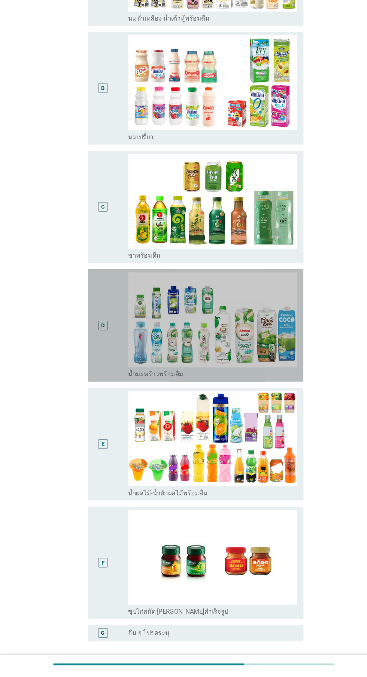
scroll to position [132, 0]
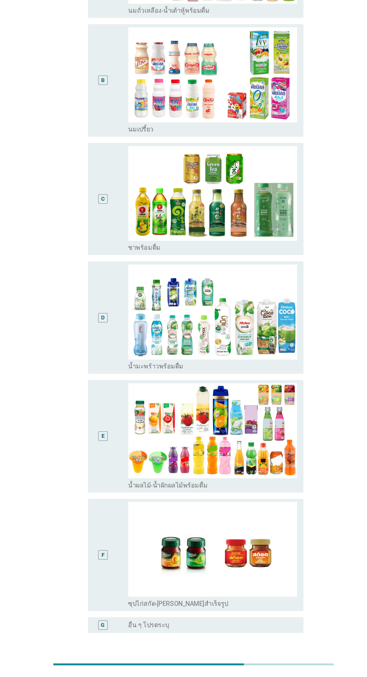
click at [104, 449] on div "E" at bounding box center [97, 451] width 16 height 101
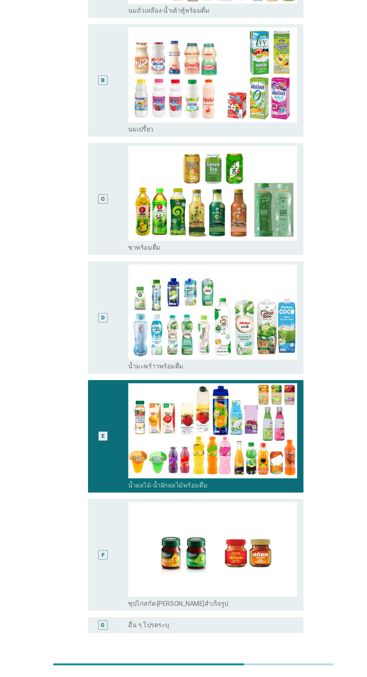
click at [282, 669] on button "ต่อไป" at bounding box center [268, 673] width 33 height 13
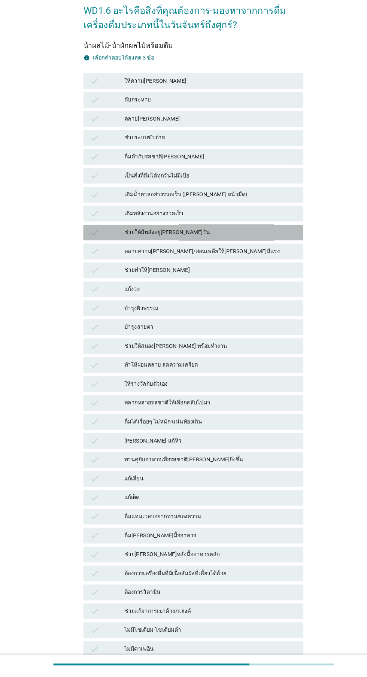
click at [216, 261] on div "ช่วยให้มีพลังอยู่[PERSON_NAME]วัน" at bounding box center [200, 257] width 164 height 9
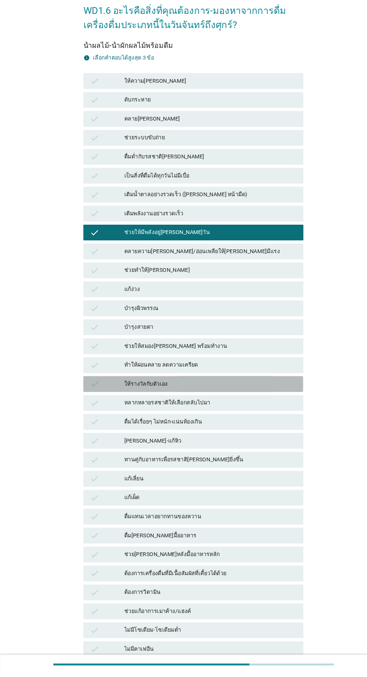
click at [212, 401] on div "ให้รางวัลกับตัวเอง" at bounding box center [200, 401] width 164 height 9
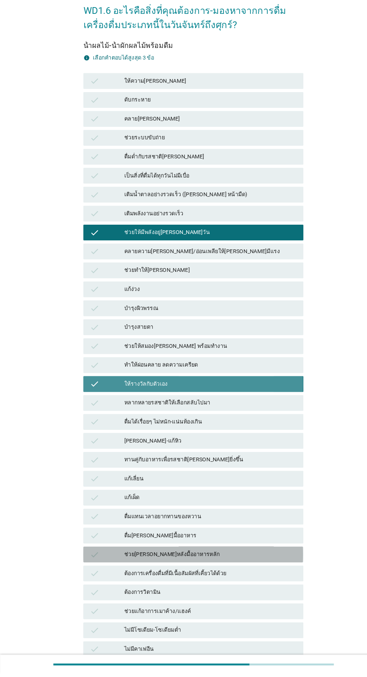
click at [187, 559] on div "ช่วย[PERSON_NAME]หลังมื้ออาหารหลัก" at bounding box center [200, 563] width 164 height 9
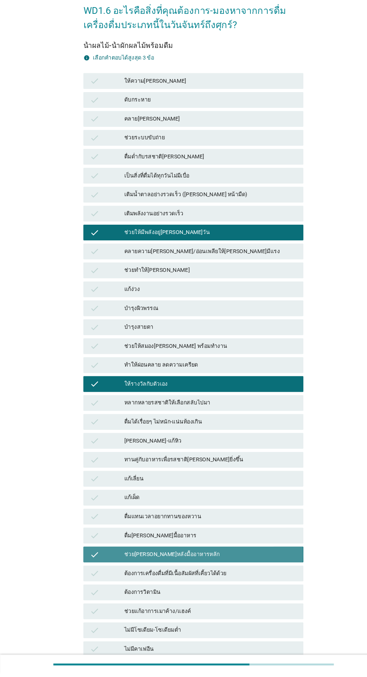
click at [222, 566] on div "ช่วย[PERSON_NAME]หลังมื้ออาหารหลัก" at bounding box center [200, 563] width 164 height 9
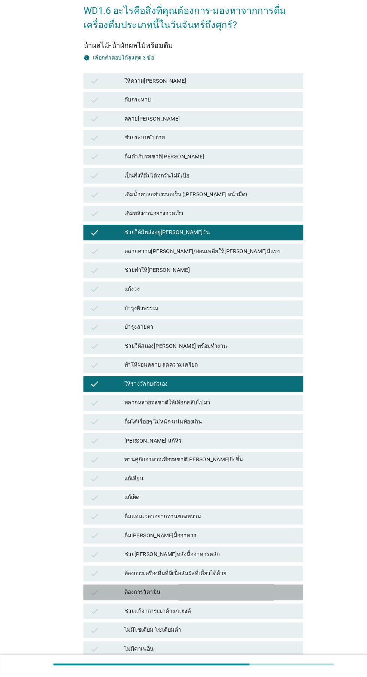
click at [216, 599] on div "ต้องการวิตามิน" at bounding box center [200, 599] width 164 height 9
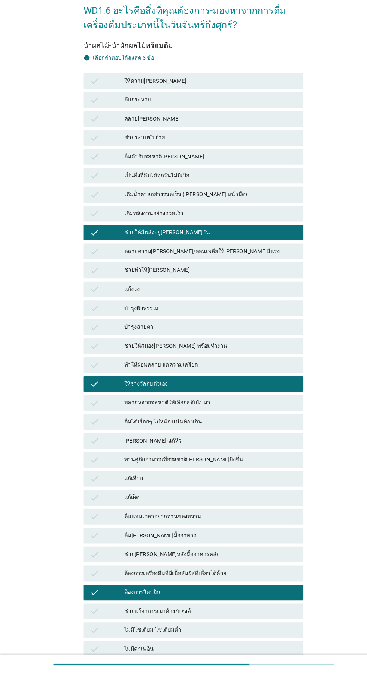
scroll to position [55, 0]
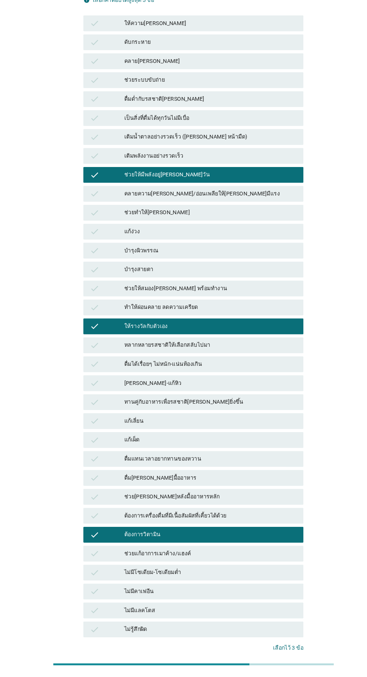
click at [265, 677] on button "คำถามต่อไป" at bounding box center [268, 675] width 40 height 13
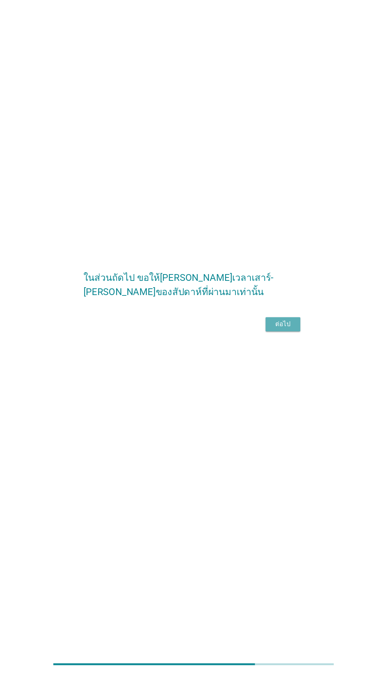
click at [276, 350] on div "ต่อไป" at bounding box center [268, 345] width 21 height 9
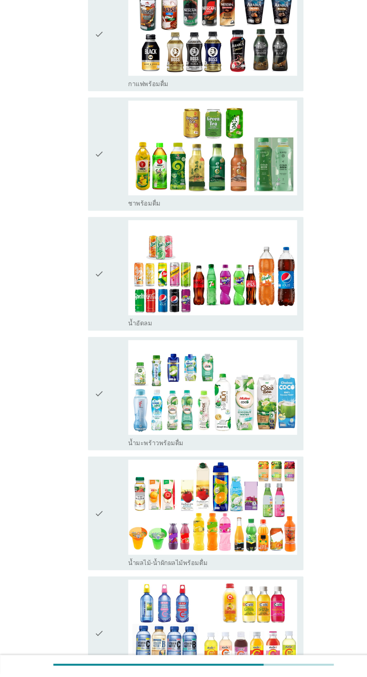
scroll to position [863, 0]
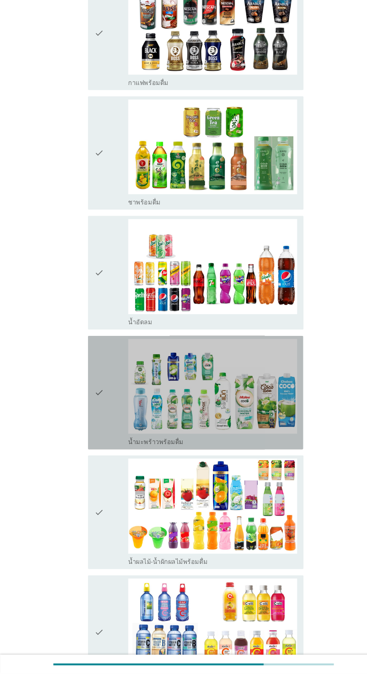
click at [109, 377] on div "check" at bounding box center [105, 410] width 32 height 102
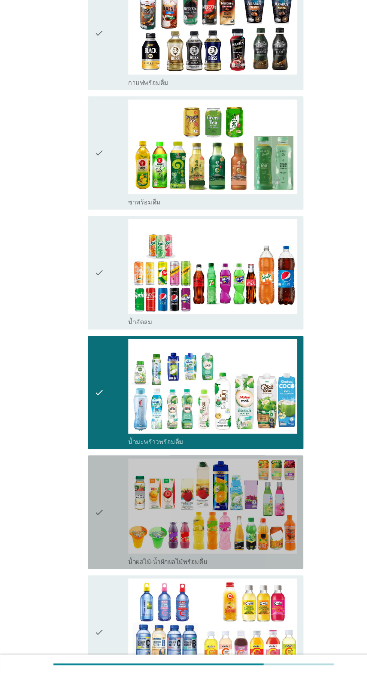
click at [97, 488] on icon "check" at bounding box center [93, 524] width 9 height 102
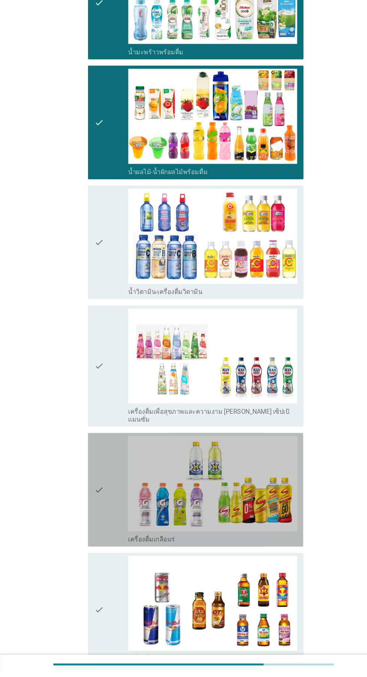
scroll to position [1336, 0]
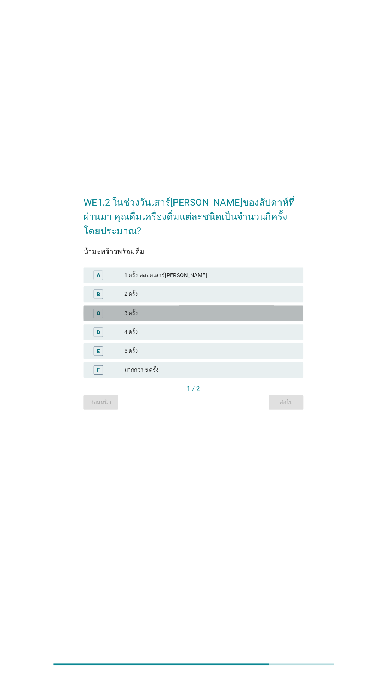
click at [215, 339] on div "3 ครั้ง" at bounding box center [200, 334] width 164 height 9
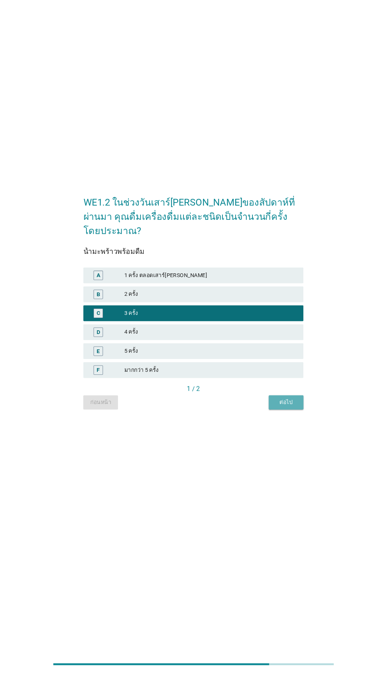
click at [274, 426] on button "ต่อไป" at bounding box center [271, 419] width 33 height 13
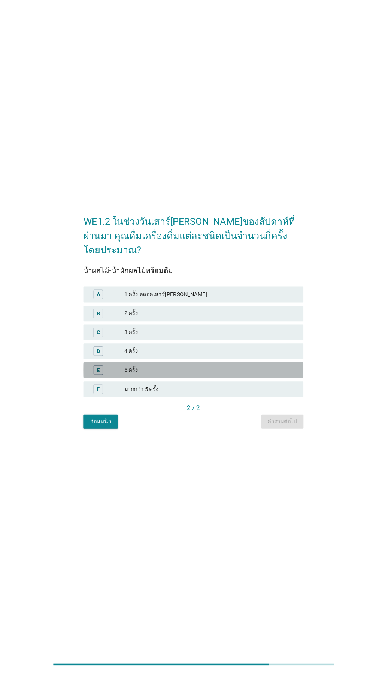
click at [207, 393] on div "5 ครั้ง" at bounding box center [200, 388] width 164 height 9
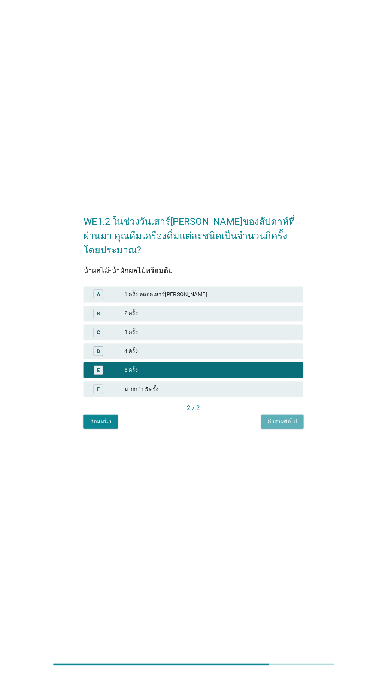
click at [272, 441] on div "คำถามต่อไป" at bounding box center [268, 437] width 28 height 8
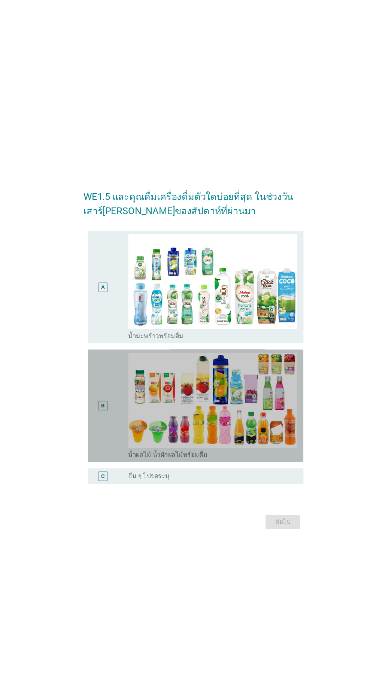
click at [106, 404] on div "B" at bounding box center [105, 385] width 32 height 101
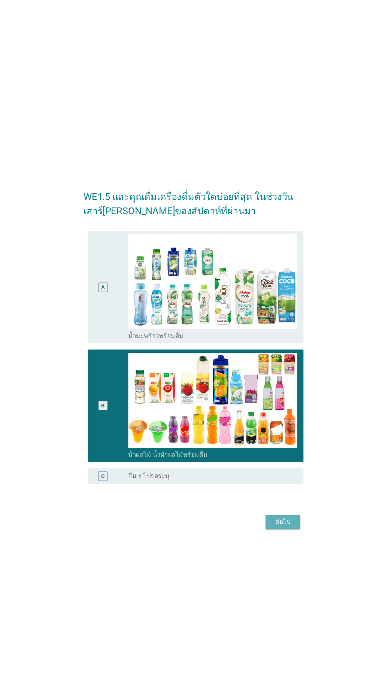
click at [265, 500] on div "ต่อไป" at bounding box center [268, 495] width 21 height 9
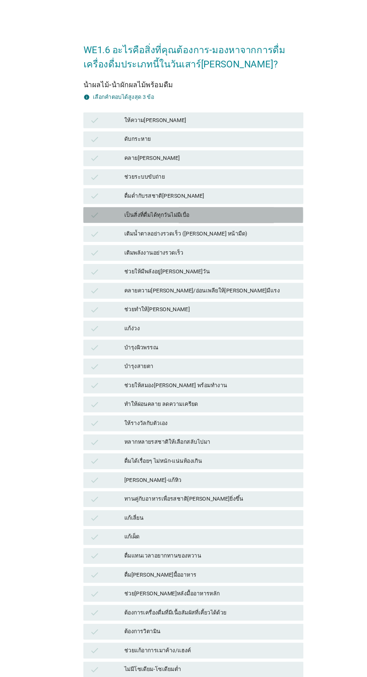
click at [229, 207] on div "เป็นสิ่งที่ดื่มได้ทุกวันไม่มีเบื่อ" at bounding box center [200, 204] width 164 height 9
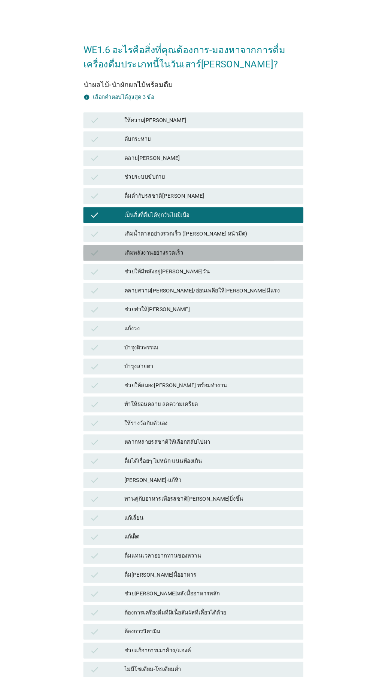
click at [228, 241] on div "เติมพลังงานอย่างรวดเร็ว" at bounding box center [200, 240] width 164 height 9
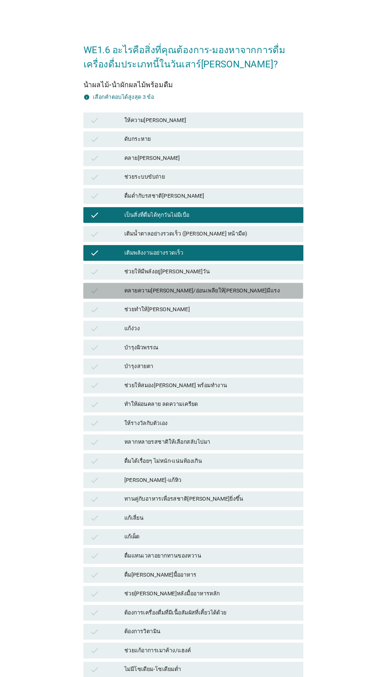
click at [239, 276] on div "คลายความ[PERSON_NAME]/อ่อนเพลียให้[PERSON_NAME]มีแรง" at bounding box center [200, 275] width 164 height 9
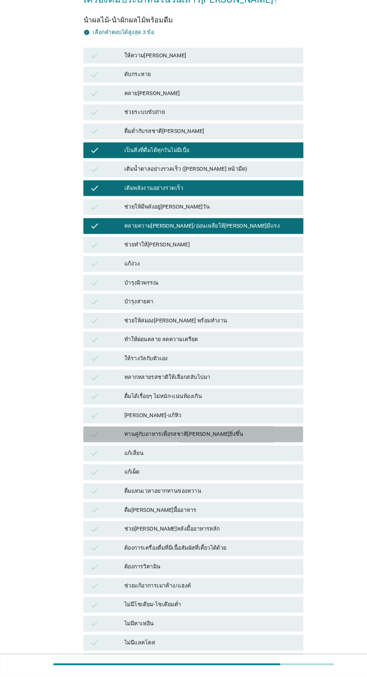
scroll to position [55, 0]
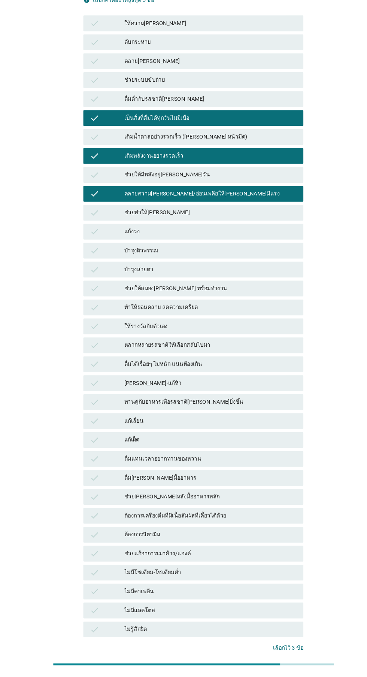
click at [266, 677] on div "คำถามต่อไป" at bounding box center [268, 676] width 28 height 8
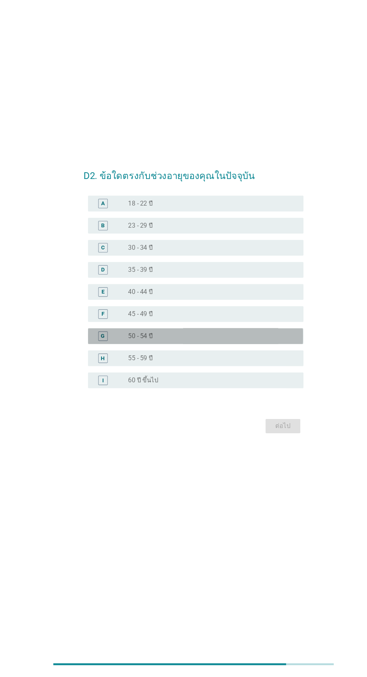
click at [228, 361] on div "radio_button_unchecked 50 - 54 ปี" at bounding box center [202, 356] width 160 height 9
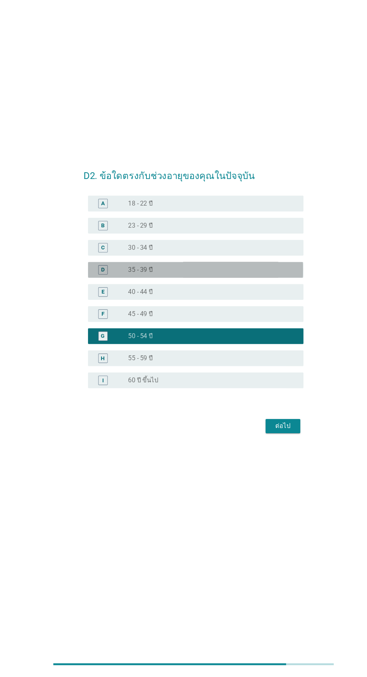
click at [237, 297] on div "radio_button_unchecked 35 - 39 ปี" at bounding box center [199, 293] width 154 height 7
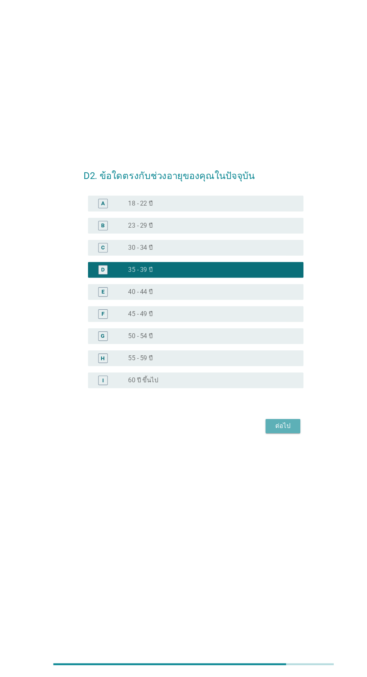
click at [264, 446] on div "ต่อไป" at bounding box center [268, 441] width 21 height 9
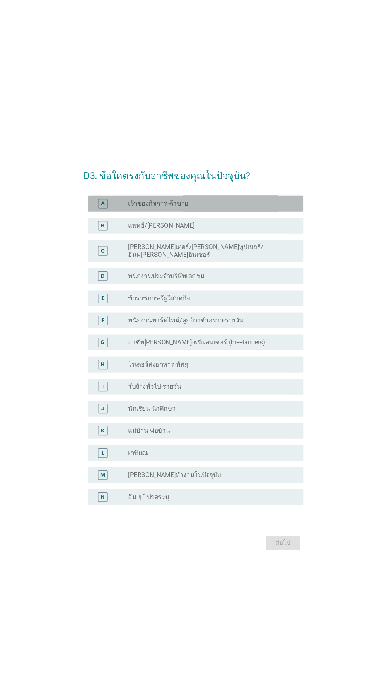
click at [246, 197] on div "radio_button_unchecked เจ้าของกิจการ-ค้าขาย" at bounding box center [199, 192] width 154 height 7
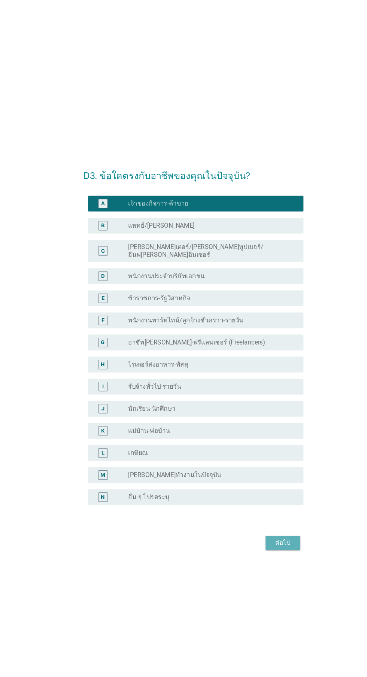
click at [269, 520] on div "ต่อไป" at bounding box center [268, 515] width 21 height 9
